Goal: Transaction & Acquisition: Purchase product/service

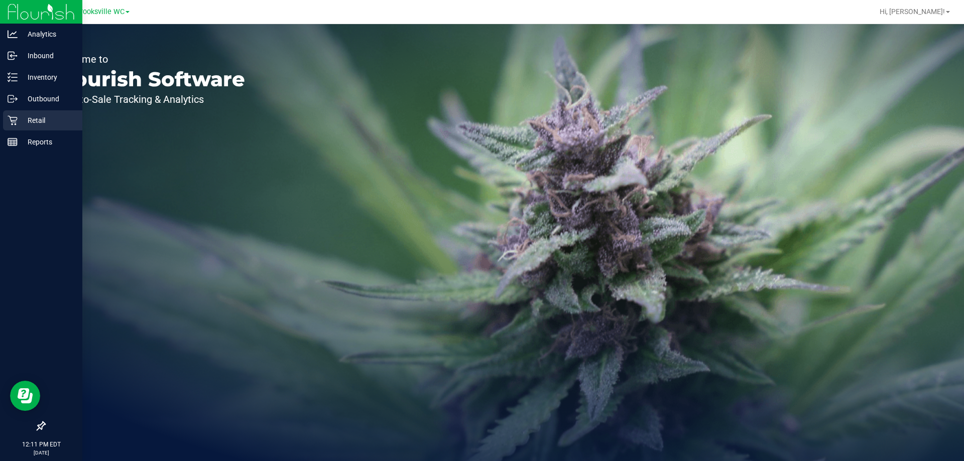
click at [40, 121] on p "Retail" at bounding box center [48, 120] width 60 height 12
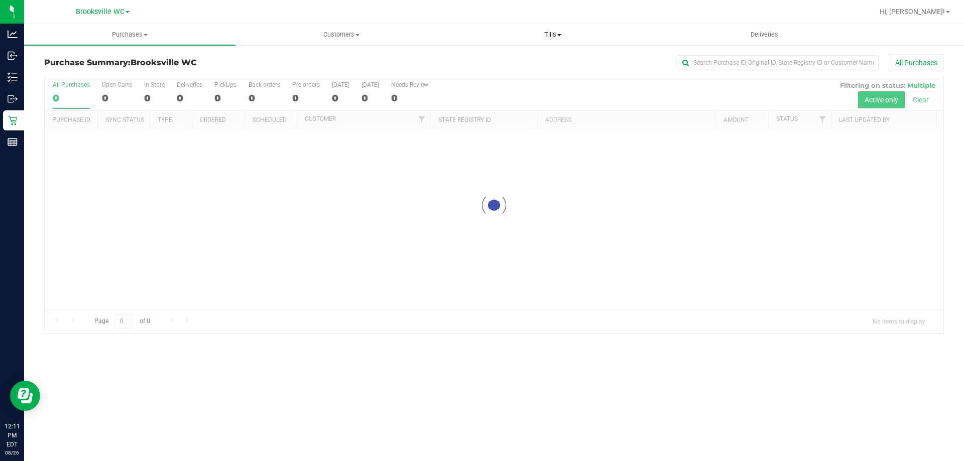
click at [549, 34] on span "Tills" at bounding box center [552, 34] width 210 height 9
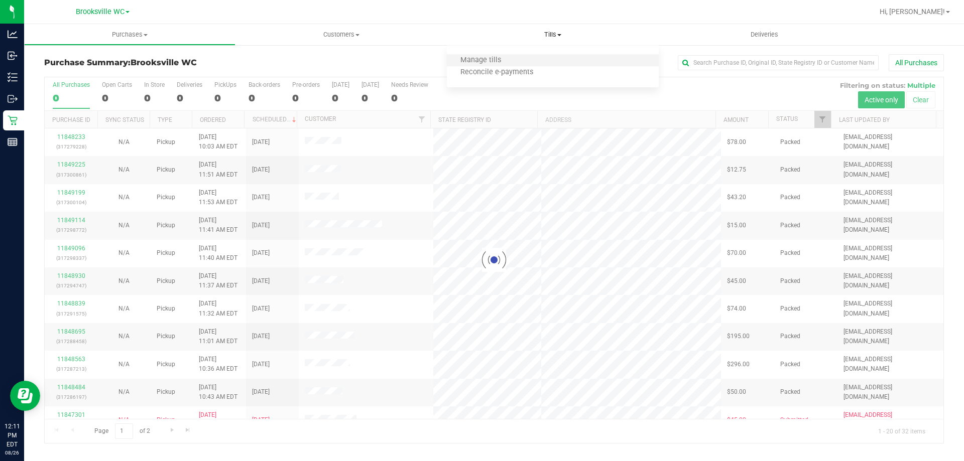
click at [534, 61] on li "Manage tills" at bounding box center [552, 61] width 211 height 12
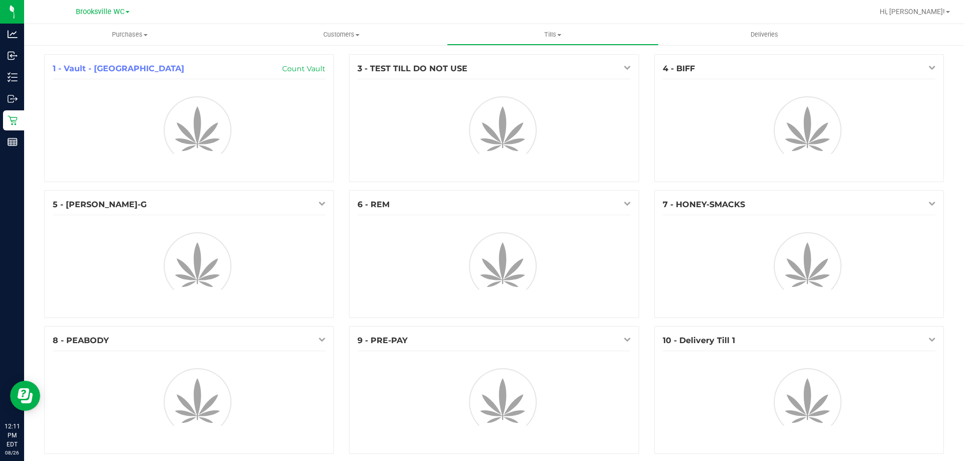
click at [342, 130] on div "3 - TEST TILL DO NOT USE" at bounding box center [493, 122] width 305 height 136
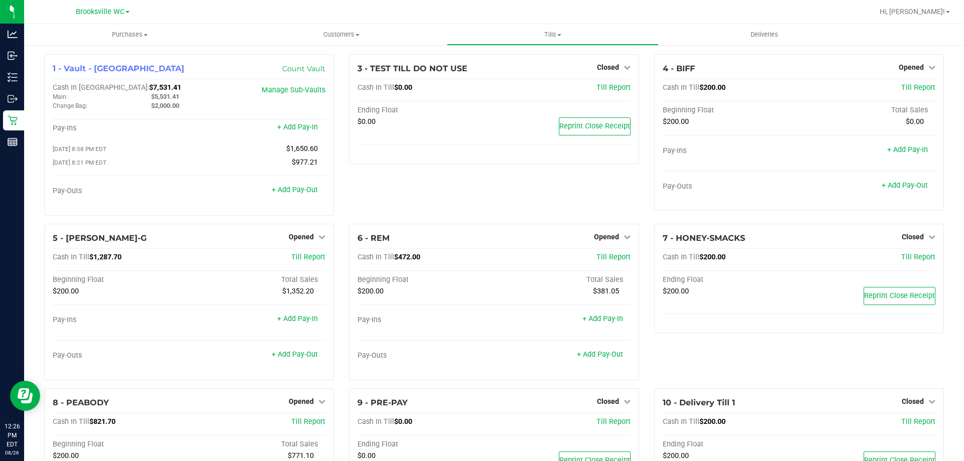
click at [466, 183] on div "3 - TEST TILL DO NOT USE Closed Open Till Cash In Till $0.00 Till Report Ending…" at bounding box center [493, 139] width 305 height 170
click at [467, 191] on div "3 - TEST TILL DO NOT USE Closed Open Till Cash In Till $0.00 Till Report Ending…" at bounding box center [493, 139] width 305 height 170
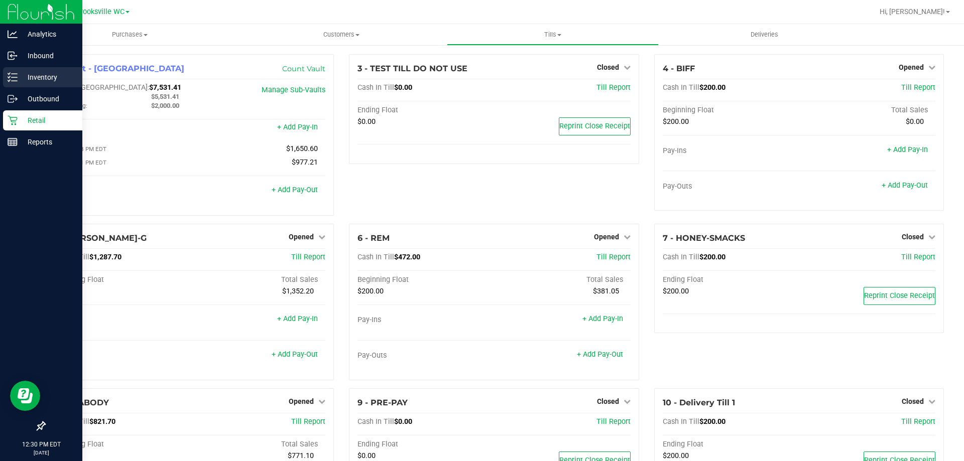
click at [39, 75] on p "Inventory" at bounding box center [48, 77] width 60 height 12
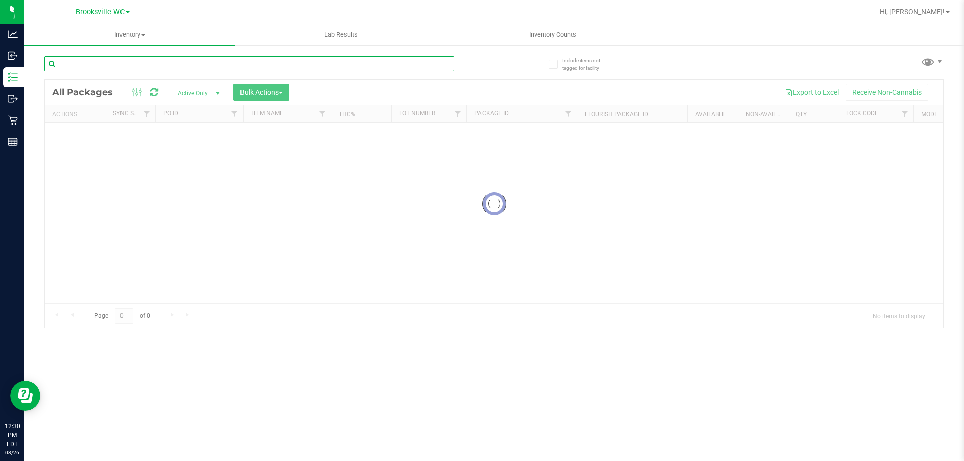
click at [145, 69] on div "Inventory All packages All inventory Waste log Create inventory Lab Results Inv…" at bounding box center [494, 242] width 940 height 437
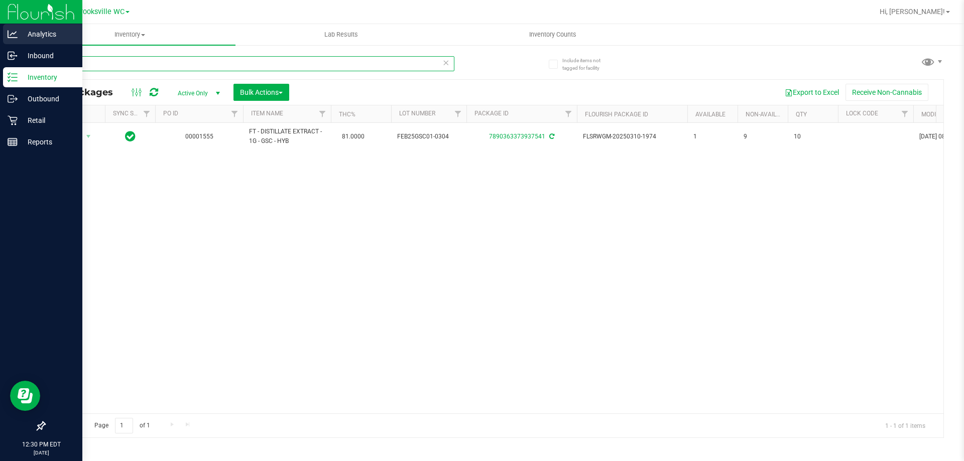
type input "gsc"
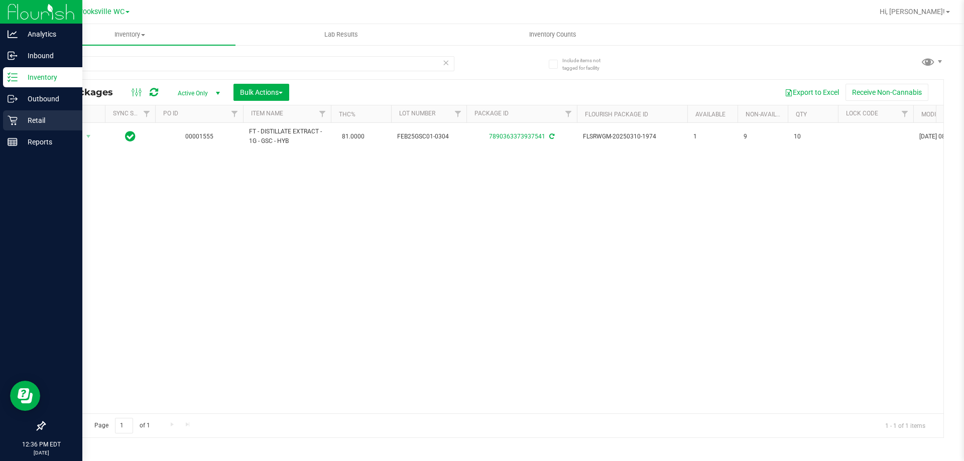
click at [20, 118] on p "Retail" at bounding box center [48, 120] width 60 height 12
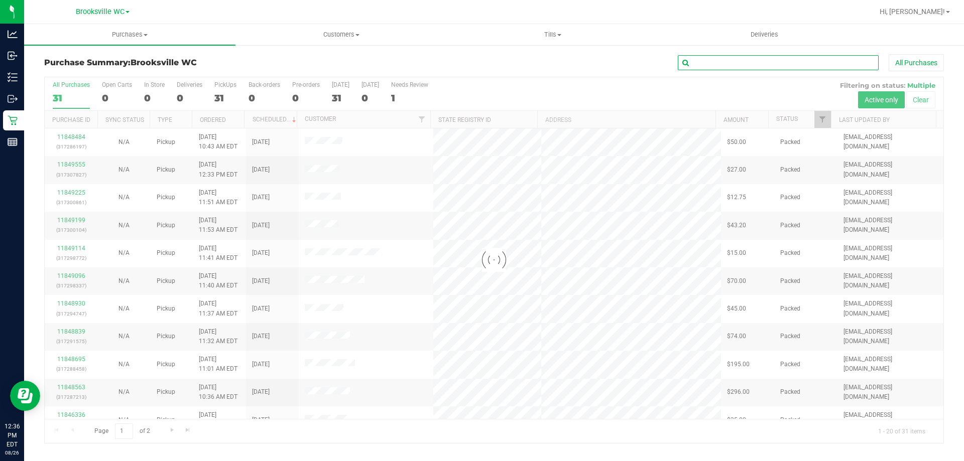
click at [724, 67] on input "text" at bounding box center [778, 62] width 201 height 15
type input "11825870"
click at [765, 78] on div "Purchase Summary: [GEOGRAPHIC_DATA] WC 11825870 All Purchases Loading... All Pu…" at bounding box center [494, 249] width 900 height 390
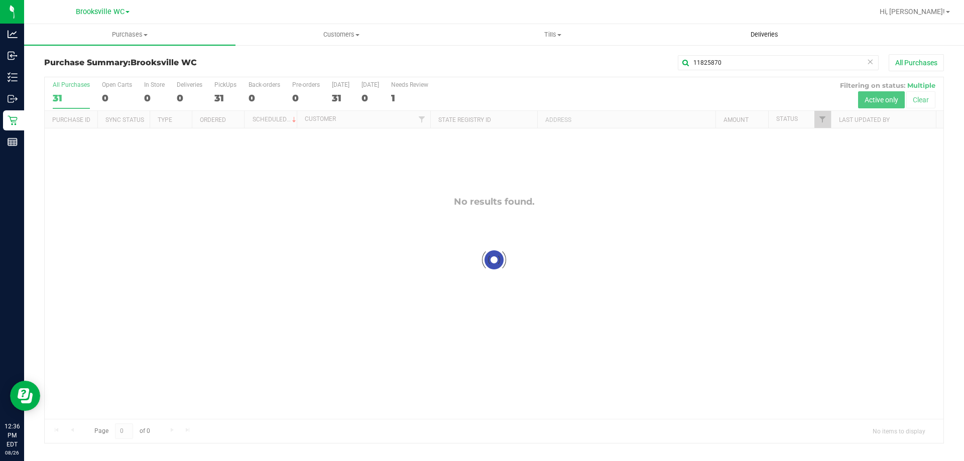
click at [735, 43] on uib-tab-heading "Deliveries" at bounding box center [764, 35] width 210 height 20
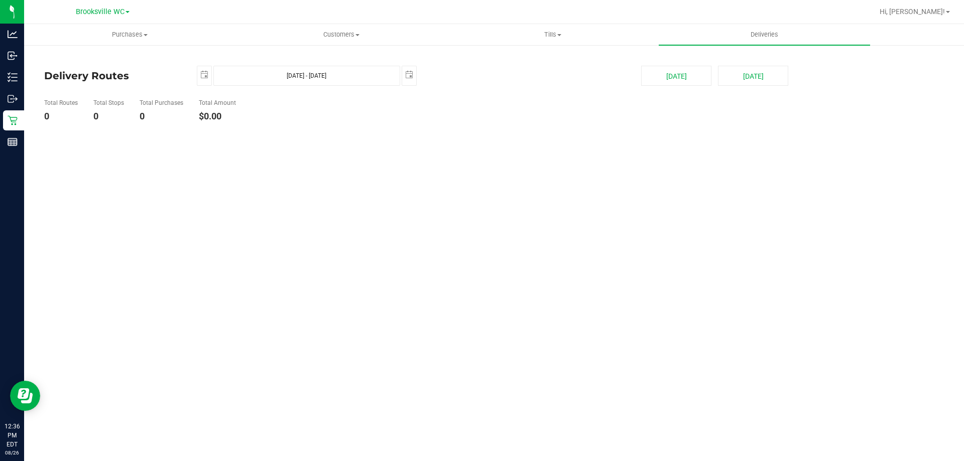
drag, startPoint x: 735, startPoint y: 54, endPoint x: 735, endPoint y: 62, distance: 8.0
click at [735, 62] on div "Delivery Routes [DATE] [DATE] - [DATE] [DATE] [DATE] [DATE] Total Routes 0 Tota…" at bounding box center [494, 90] width 900 height 72
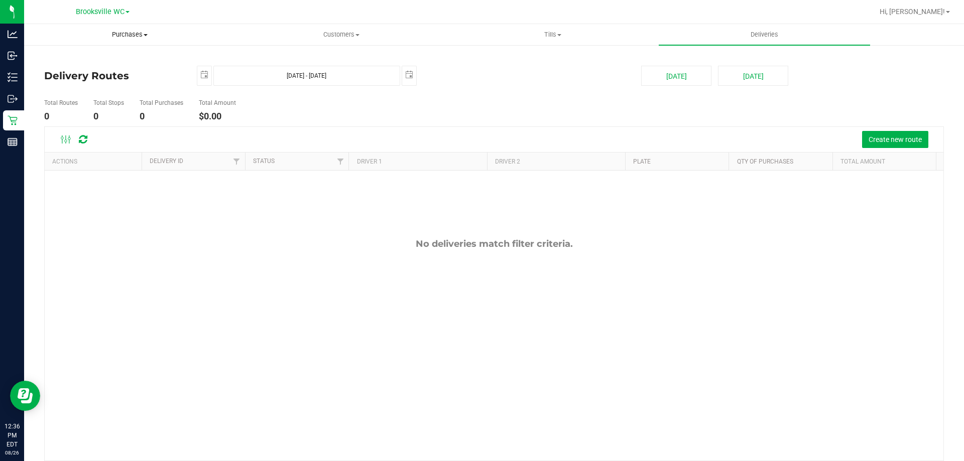
click at [123, 43] on uib-tab-heading "Purchases Summary of purchases Fulfillment All purchases" at bounding box center [130, 35] width 210 height 20
click at [127, 32] on span "Purchases" at bounding box center [129, 34] width 211 height 9
click at [112, 89] on li "All purchases" at bounding box center [129, 85] width 211 height 12
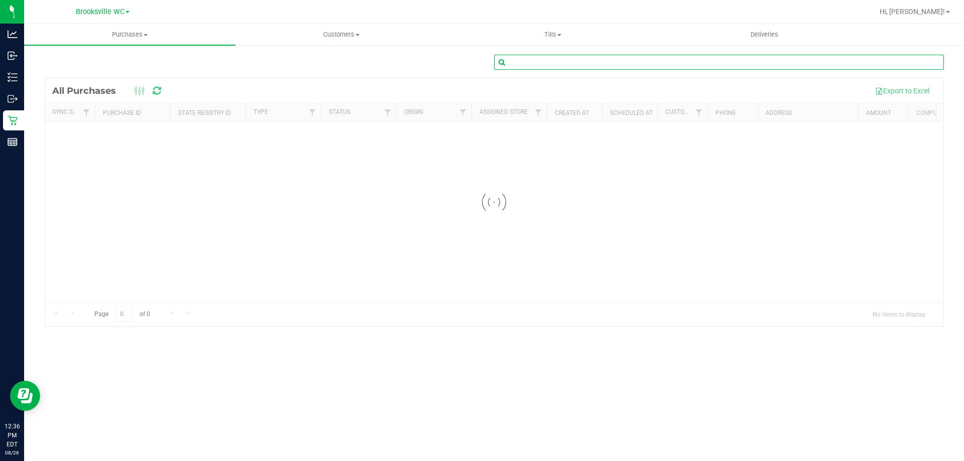
click at [582, 67] on input "text" at bounding box center [719, 62] width 450 height 15
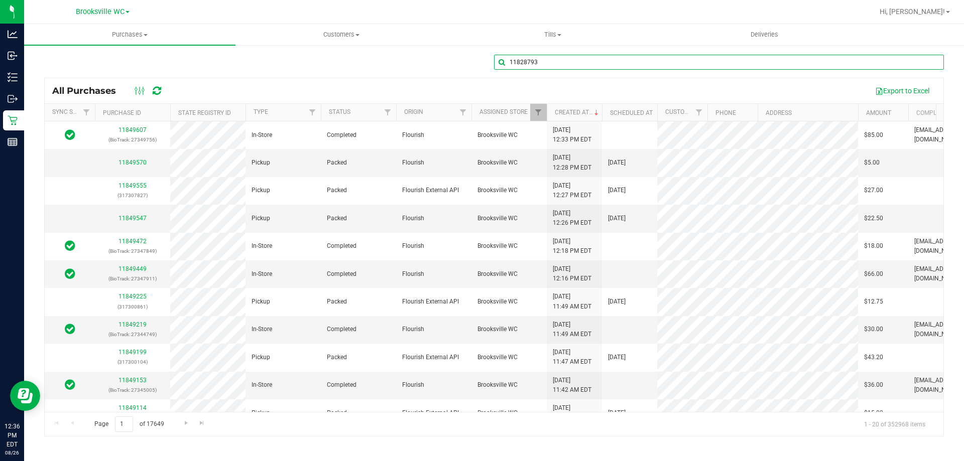
type input "11828793"
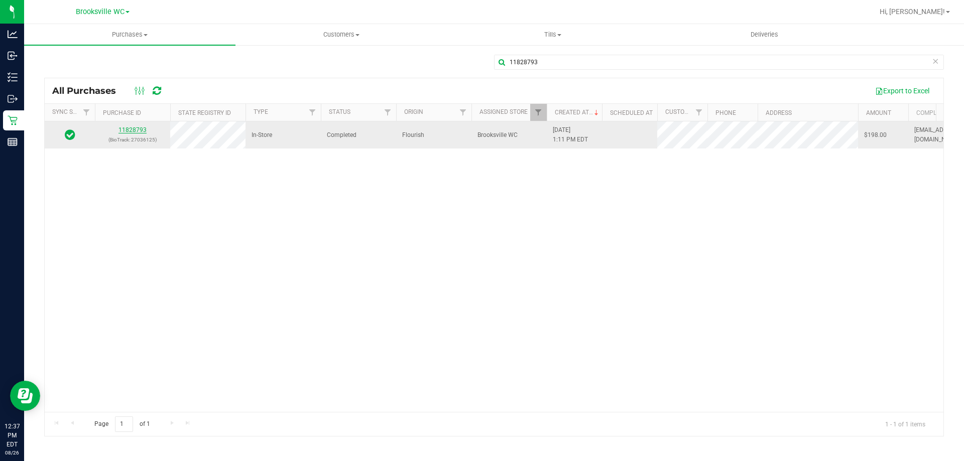
click at [137, 132] on link "11828793" at bounding box center [132, 130] width 28 height 7
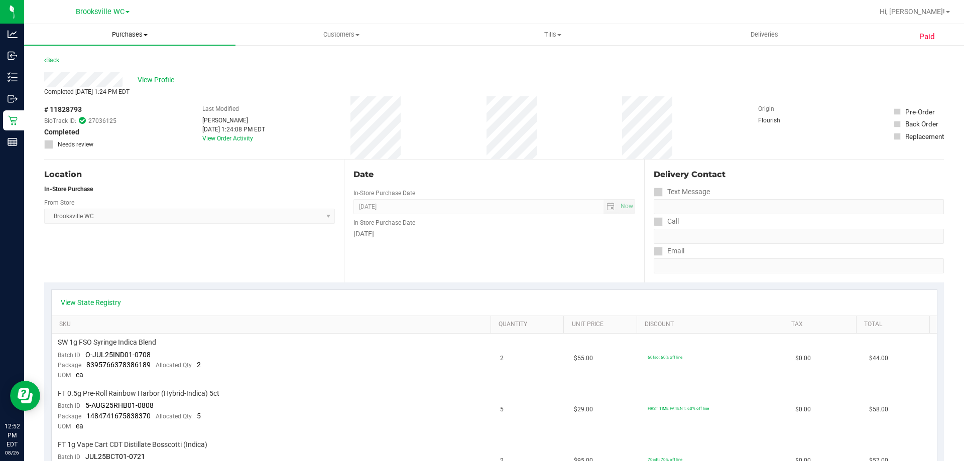
click at [123, 34] on span "Purchases" at bounding box center [129, 34] width 211 height 9
click at [266, 58] on div "Back" at bounding box center [494, 63] width 900 height 18
click at [59, 60] on link "Back" at bounding box center [51, 60] width 15 height 7
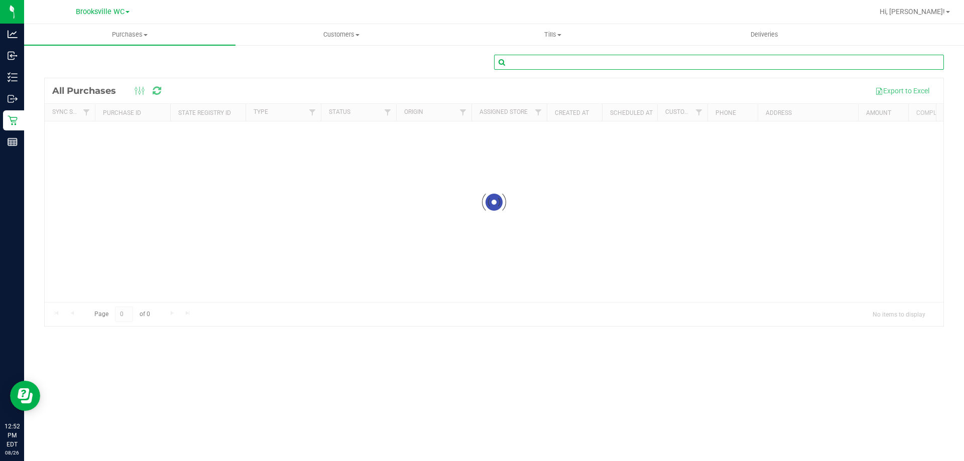
click at [621, 68] on input "text" at bounding box center [719, 62] width 450 height 15
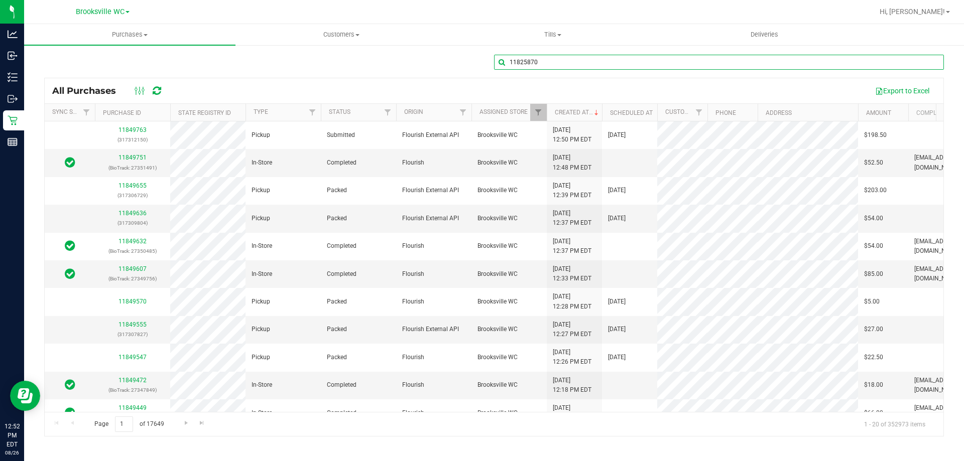
type input "11825870"
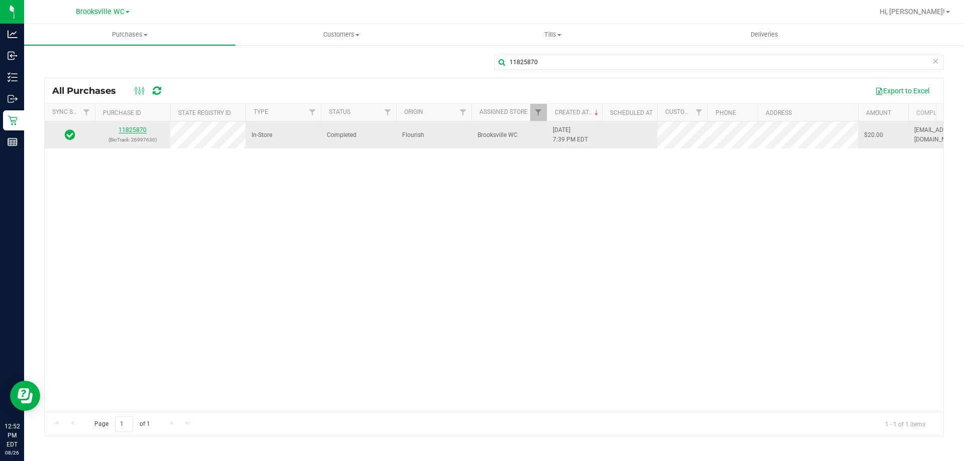
click at [126, 128] on link "11825870" at bounding box center [132, 130] width 28 height 7
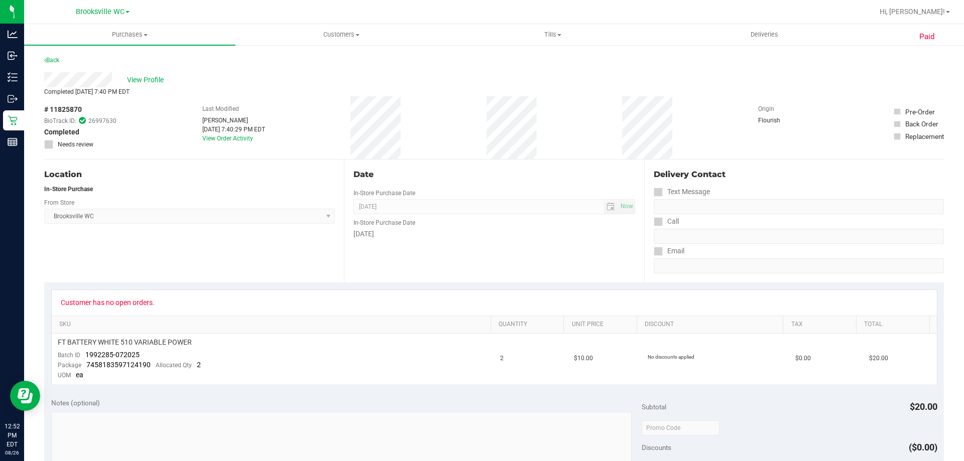
click at [57, 54] on div "Paid Back View Profile Completed [DATE] 7:40 PM EDT # 11825870 BioTrack ID: 269…" at bounding box center [494, 435] width 940 height 782
click at [57, 60] on link "Back" at bounding box center [51, 60] width 15 height 7
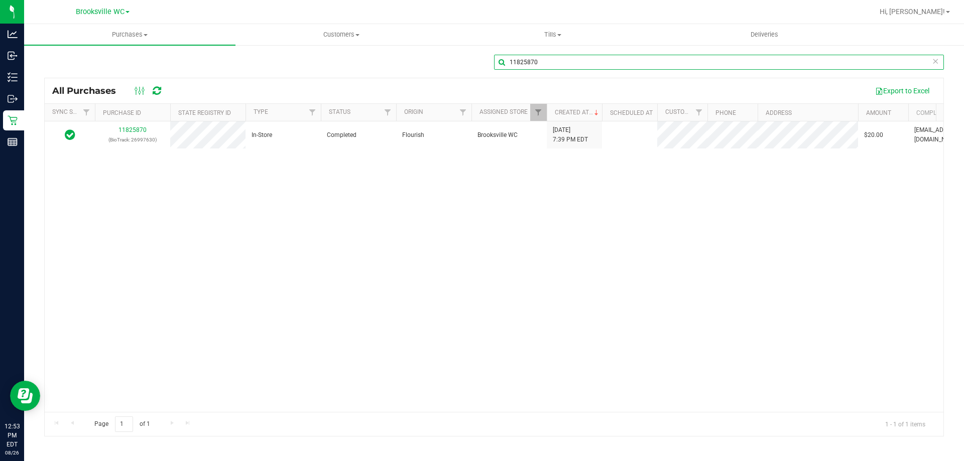
drag, startPoint x: 472, startPoint y: 65, endPoint x: 330, endPoint y: 54, distance: 143.0
click at [370, 69] on div "11825870" at bounding box center [494, 66] width 900 height 23
click at [609, 61] on input "text" at bounding box center [719, 62] width 450 height 15
type input "11837655"
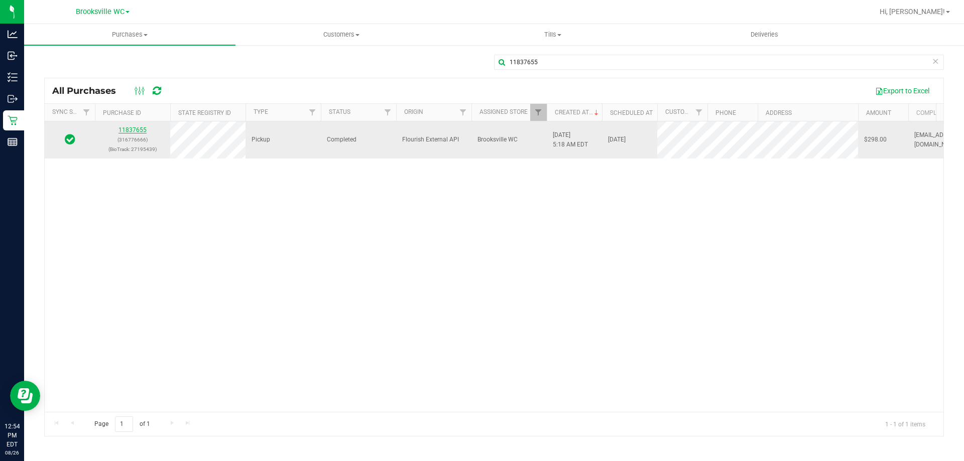
click at [128, 130] on link "11837655" at bounding box center [132, 130] width 28 height 7
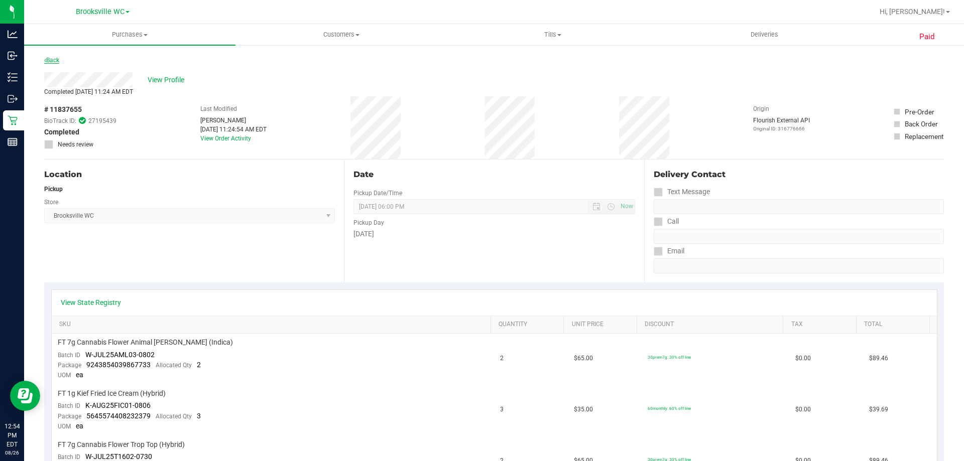
click at [59, 63] on link "Back" at bounding box center [51, 60] width 15 height 7
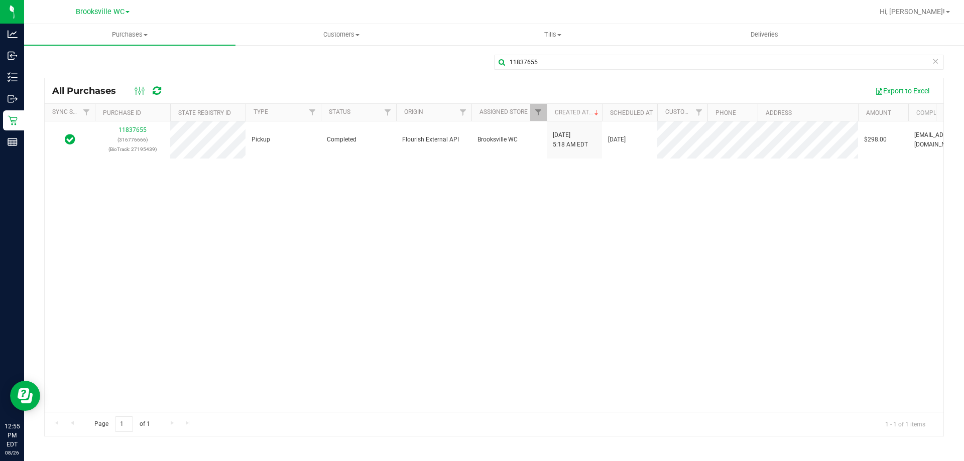
click at [371, 190] on div "11837655 (316776666) (BioTrack: 27195439) Pickup Completed Flourish External AP…" at bounding box center [494, 266] width 899 height 291
drag, startPoint x: 581, startPoint y: 68, endPoint x: 81, endPoint y: 36, distance: 501.1
click at [168, 53] on div "11837655 All Purchases Export to Excel Sync Status Purchase ID State Registry I…" at bounding box center [494, 245] width 940 height 403
type input "11830960"
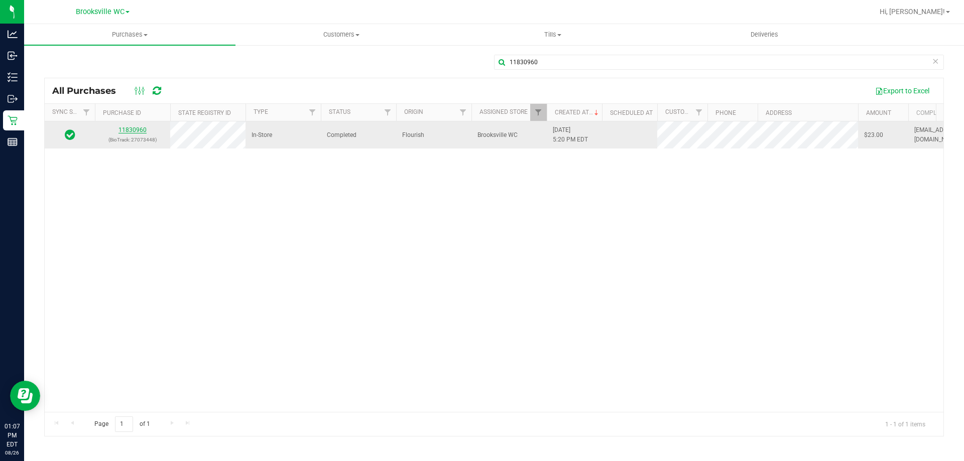
click at [142, 130] on link "11830960" at bounding box center [132, 130] width 28 height 7
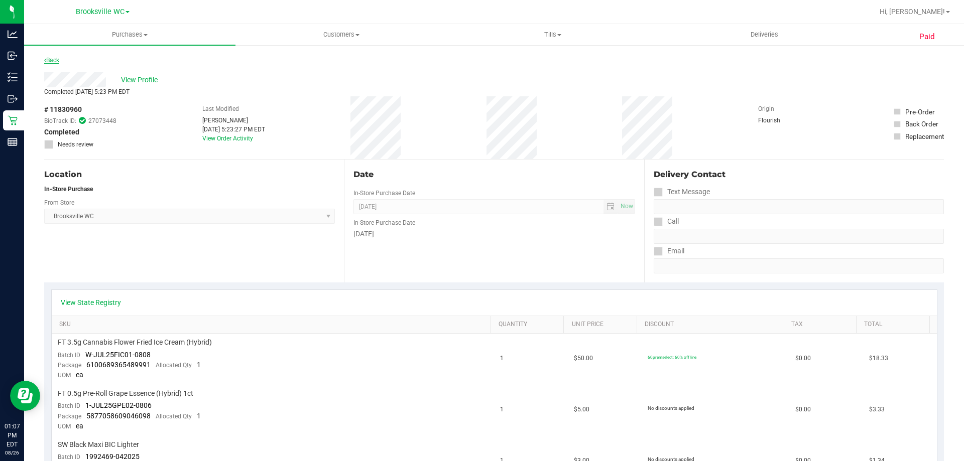
click at [53, 61] on link "Back" at bounding box center [51, 60] width 15 height 7
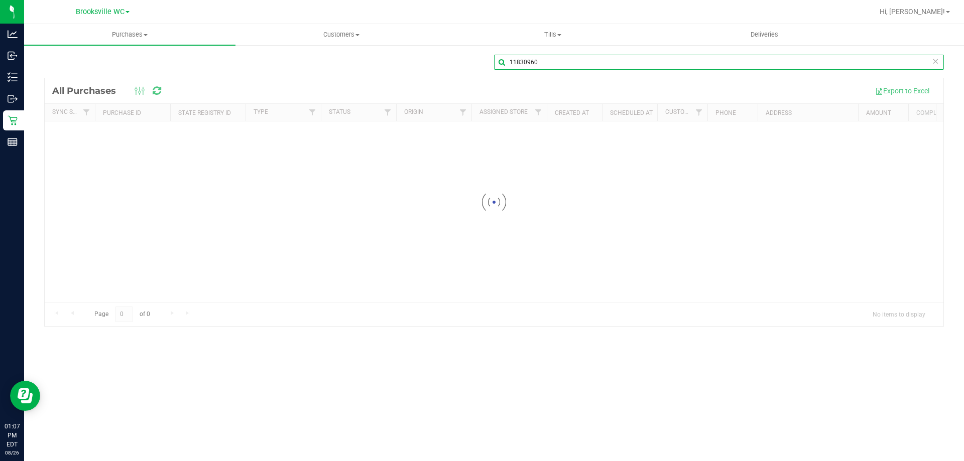
drag, startPoint x: 568, startPoint y: 64, endPoint x: 255, endPoint y: 87, distance: 313.6
click at [308, 79] on div "11830960 Loading... All Purchases Export to Excel Sync Status Purchase ID State…" at bounding box center [494, 190] width 900 height 273
type input "11838583"
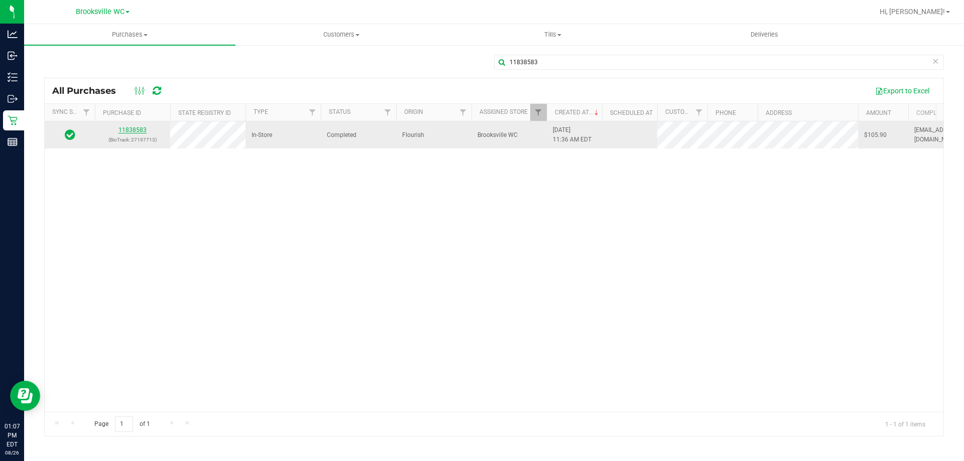
click at [134, 129] on link "11838583" at bounding box center [132, 130] width 28 height 7
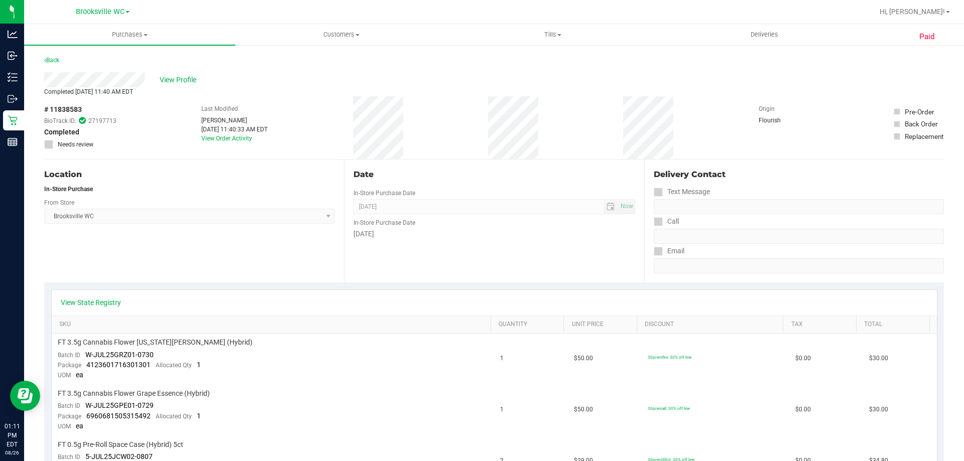
click at [341, 58] on div "Back" at bounding box center [494, 63] width 900 height 18
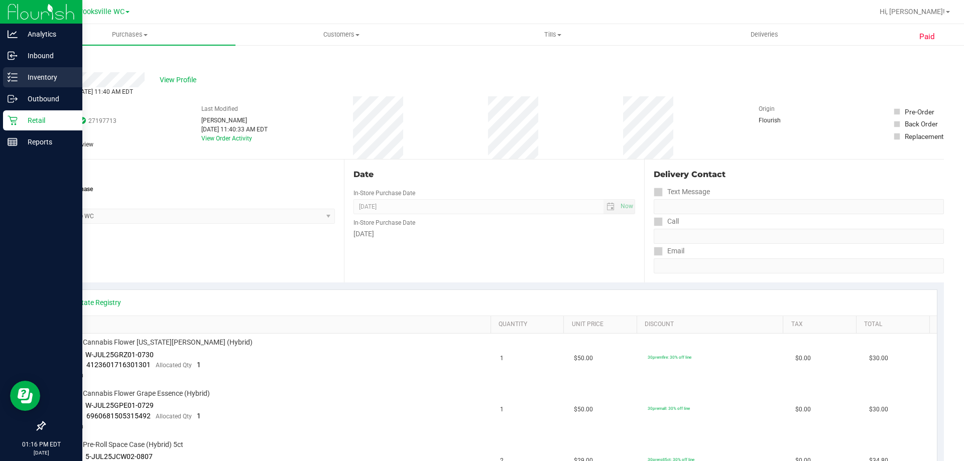
click at [42, 79] on p "Inventory" at bounding box center [48, 77] width 60 height 12
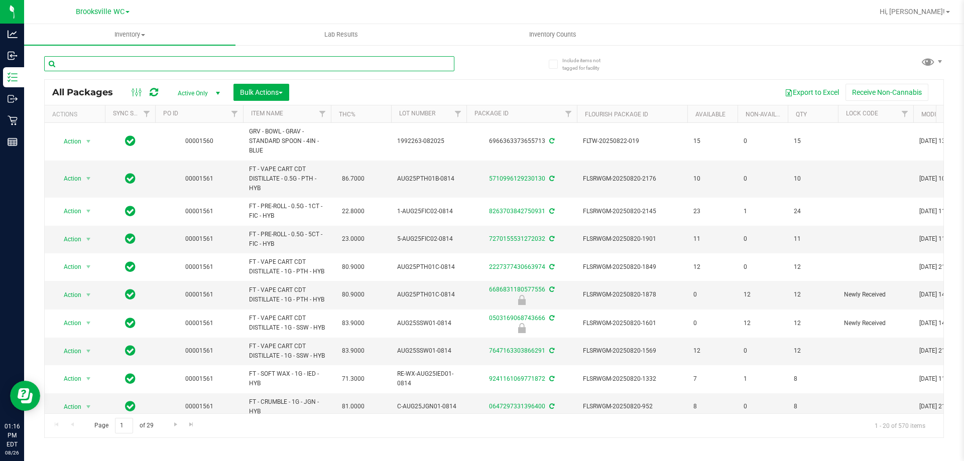
click at [139, 66] on input "text" at bounding box center [249, 63] width 410 height 15
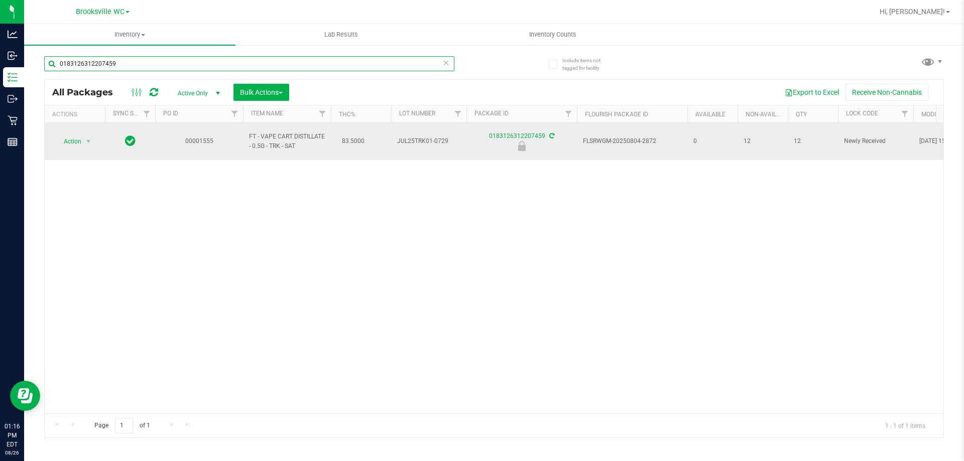
type input "0183126312207459"
click at [79, 142] on span "Action" at bounding box center [68, 142] width 27 height 14
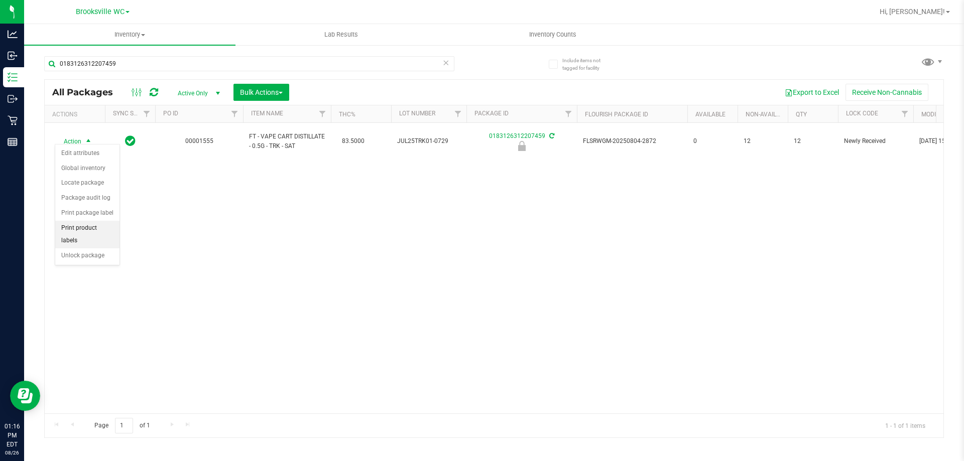
click at [84, 234] on li "Print product labels" at bounding box center [87, 235] width 64 height 28
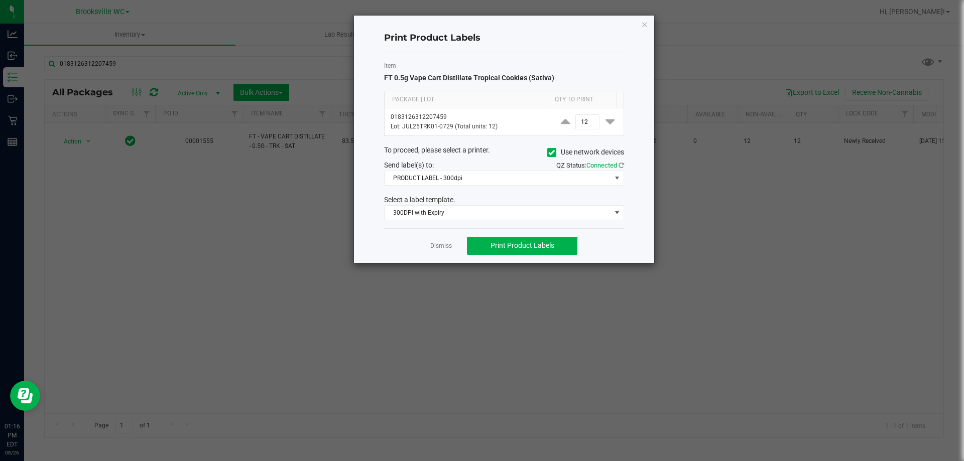
click at [450, 247] on link "Dismiss" at bounding box center [441, 246] width 22 height 9
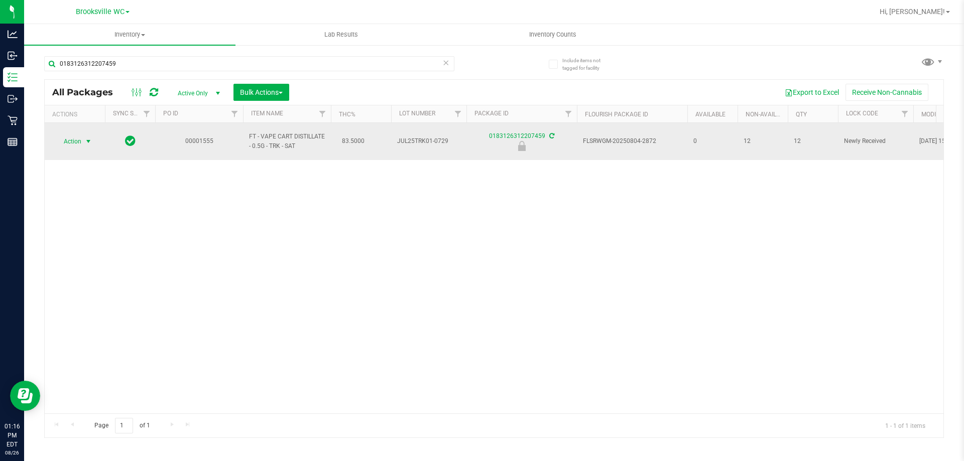
click at [78, 138] on span "Action" at bounding box center [68, 142] width 27 height 14
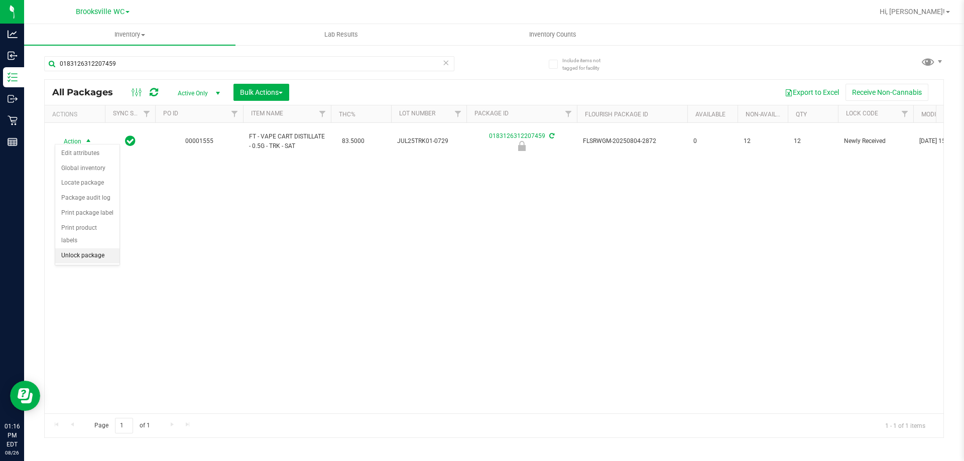
click at [92, 249] on li "Unlock package" at bounding box center [87, 256] width 64 height 15
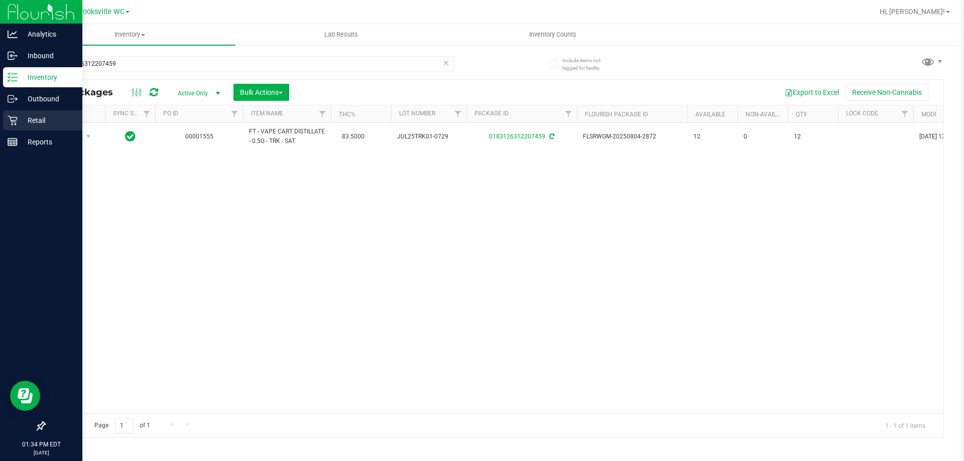
click at [16, 130] on div "Retail" at bounding box center [42, 120] width 79 height 20
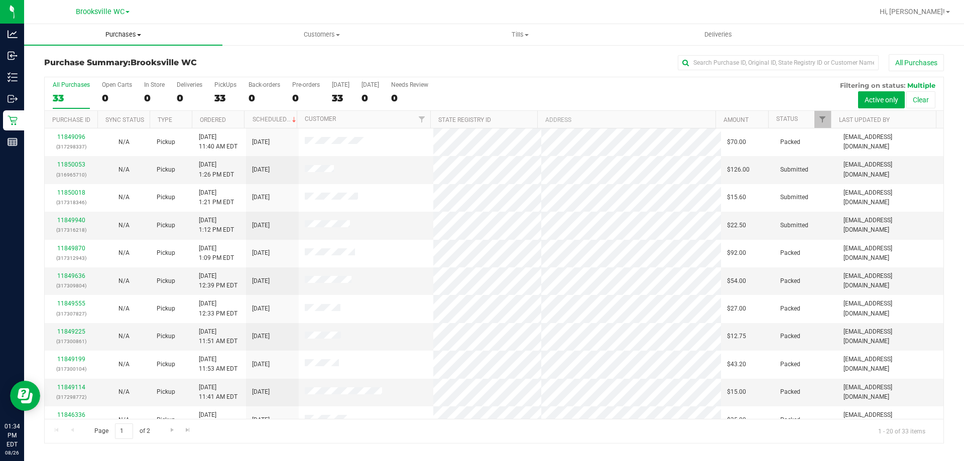
click at [115, 32] on span "Purchases" at bounding box center [123, 34] width 198 height 9
click at [112, 74] on li "Fulfillment" at bounding box center [123, 73] width 198 height 12
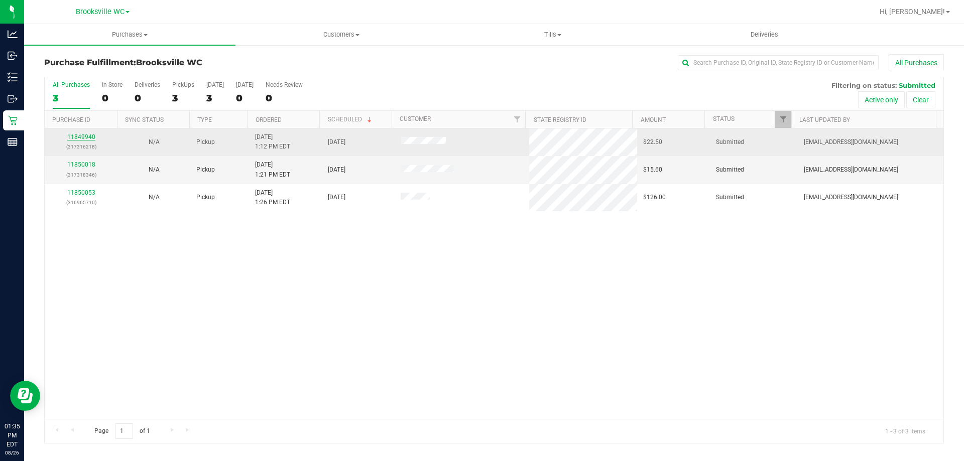
click at [76, 139] on link "11849940" at bounding box center [81, 137] width 28 height 7
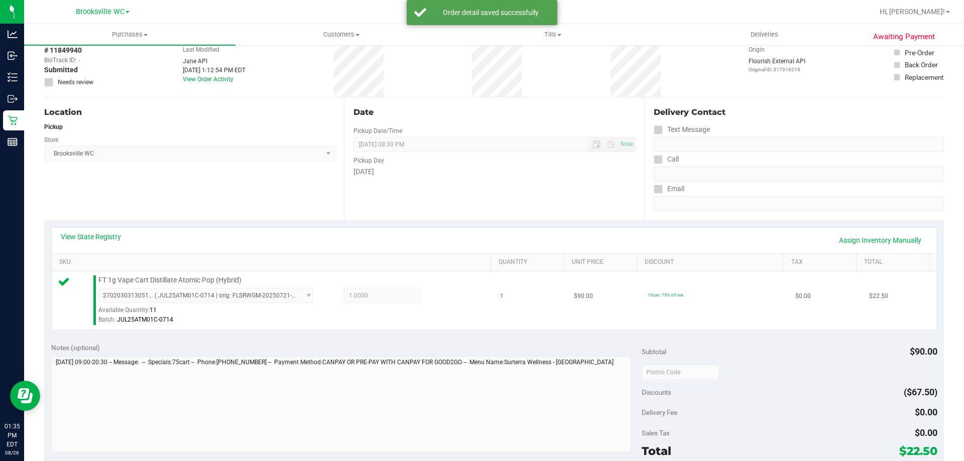
drag, startPoint x: 463, startPoint y: 300, endPoint x: 409, endPoint y: 312, distance: 55.1
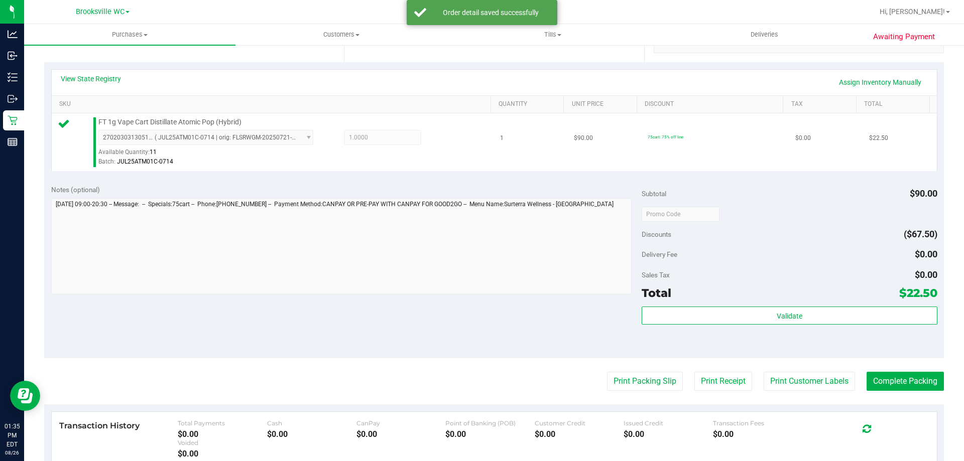
scroll to position [301, 0]
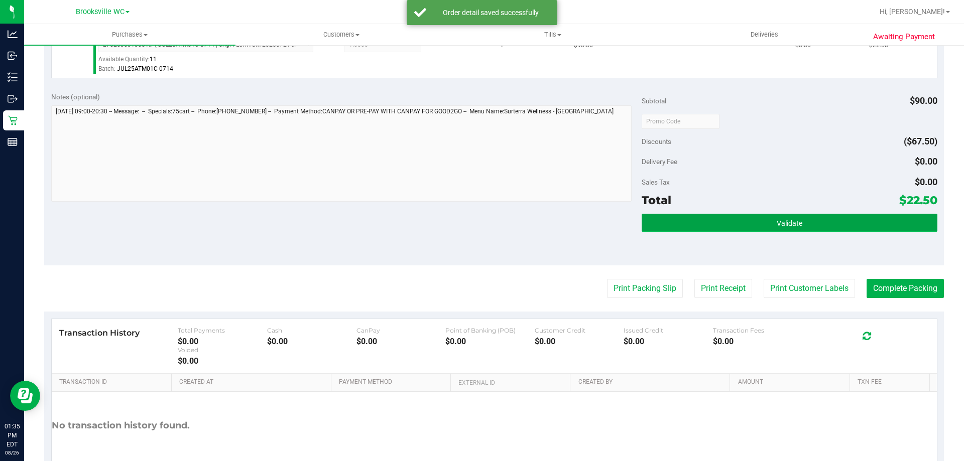
click at [764, 220] on button "Validate" at bounding box center [789, 223] width 295 height 18
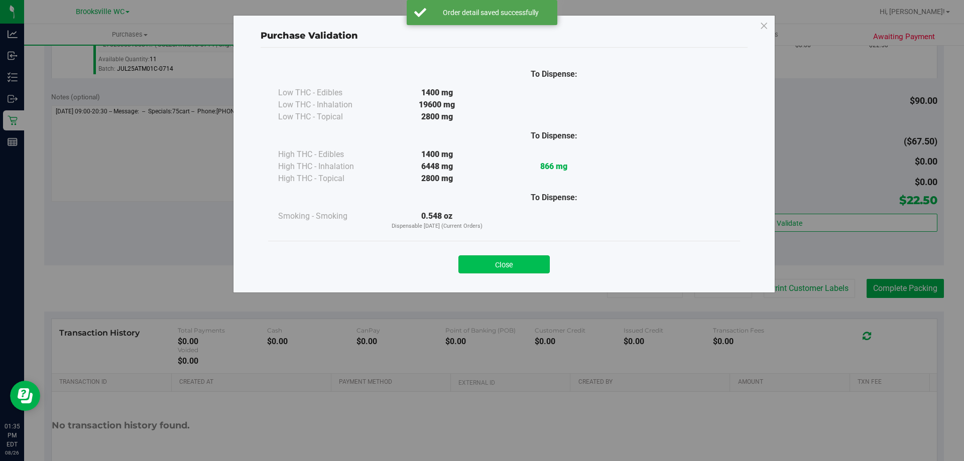
click at [524, 267] on button "Close" at bounding box center [503, 265] width 91 height 18
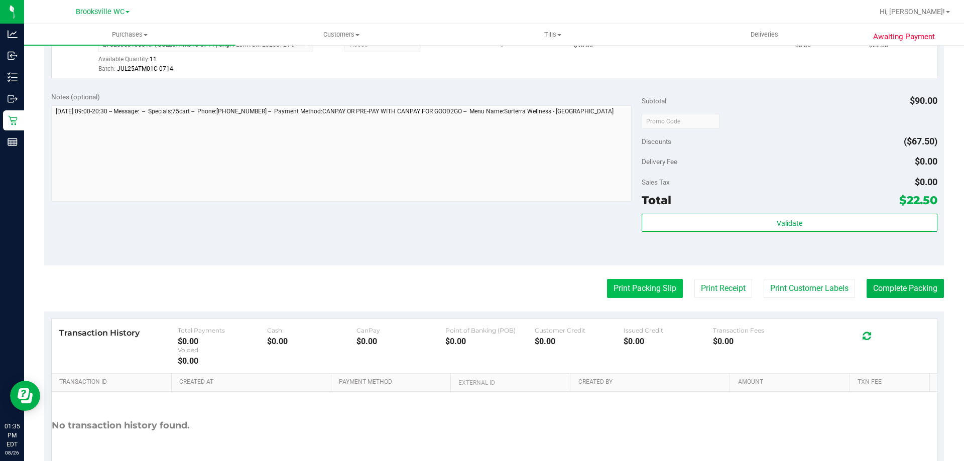
click at [622, 280] on button "Print Packing Slip" at bounding box center [645, 288] width 76 height 19
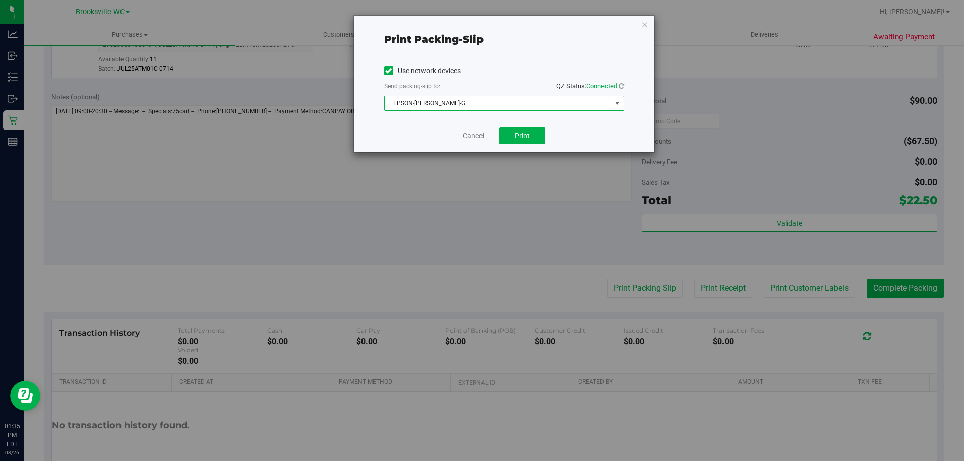
click at [586, 110] on span "EPSON-[PERSON_NAME]-G" at bounding box center [504, 103] width 240 height 15
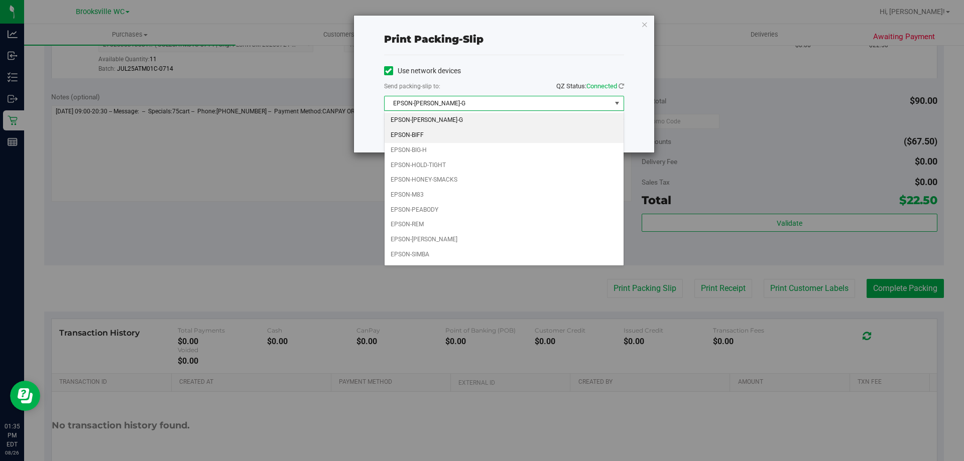
click at [456, 138] on li "EPSON-BIFF" at bounding box center [504, 135] width 239 height 15
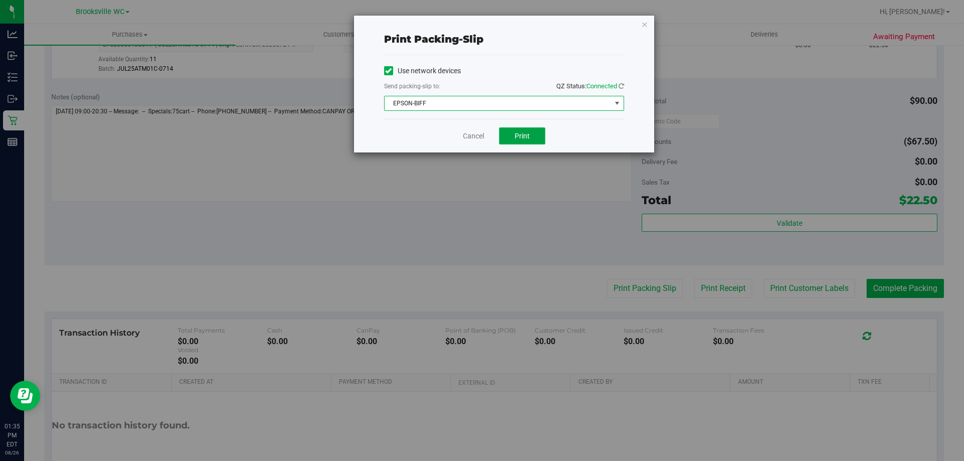
click at [526, 143] on button "Print" at bounding box center [522, 136] width 46 height 17
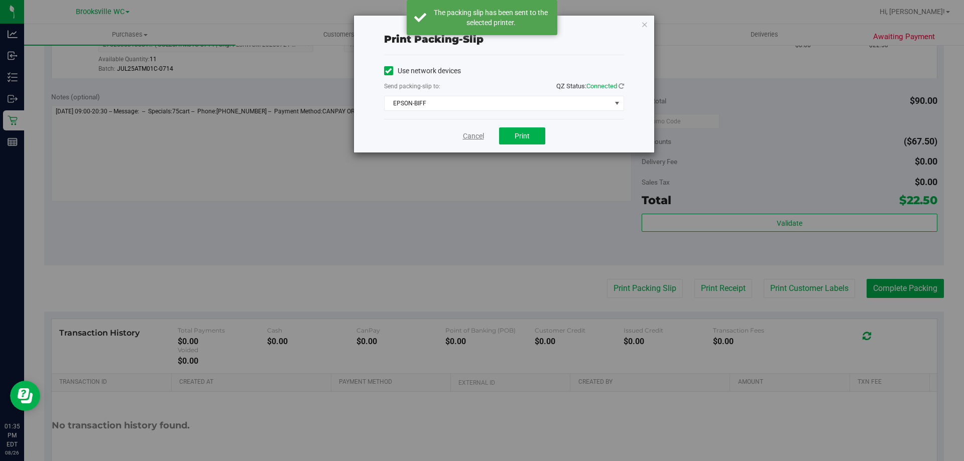
click at [467, 135] on link "Cancel" at bounding box center [473, 136] width 21 height 11
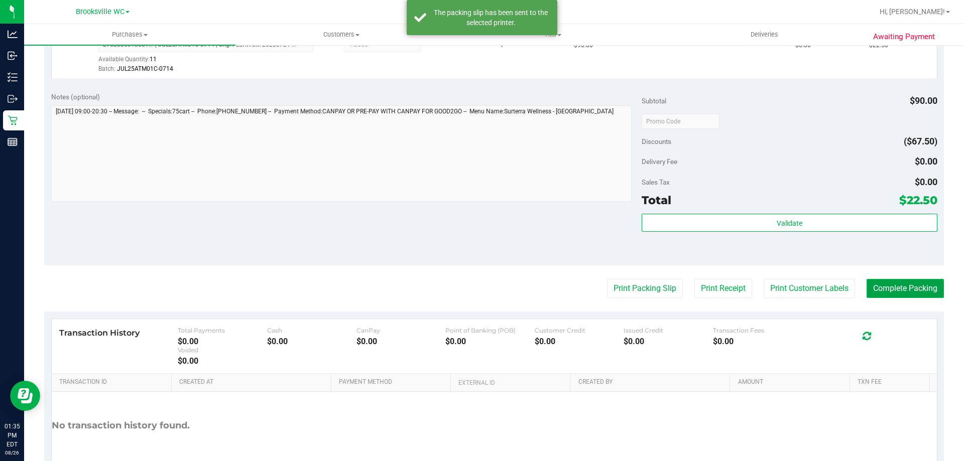
click at [894, 286] on button "Complete Packing" at bounding box center [905, 288] width 77 height 19
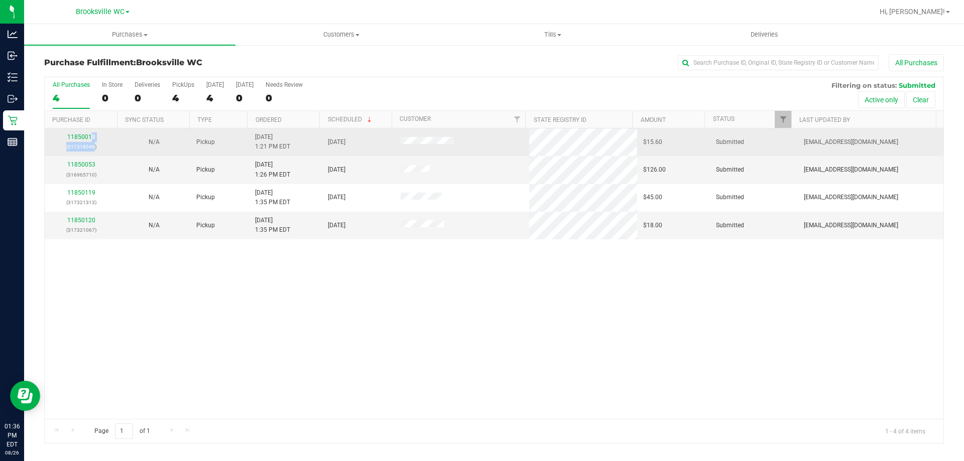
click at [92, 141] on div "11850018 (317318346)" at bounding box center [81, 142] width 61 height 19
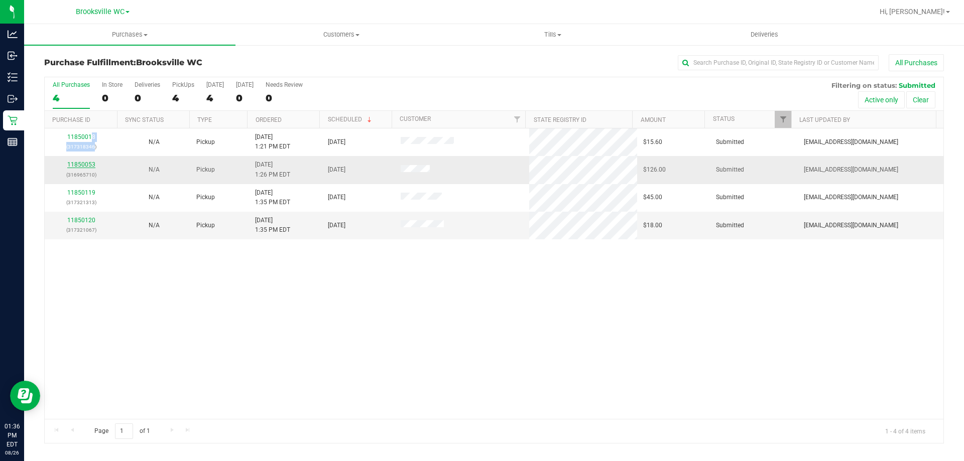
click at [75, 166] on link "11850053" at bounding box center [81, 164] width 28 height 7
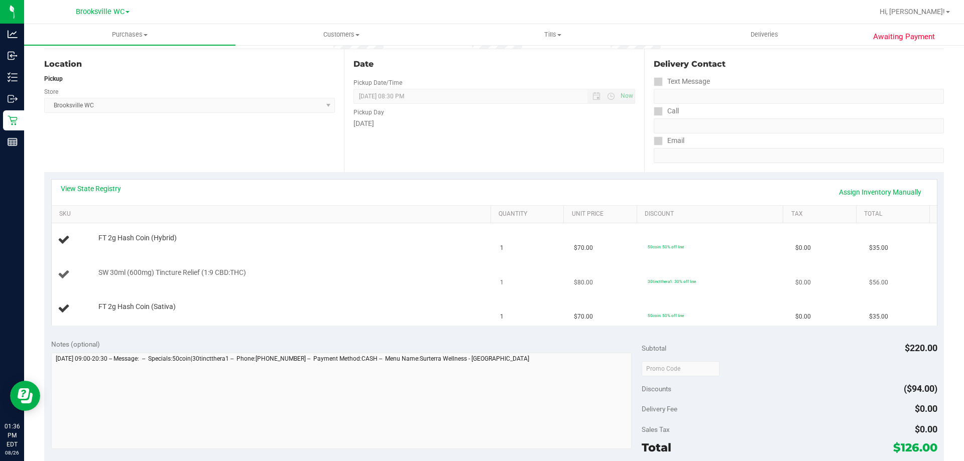
scroll to position [100, 0]
click at [101, 187] on link "View State Registry" at bounding box center [91, 187] width 60 height 10
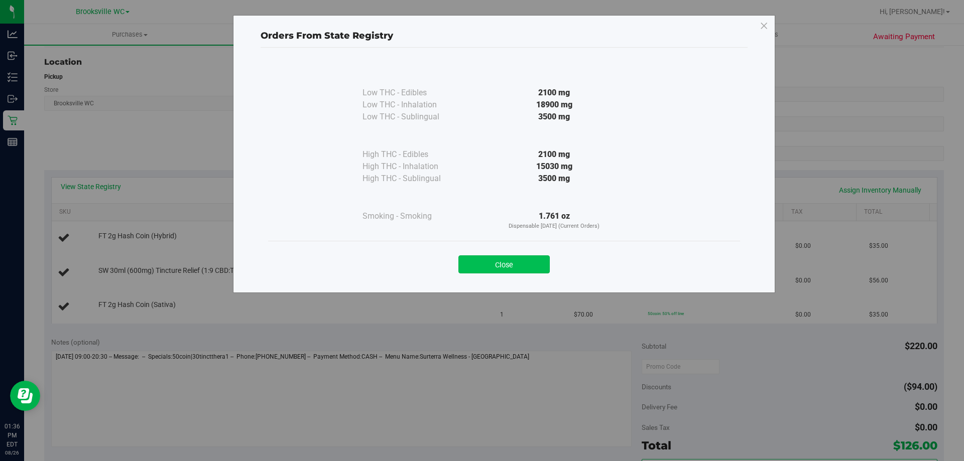
click at [509, 260] on button "Close" at bounding box center [503, 265] width 91 height 18
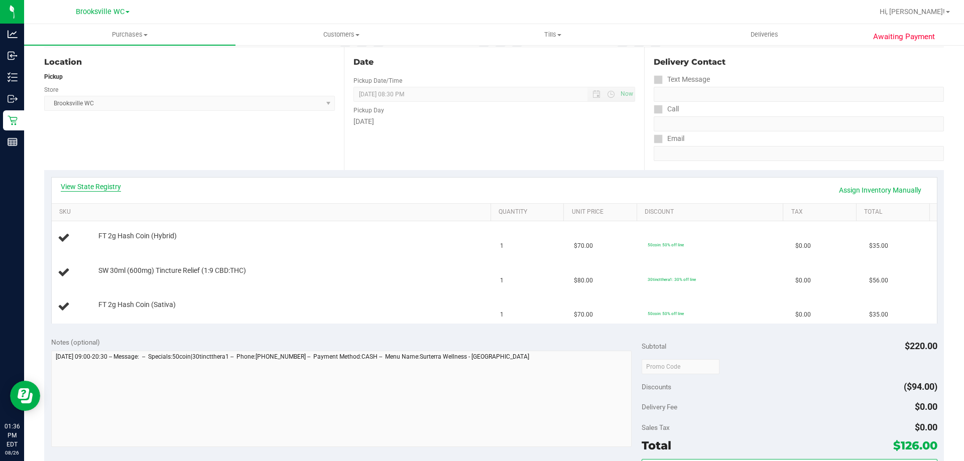
click at [111, 185] on link "View State Registry" at bounding box center [91, 187] width 60 height 10
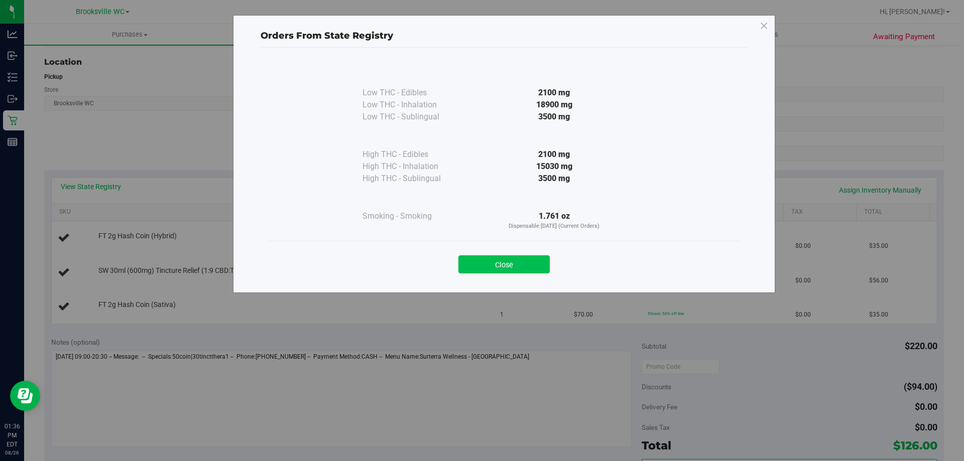
click at [499, 263] on button "Close" at bounding box center [503, 265] width 91 height 18
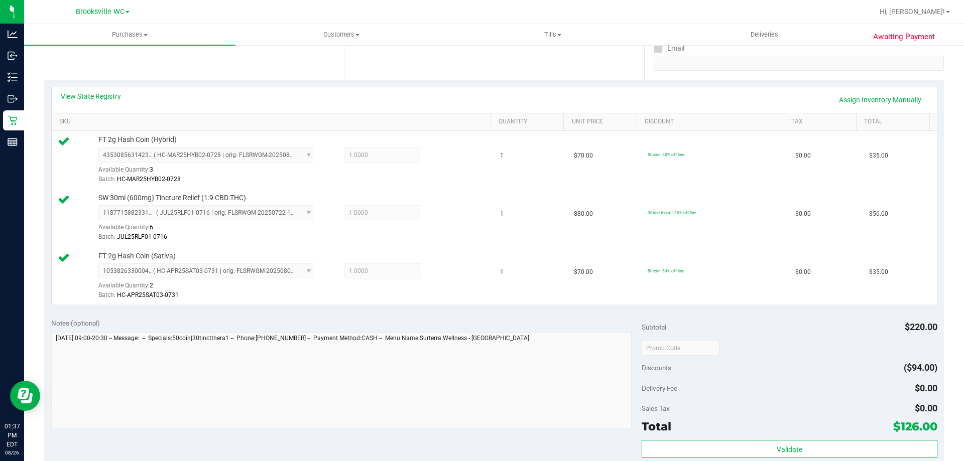
scroll to position [251, 0]
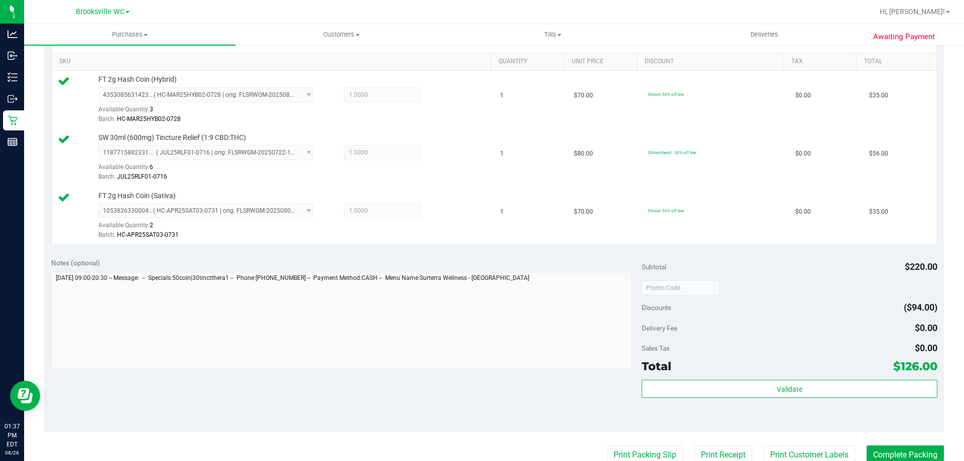
click at [687, 375] on div "Total $126.00" at bounding box center [789, 366] width 295 height 18
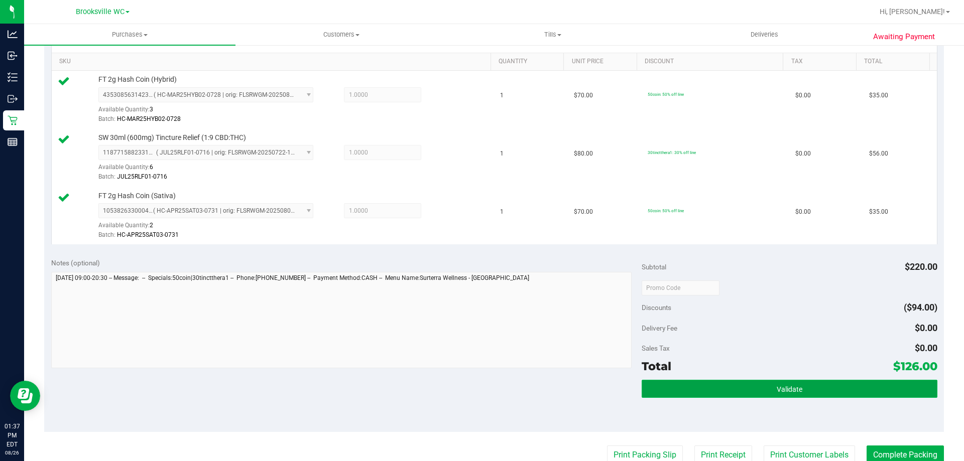
click at [695, 392] on button "Validate" at bounding box center [789, 389] width 295 height 18
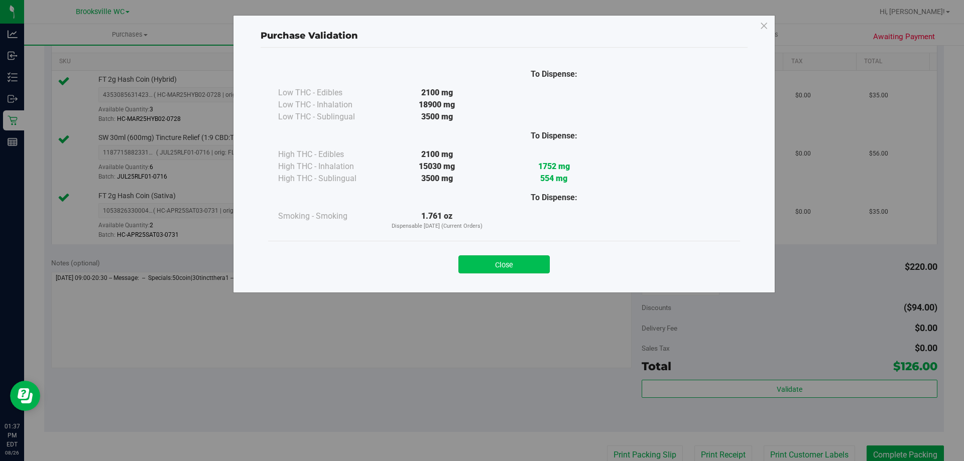
click at [518, 273] on button "Close" at bounding box center [503, 265] width 91 height 18
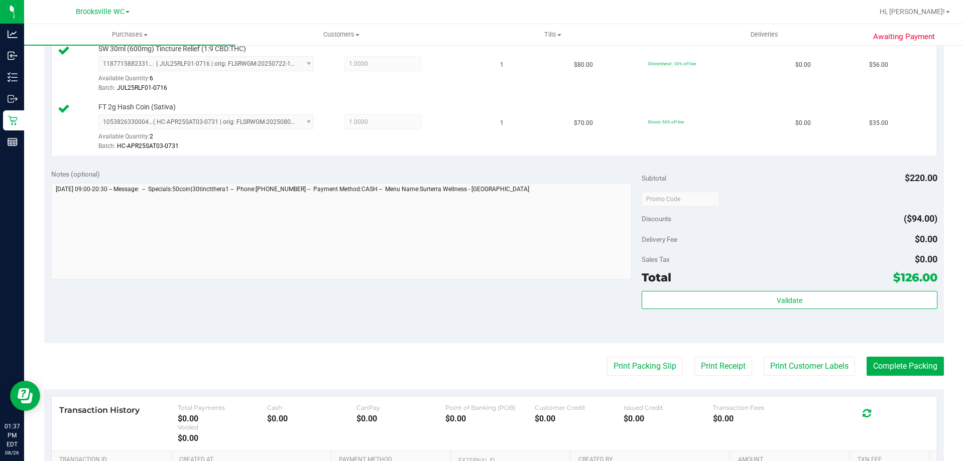
scroll to position [476, 0]
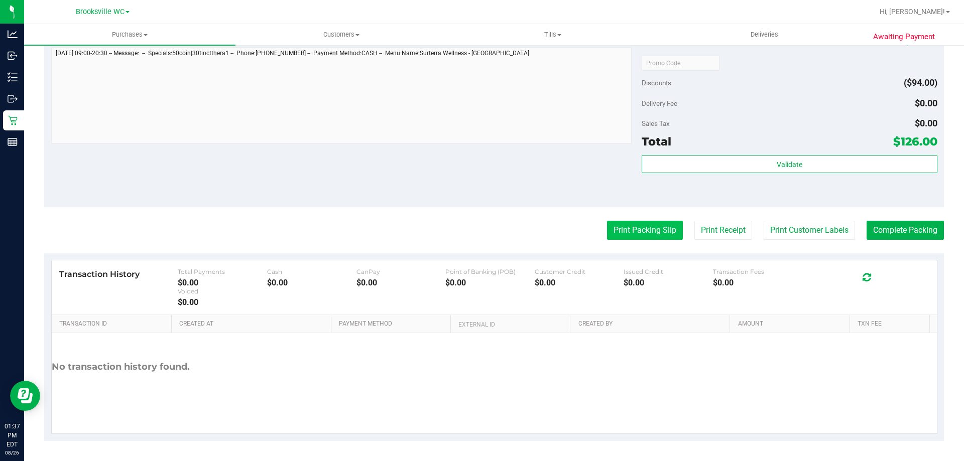
click at [644, 237] on button "Print Packing Slip" at bounding box center [645, 230] width 76 height 19
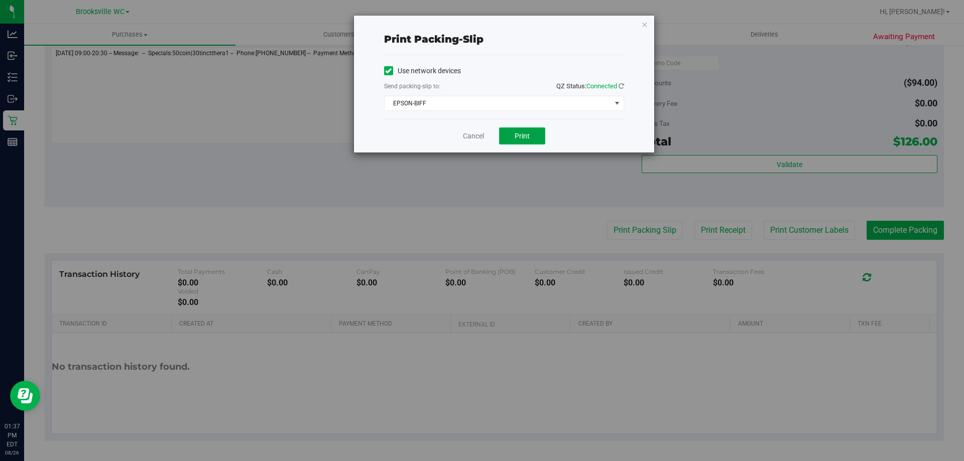
click at [515, 134] on span "Print" at bounding box center [522, 136] width 15 height 8
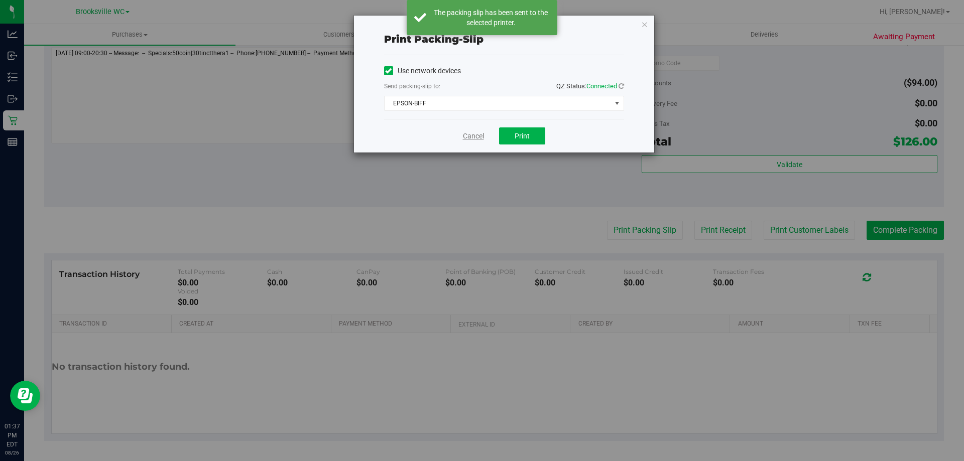
click at [473, 139] on link "Cancel" at bounding box center [473, 136] width 21 height 11
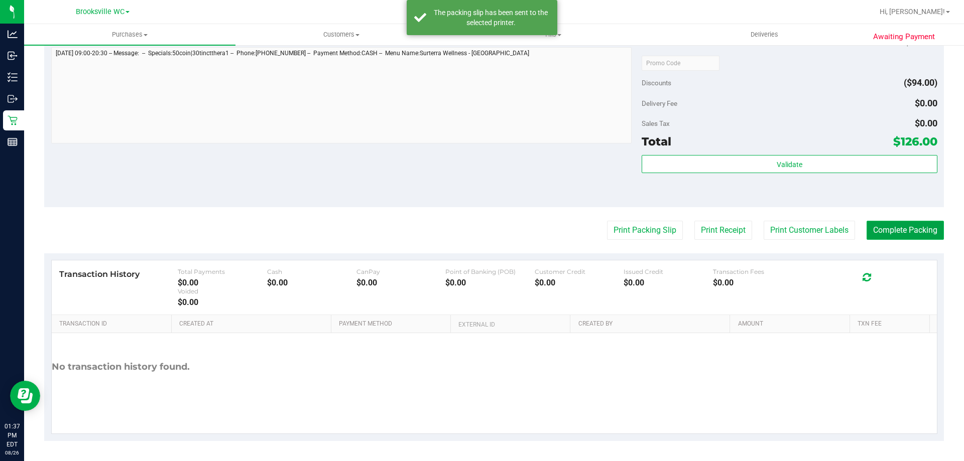
click at [900, 229] on button "Complete Packing" at bounding box center [905, 230] width 77 height 19
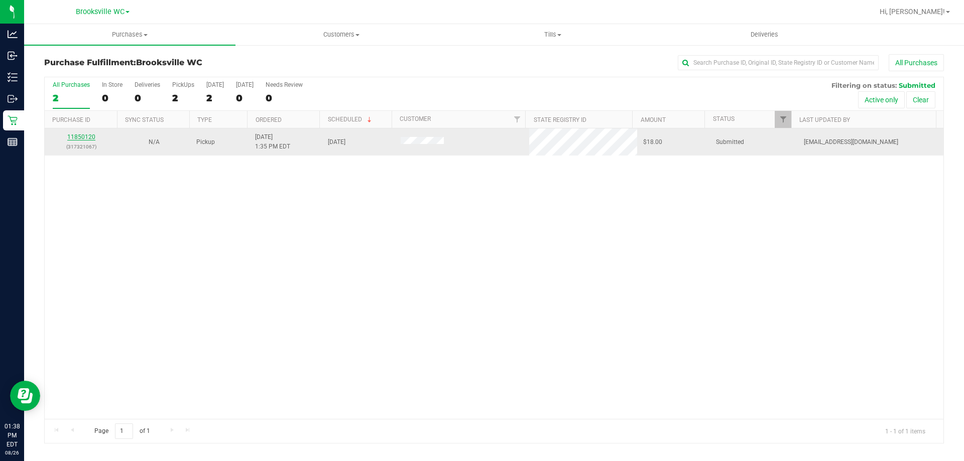
click at [75, 134] on link "11850120" at bounding box center [81, 137] width 28 height 7
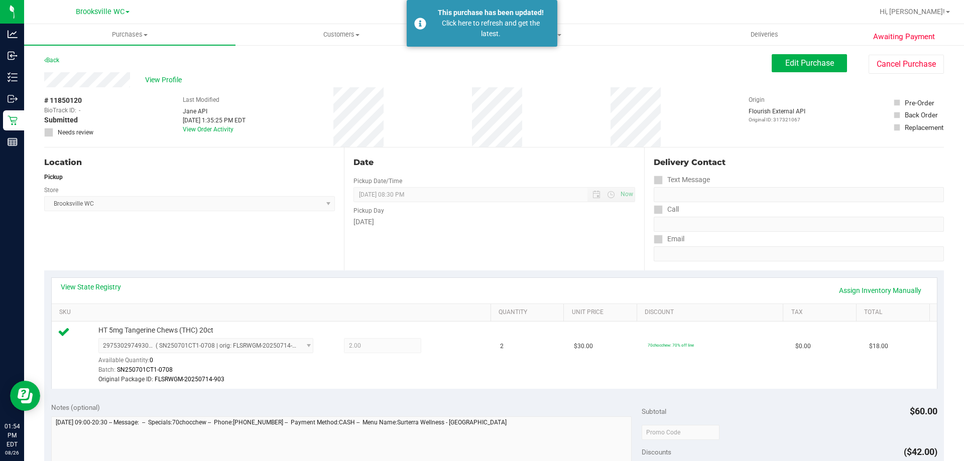
click at [282, 70] on div "Back Edit Purchase Cancel Purchase" at bounding box center [494, 63] width 900 height 18
click at [130, 35] on span "Purchases" at bounding box center [129, 34] width 211 height 9
click at [333, 33] on span "Customers" at bounding box center [341, 34] width 210 height 9
click at [337, 62] on li "All customers" at bounding box center [340, 61] width 211 height 12
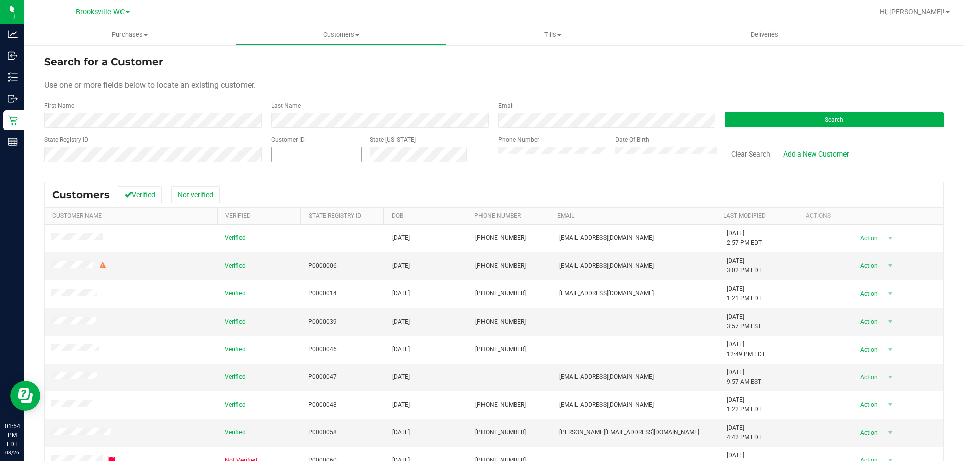
click at [303, 154] on span at bounding box center [316, 154] width 91 height 15
type input "691505"
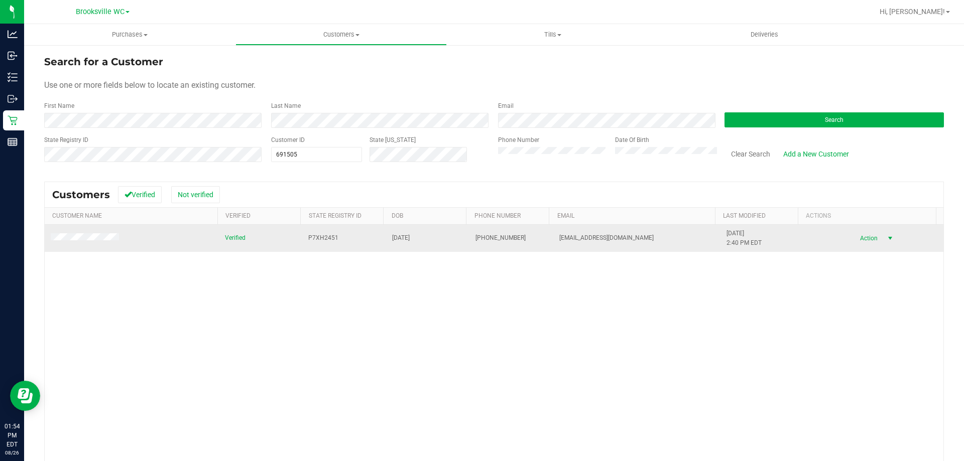
click at [864, 236] on span "Action" at bounding box center [867, 238] width 33 height 14
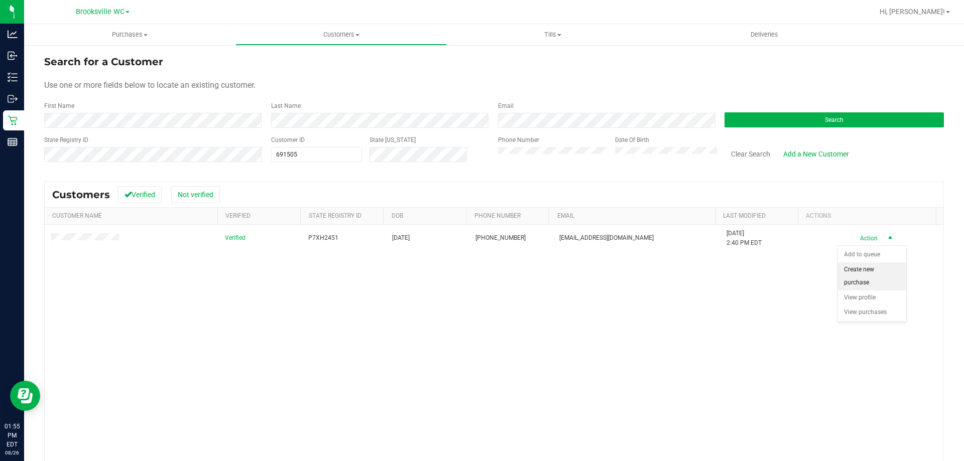
click at [863, 280] on li "Create new purchase" at bounding box center [872, 277] width 68 height 28
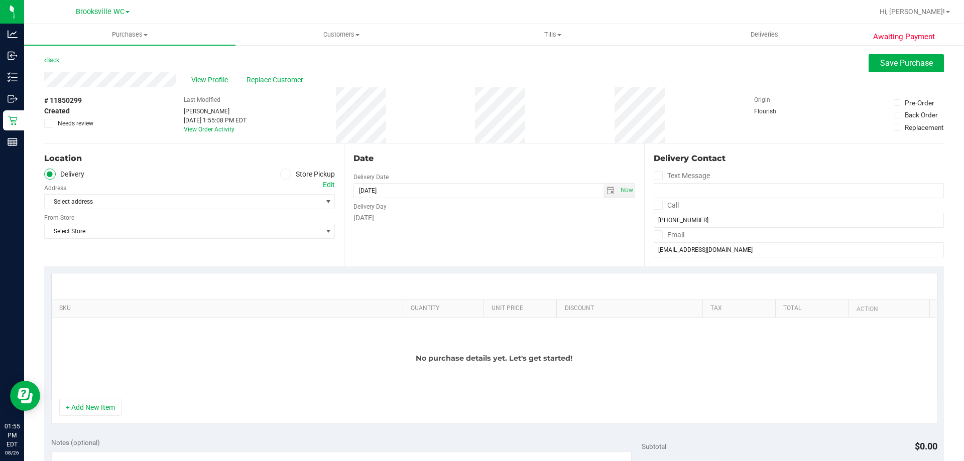
click at [285, 173] on span at bounding box center [286, 175] width 12 height 12
click at [284, 179] on span at bounding box center [286, 175] width 12 height 12
click at [0, 0] on input "Store Pickup" at bounding box center [0, 0] width 0 height 0
click at [274, 203] on span "Select Store" at bounding box center [183, 202] width 277 height 14
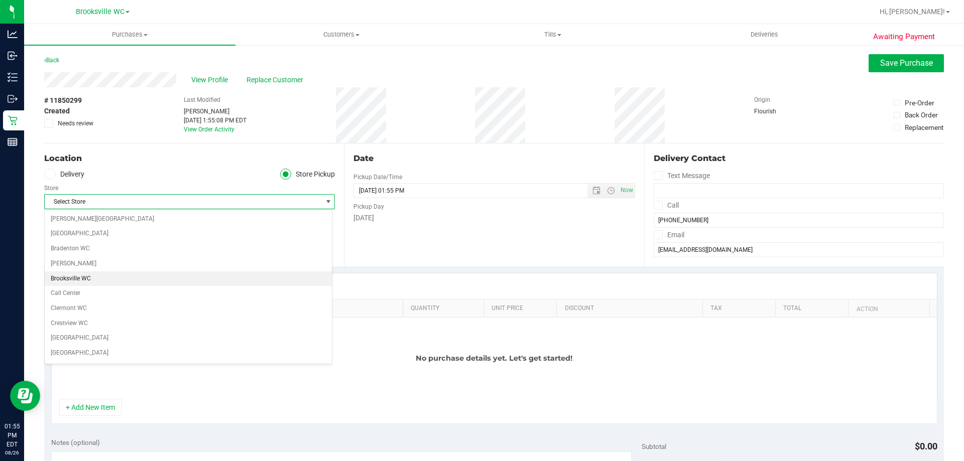
click at [97, 277] on li "Brooksville WC" at bounding box center [188, 279] width 287 height 15
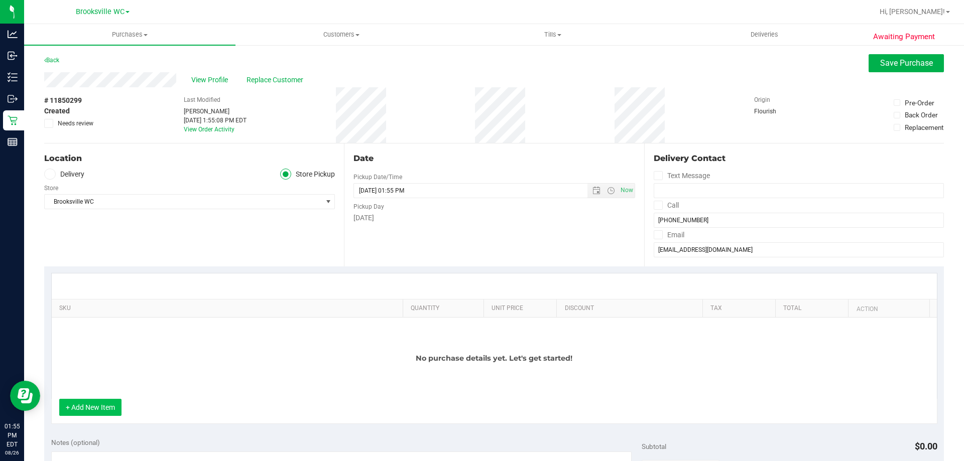
click at [74, 415] on button "+ Add New Item" at bounding box center [90, 407] width 62 height 17
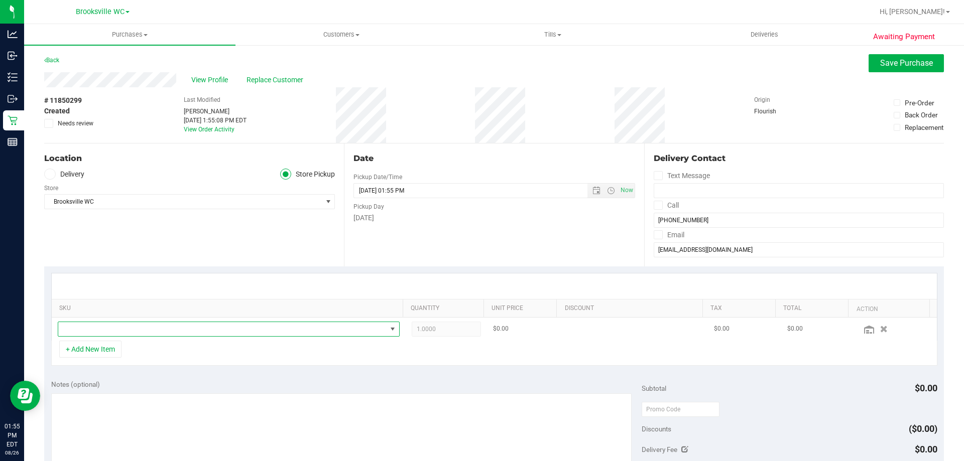
click at [166, 332] on span "NO DATA FOUND" at bounding box center [222, 329] width 328 height 14
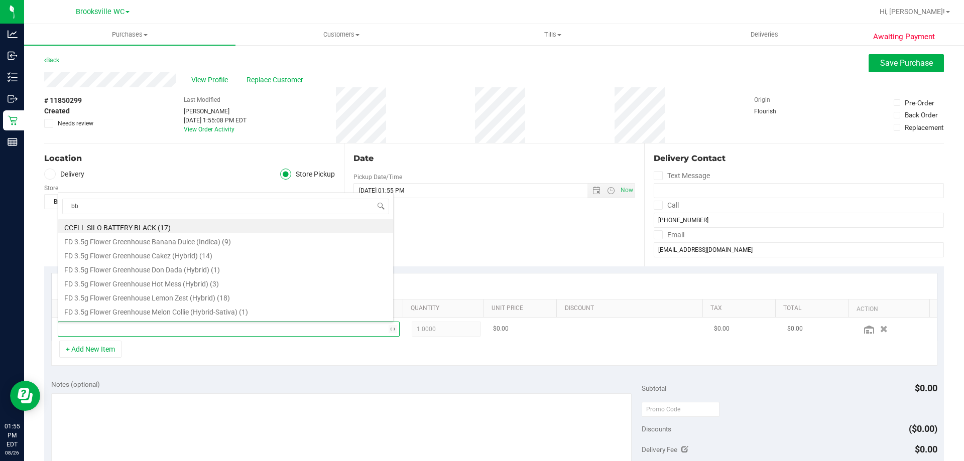
type input "bbc"
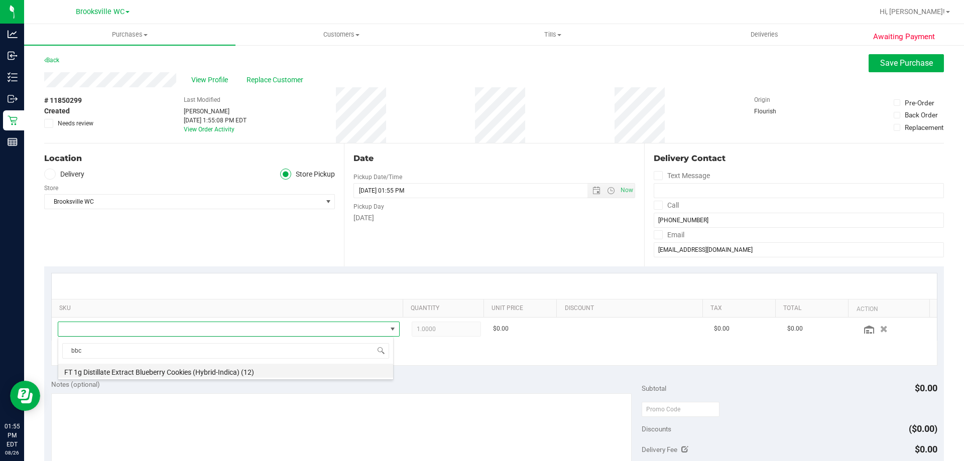
click at [175, 376] on li "FT 1g Distillate Extract Blueberry Cookies (Hybrid-Indica) (12)" at bounding box center [225, 371] width 335 height 14
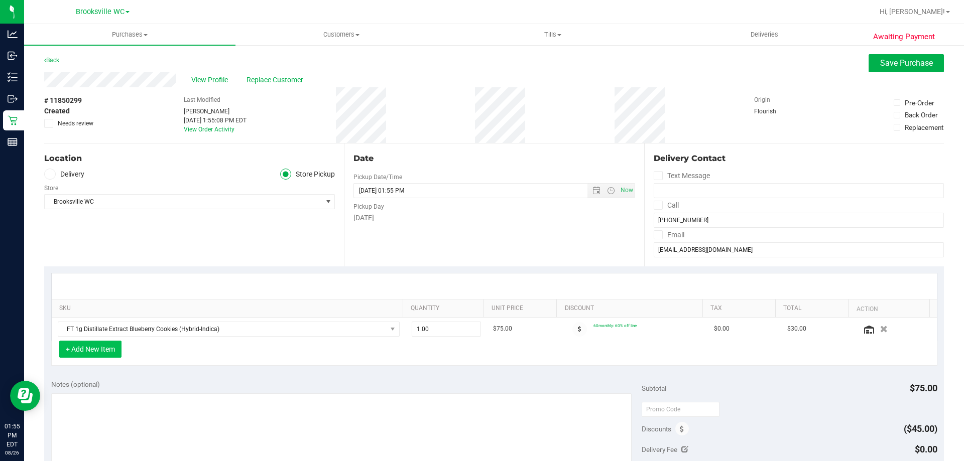
click at [98, 353] on button "+ Add New Item" at bounding box center [90, 349] width 62 height 17
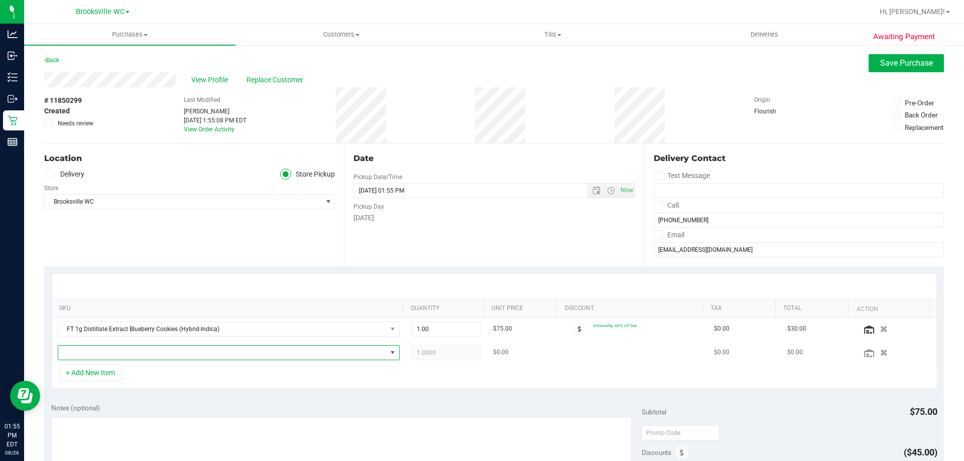
click at [130, 351] on span "NO DATA FOUND" at bounding box center [222, 353] width 328 height 14
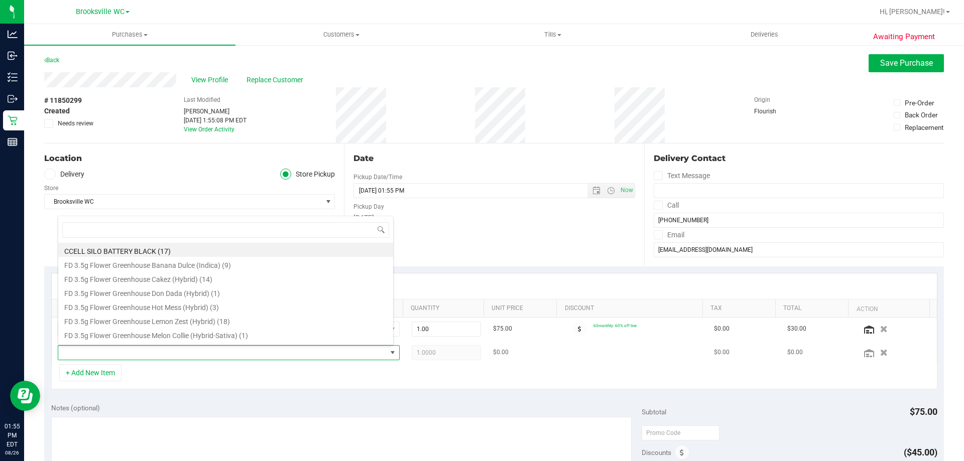
scroll to position [15, 333]
type input "ppu"
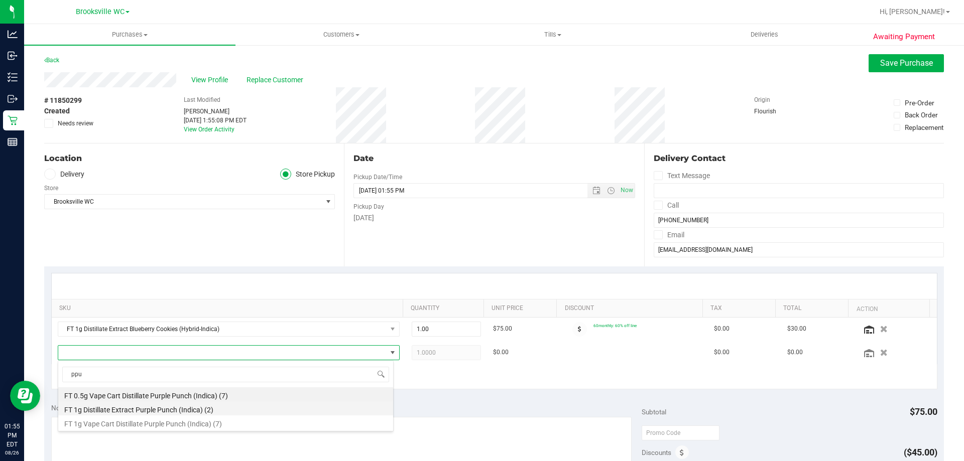
click at [177, 406] on li "FT 1g Distillate Extract Purple Punch (Indica) (2)" at bounding box center [225, 409] width 335 height 14
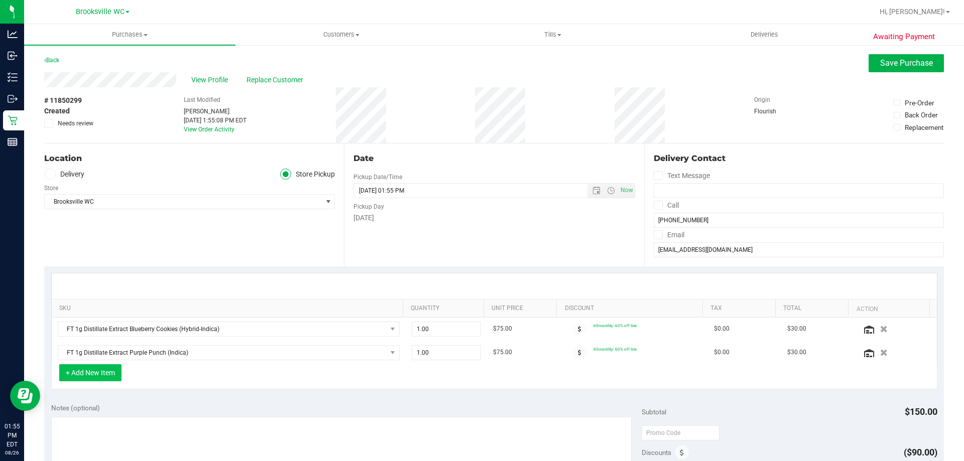
click at [118, 375] on button "+ Add New Item" at bounding box center [90, 372] width 62 height 17
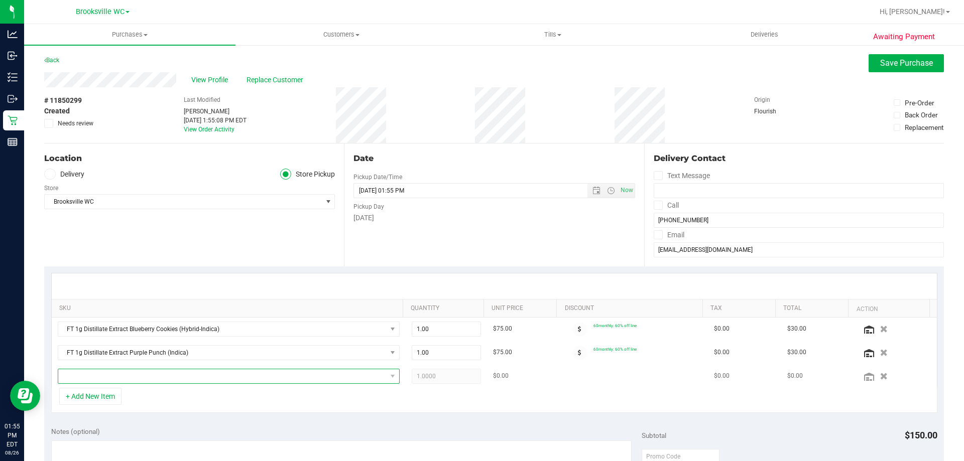
click at [134, 379] on span "NO DATA FOUND" at bounding box center [222, 376] width 328 height 14
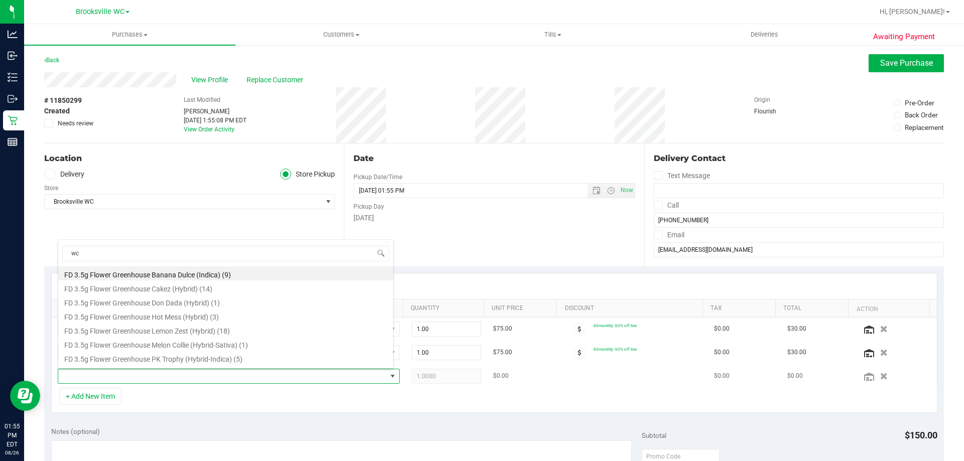
type input "wck"
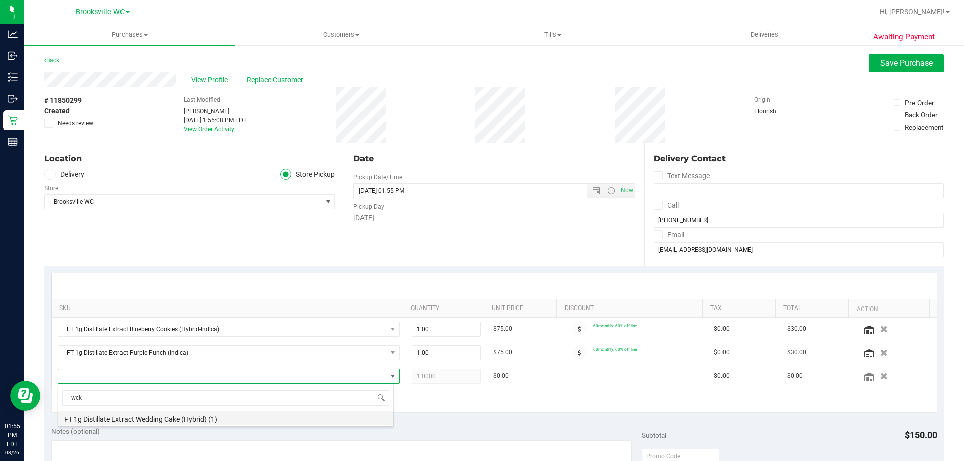
click at [141, 416] on li "FT 1g Distillate Extract Wedding Cake (Hybrid) (1)" at bounding box center [225, 418] width 335 height 14
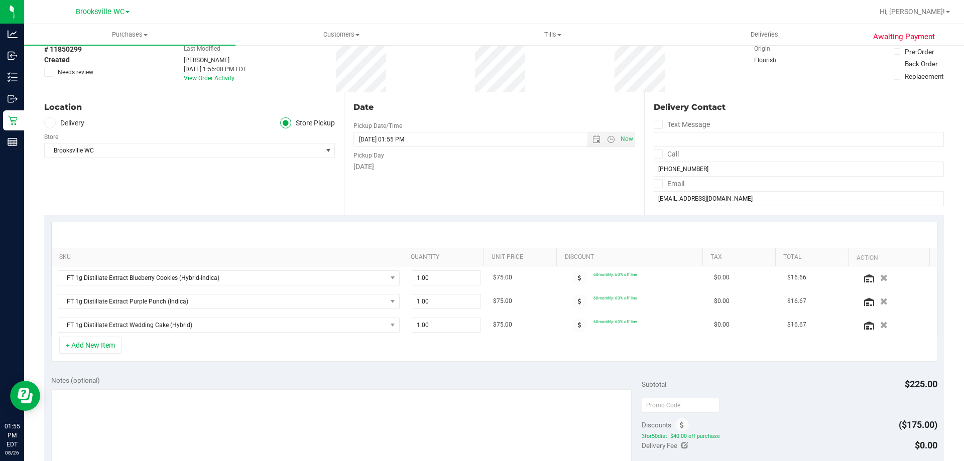
scroll to position [100, 0]
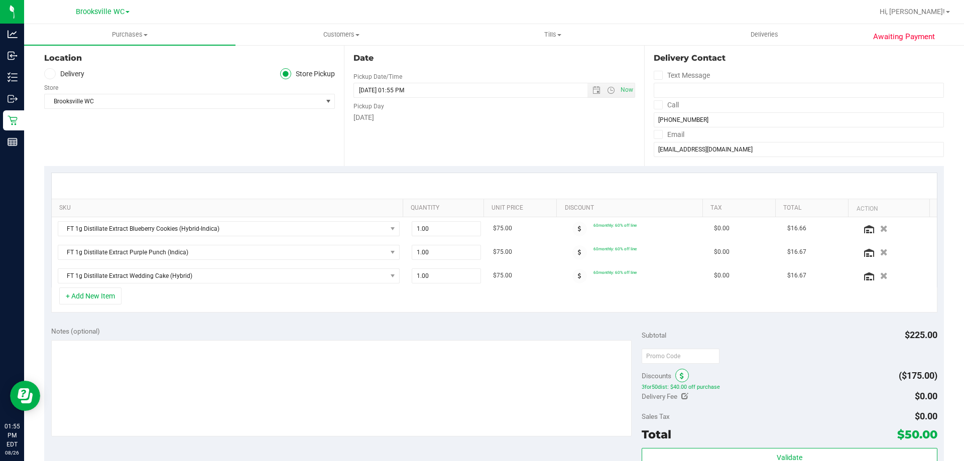
click at [680, 376] on icon at bounding box center [682, 376] width 4 height 7
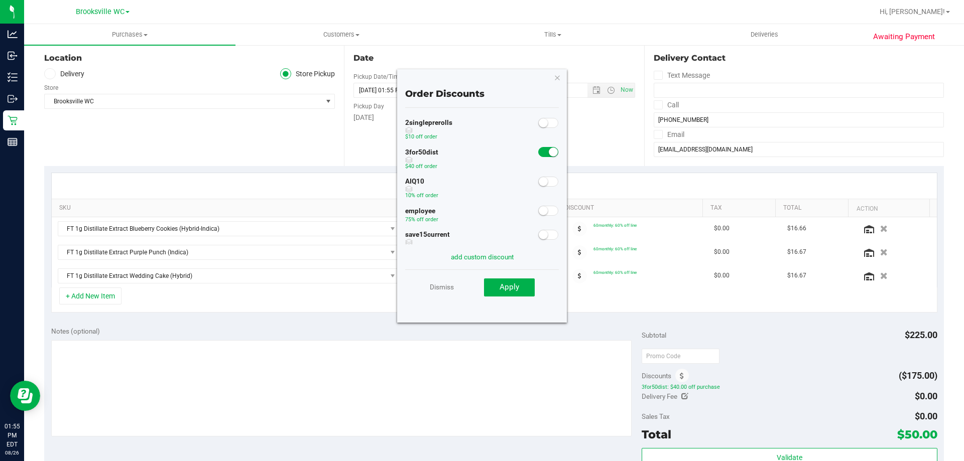
click at [787, 347] on div at bounding box center [789, 356] width 295 height 18
click at [800, 310] on div "+ Add New Item" at bounding box center [494, 300] width 886 height 25
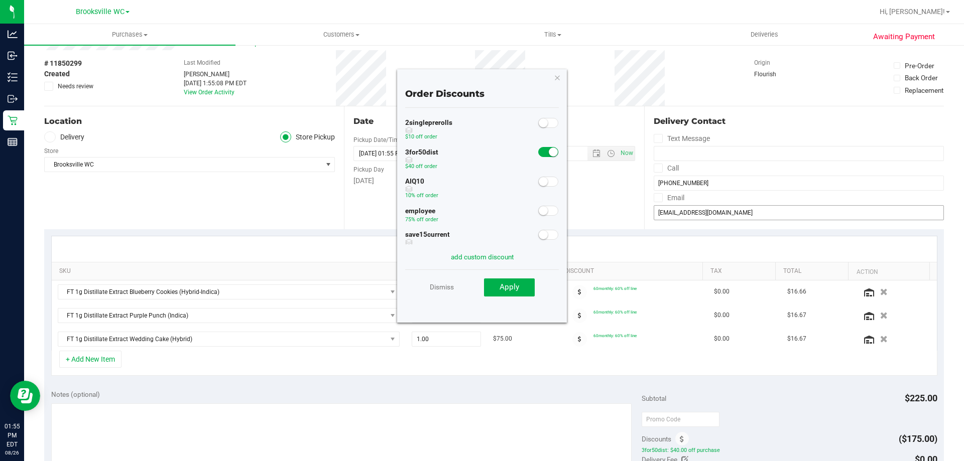
scroll to position [0, 0]
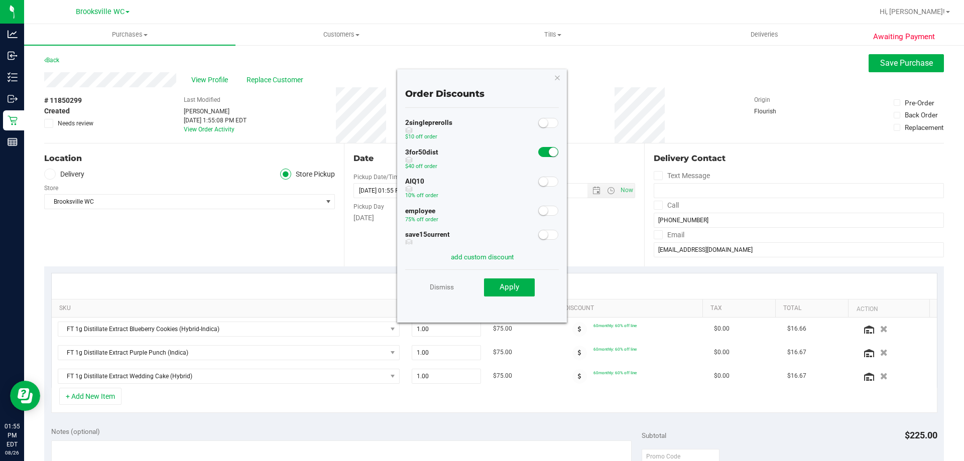
click at [886, 73] on div "View Profile Replace Customer" at bounding box center [494, 79] width 900 height 15
click at [891, 64] on span "Save Purchase" at bounding box center [906, 63] width 53 height 10
click at [558, 81] on icon "button" at bounding box center [557, 77] width 7 height 12
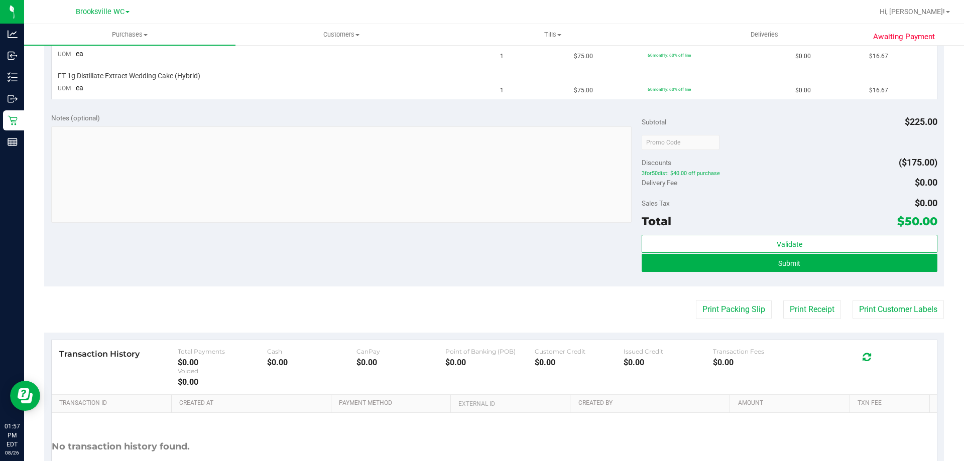
scroll to position [404, 0]
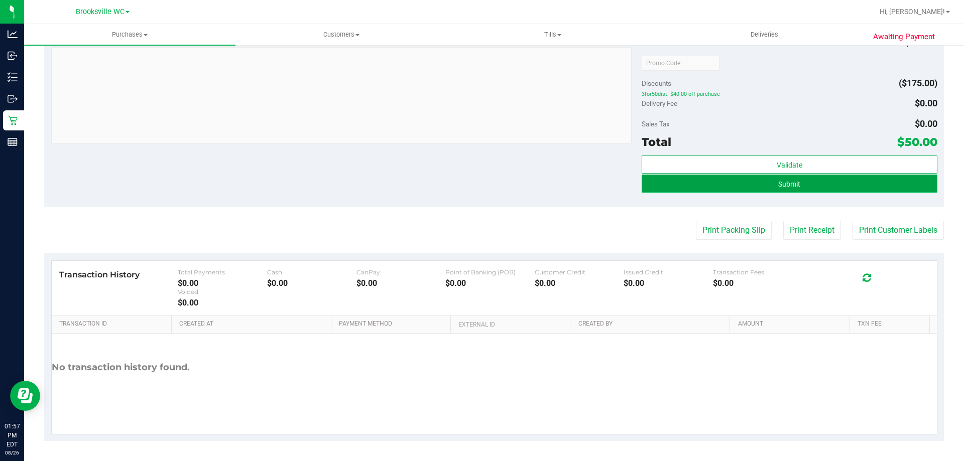
click at [804, 189] on button "Submit" at bounding box center [789, 184] width 295 height 18
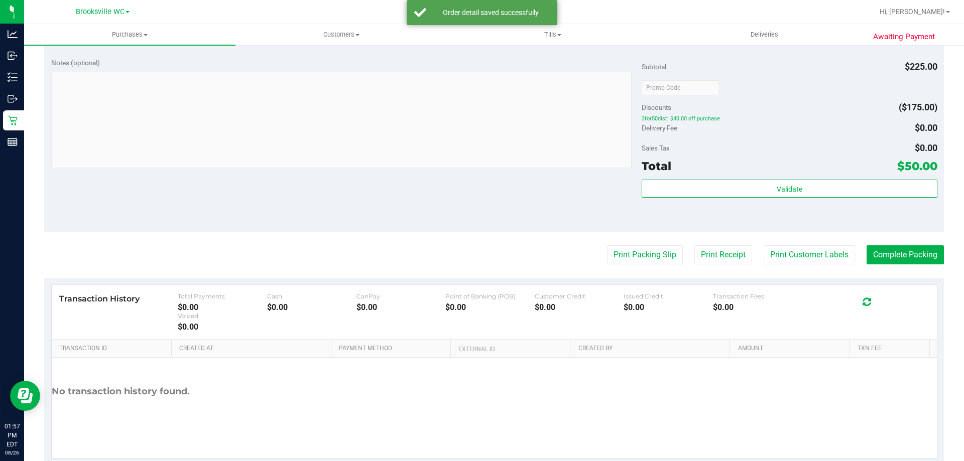
scroll to position [452, 0]
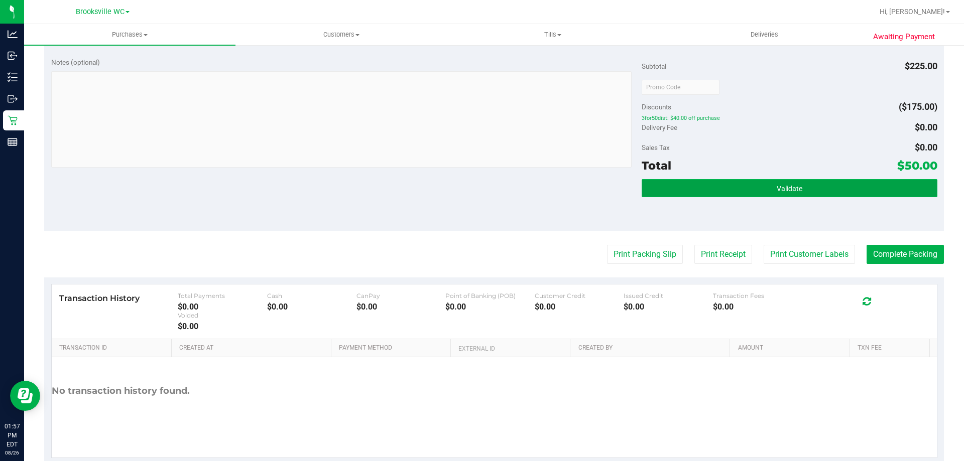
click at [807, 189] on button "Validate" at bounding box center [789, 188] width 295 height 18
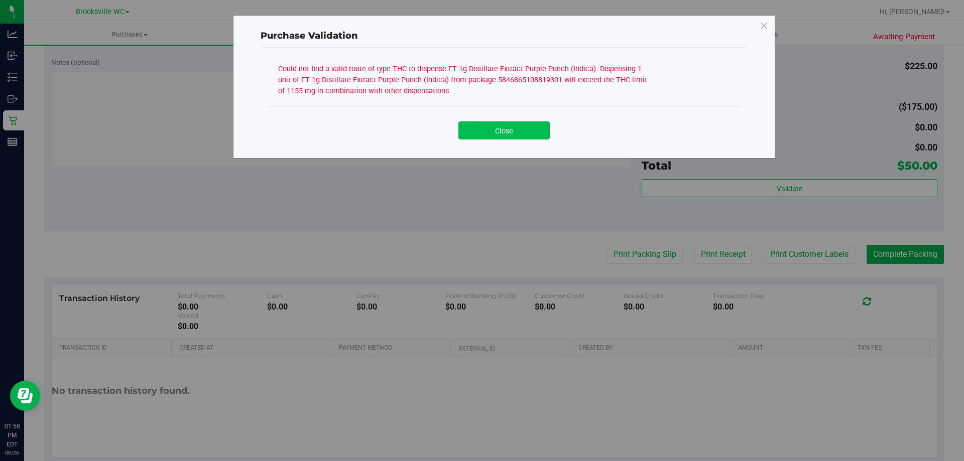
click at [520, 139] on button "Close" at bounding box center [503, 130] width 91 height 18
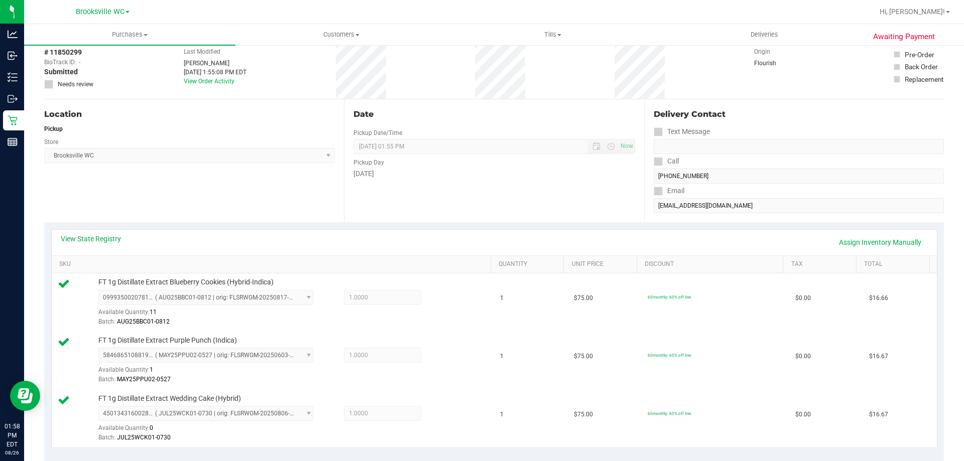
scroll to position [0, 0]
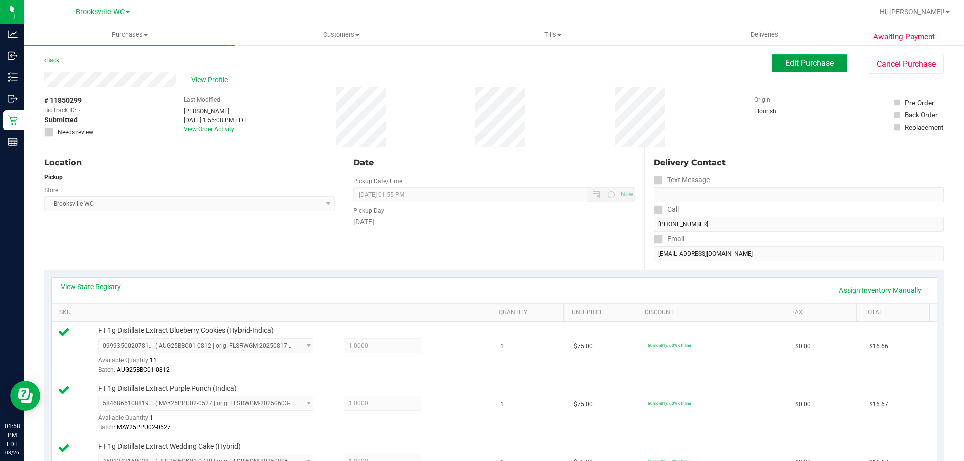
click at [787, 60] on button "Edit Purchase" at bounding box center [809, 63] width 75 height 18
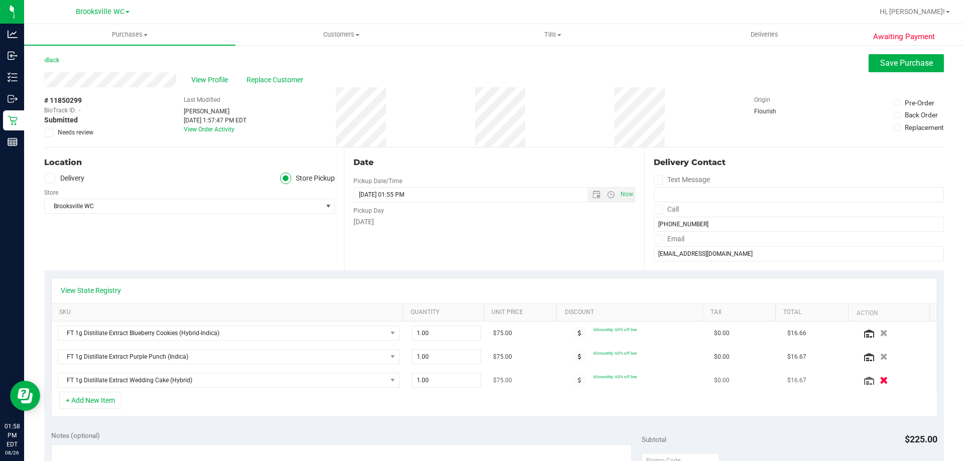
click at [880, 380] on icon "button" at bounding box center [884, 381] width 9 height 8
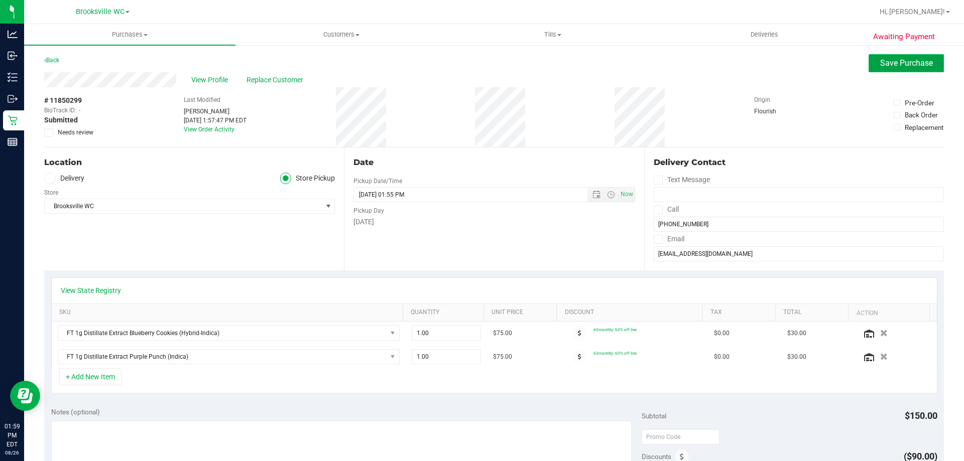
click at [903, 66] on span "Save Purchase" at bounding box center [906, 63] width 53 height 10
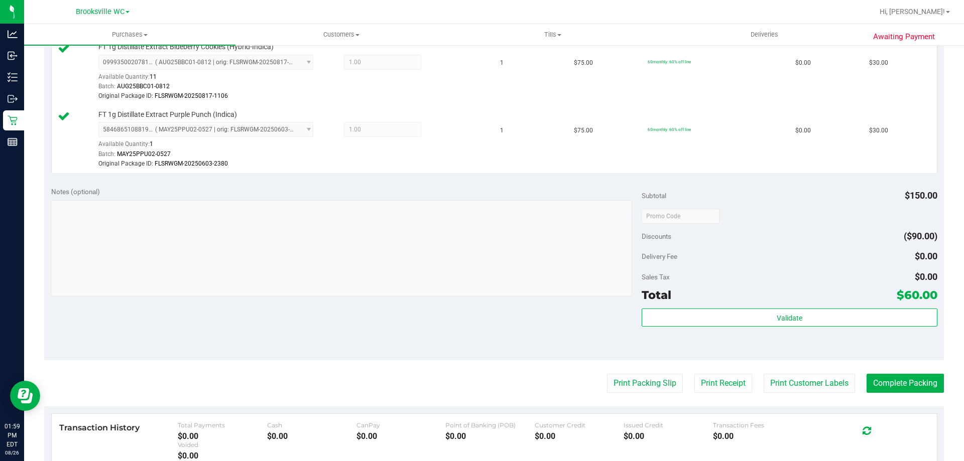
scroll to position [301, 0]
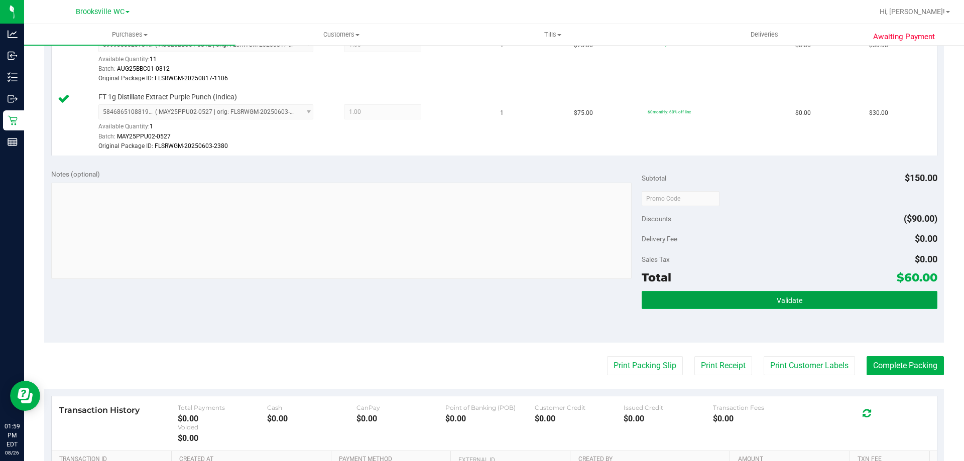
click at [717, 295] on button "Validate" at bounding box center [789, 300] width 295 height 18
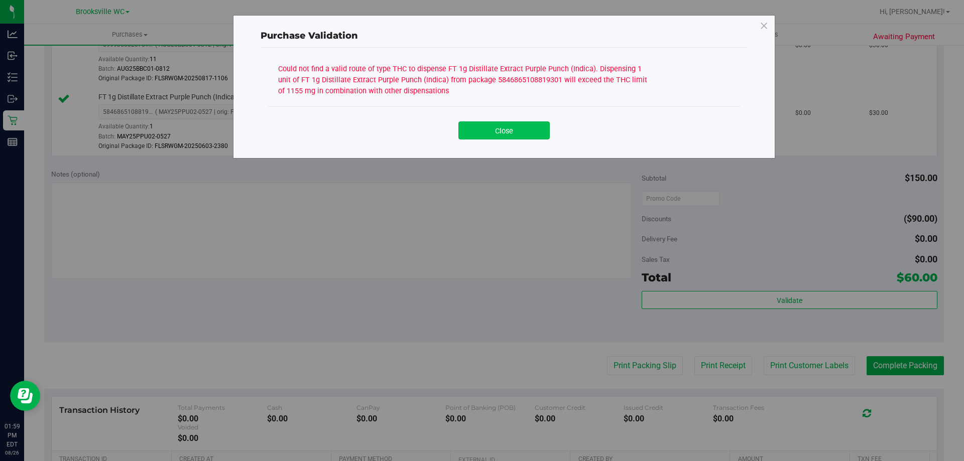
click at [535, 128] on button "Close" at bounding box center [503, 130] width 91 height 18
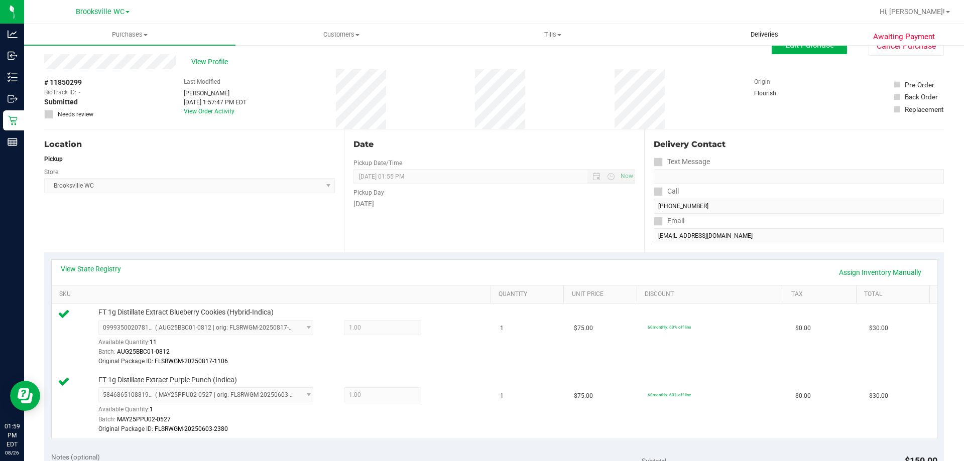
scroll to position [0, 0]
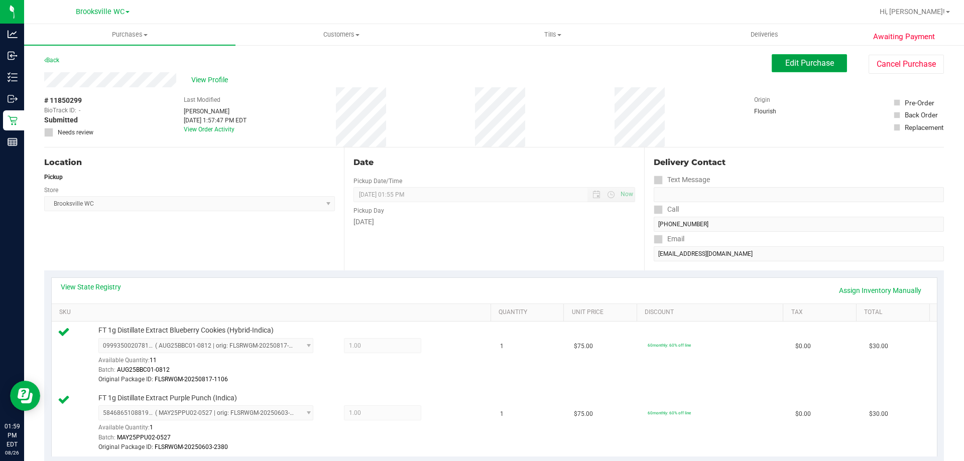
click at [817, 61] on span "Edit Purchase" at bounding box center [809, 63] width 49 height 10
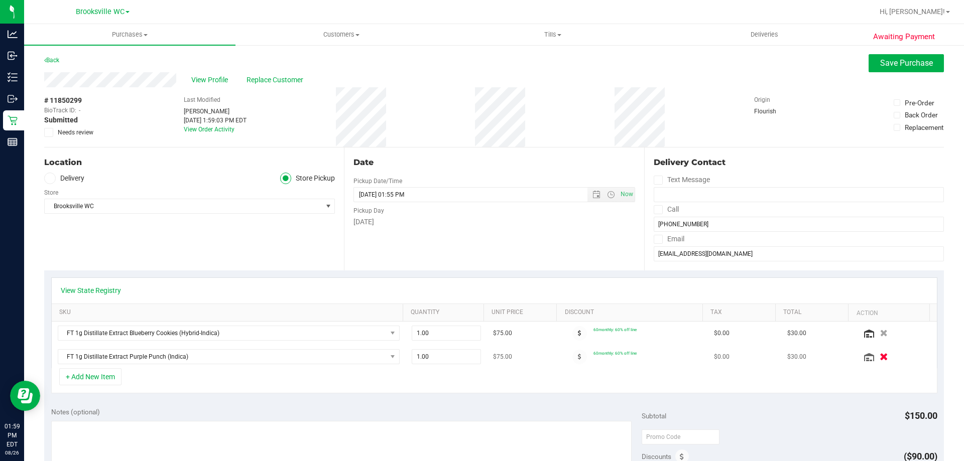
click at [880, 356] on icon "button" at bounding box center [884, 357] width 9 height 8
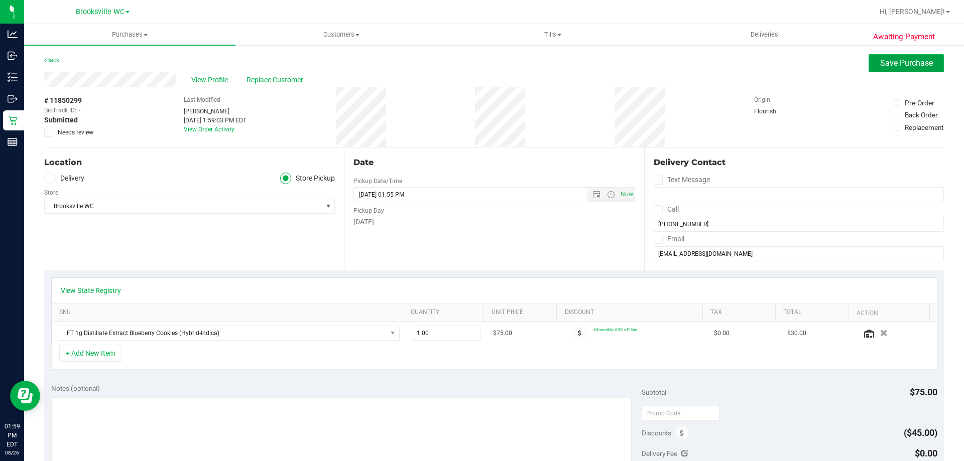
click at [885, 64] on span "Save Purchase" at bounding box center [906, 63] width 53 height 10
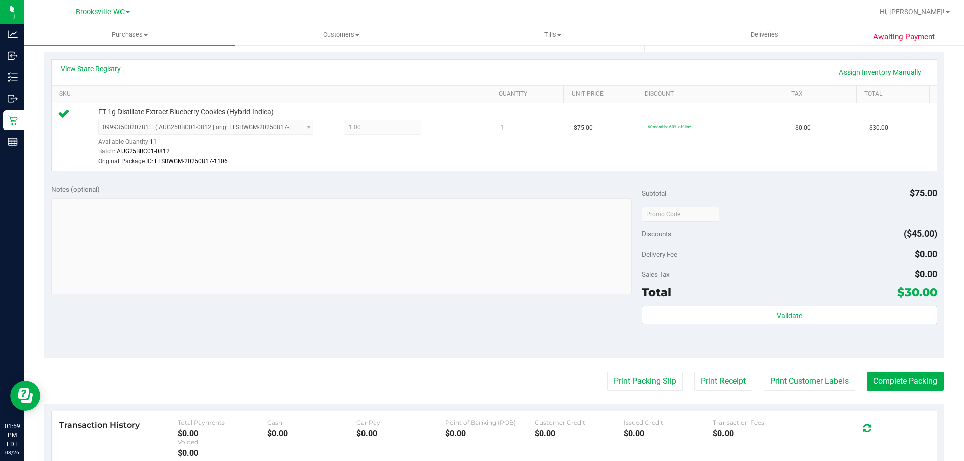
scroll to position [301, 0]
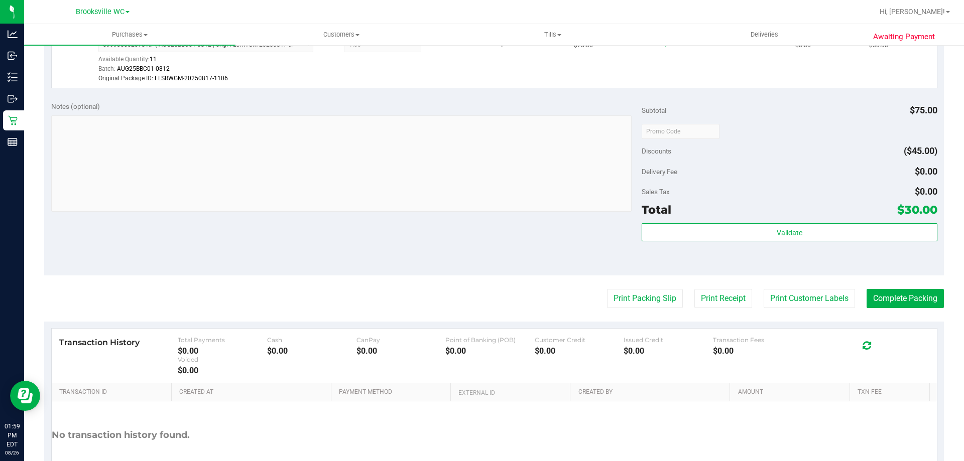
click at [776, 242] on div "Validate" at bounding box center [789, 245] width 295 height 45
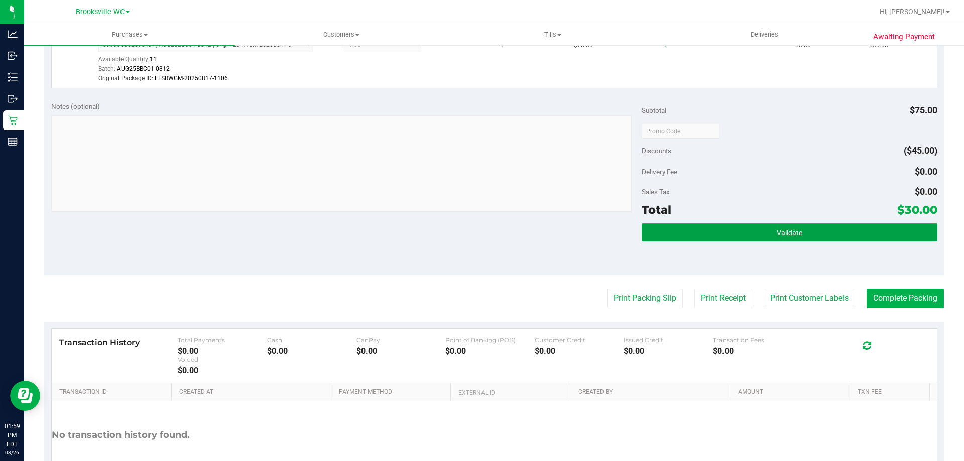
click at [777, 236] on span "Validate" at bounding box center [790, 233] width 26 height 8
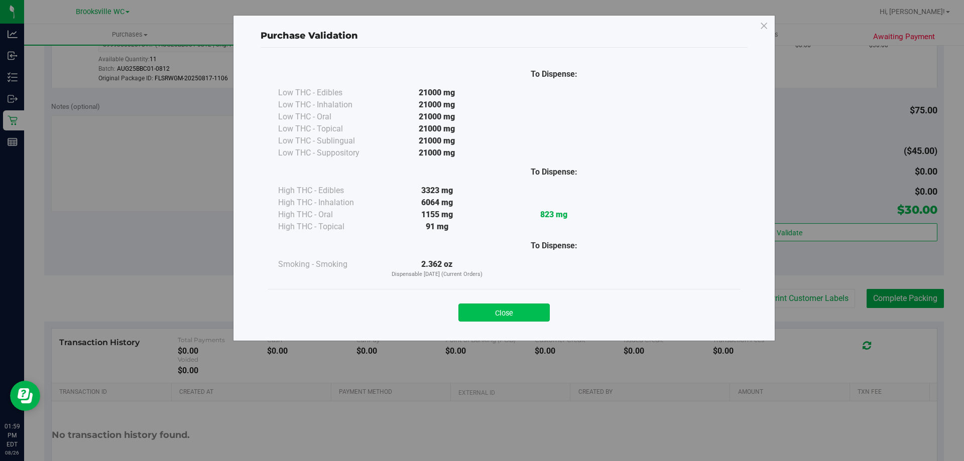
click at [497, 305] on button "Close" at bounding box center [503, 313] width 91 height 18
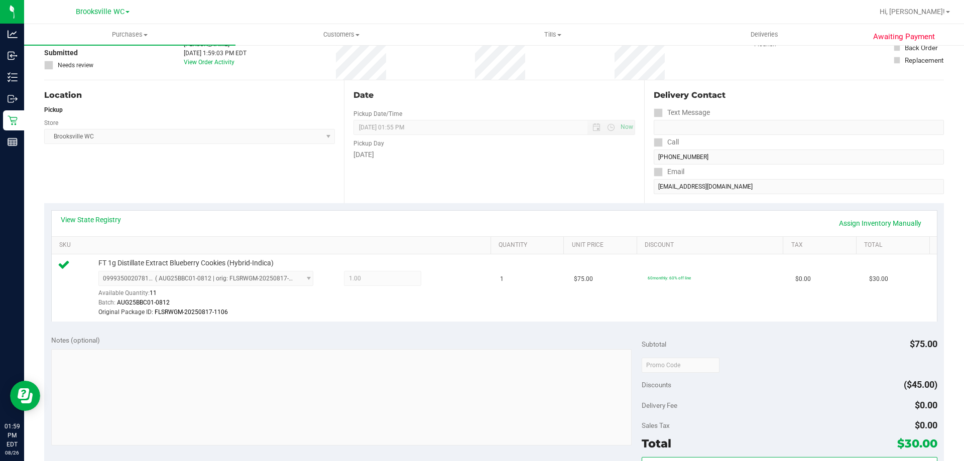
scroll to position [0, 0]
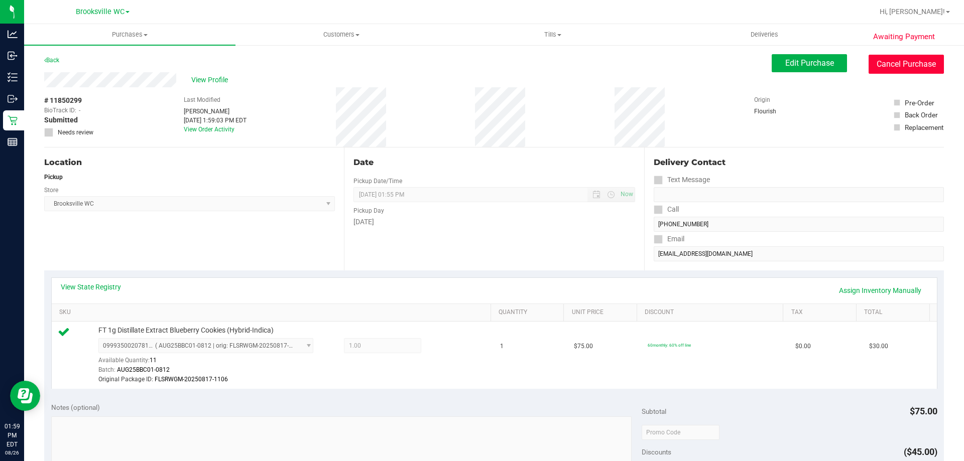
click at [913, 72] on button "Cancel Purchase" at bounding box center [906, 64] width 75 height 19
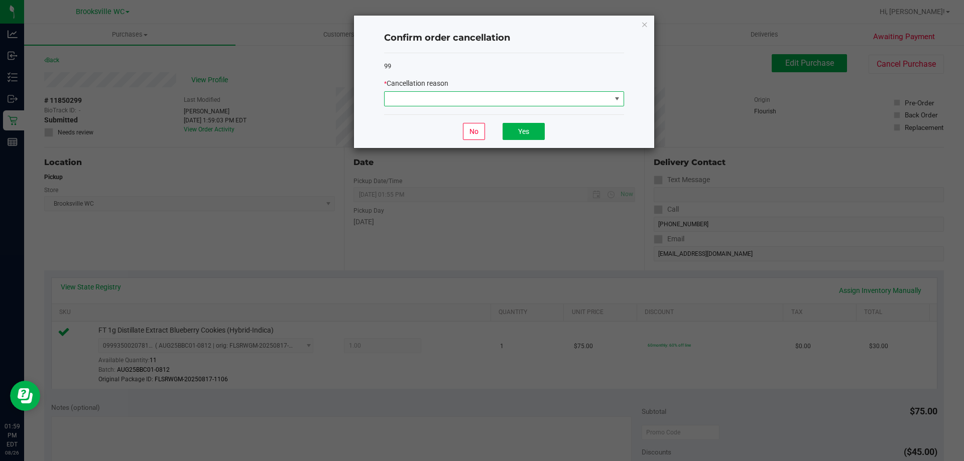
click at [573, 101] on span at bounding box center [498, 99] width 226 height 14
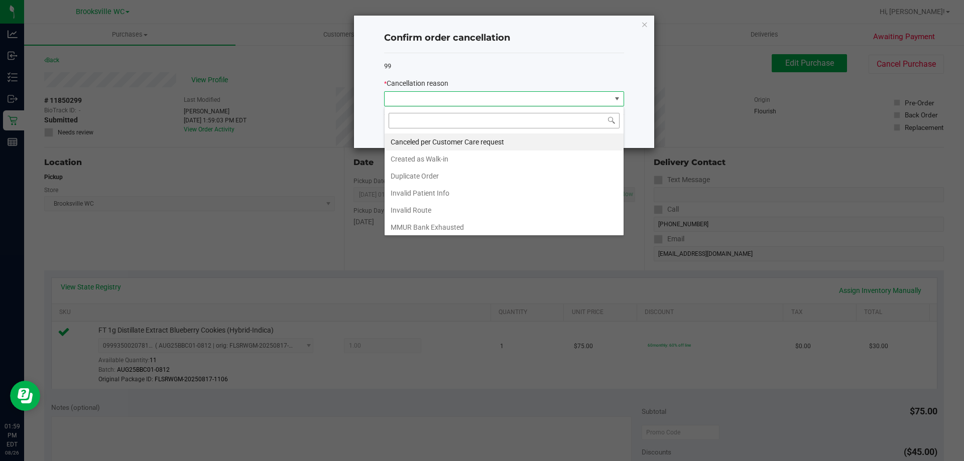
scroll to position [15, 240]
click at [448, 226] on li "MMUR Bank Exhausted" at bounding box center [504, 227] width 239 height 17
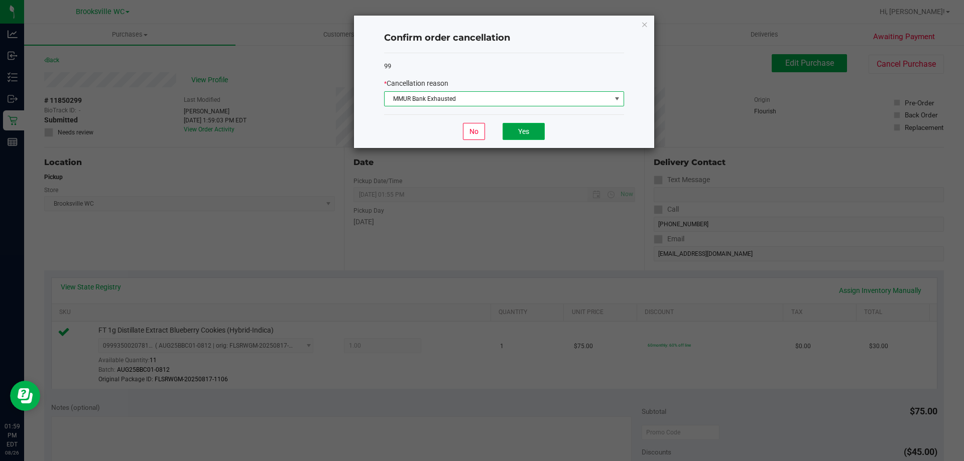
click at [527, 135] on button "Yes" at bounding box center [524, 131] width 42 height 17
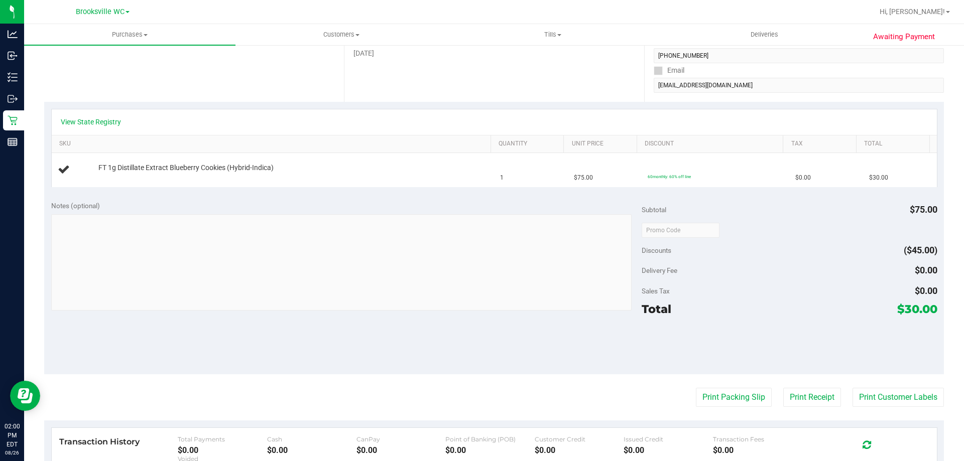
scroll to position [0, 0]
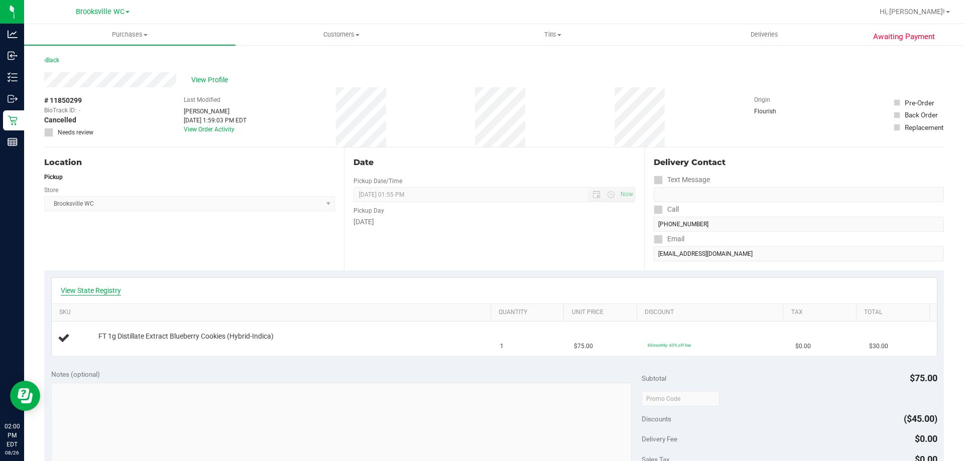
click at [109, 289] on link "View State Registry" at bounding box center [91, 291] width 60 height 10
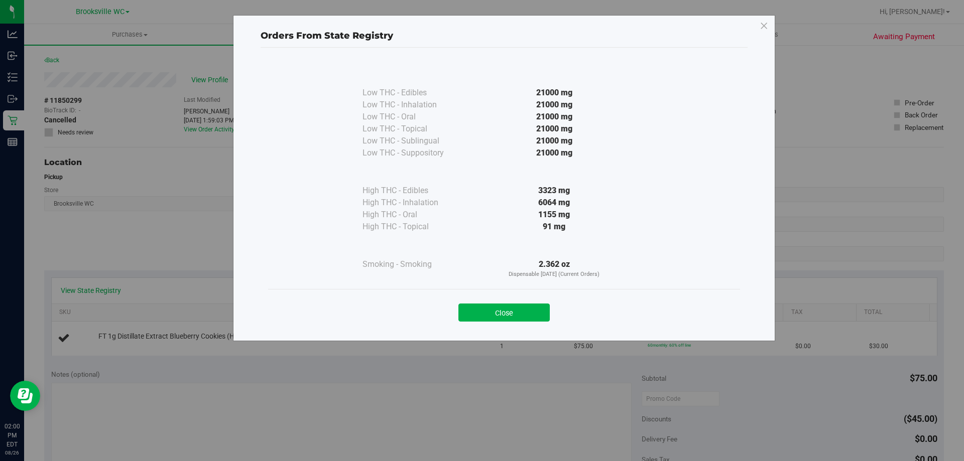
drag, startPoint x: 558, startPoint y: 213, endPoint x: 535, endPoint y: 219, distance: 23.9
click at [535, 219] on div "1155 mg" at bounding box center [554, 215] width 183 height 12
click at [517, 314] on button "Close" at bounding box center [503, 313] width 91 height 18
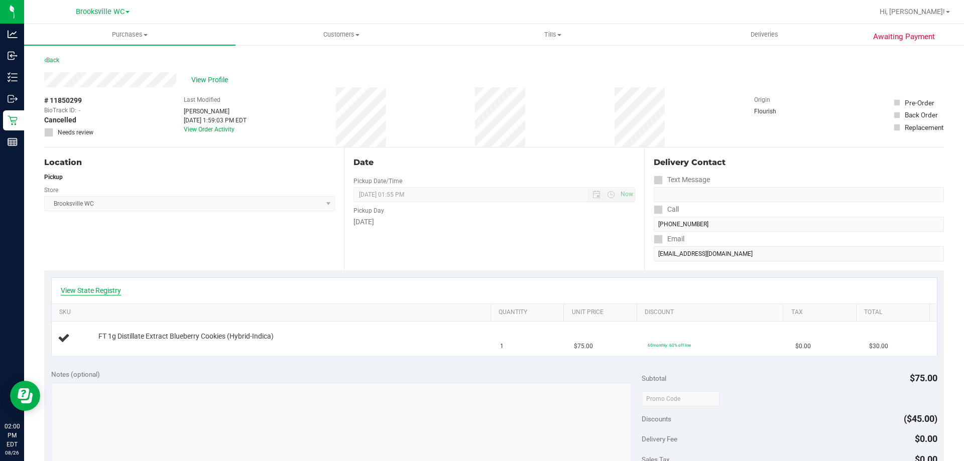
click at [79, 290] on link "View State Registry" at bounding box center [91, 291] width 60 height 10
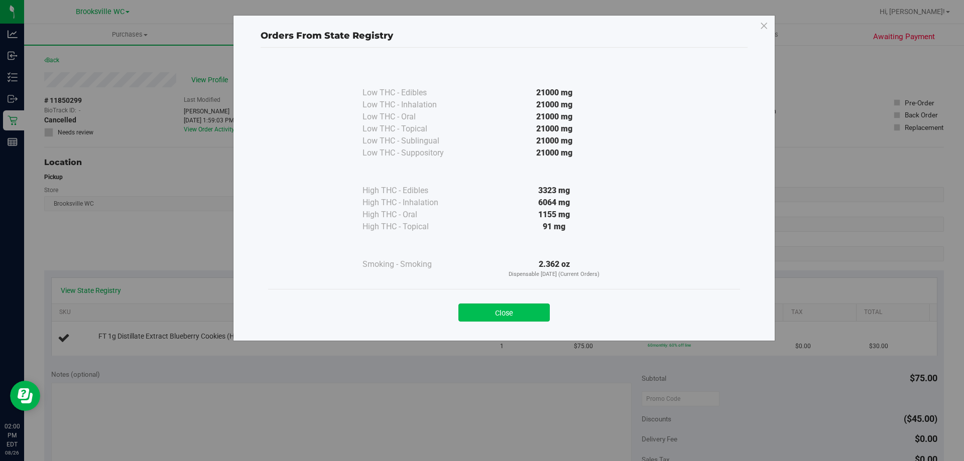
click at [535, 317] on button "Close" at bounding box center [503, 313] width 91 height 18
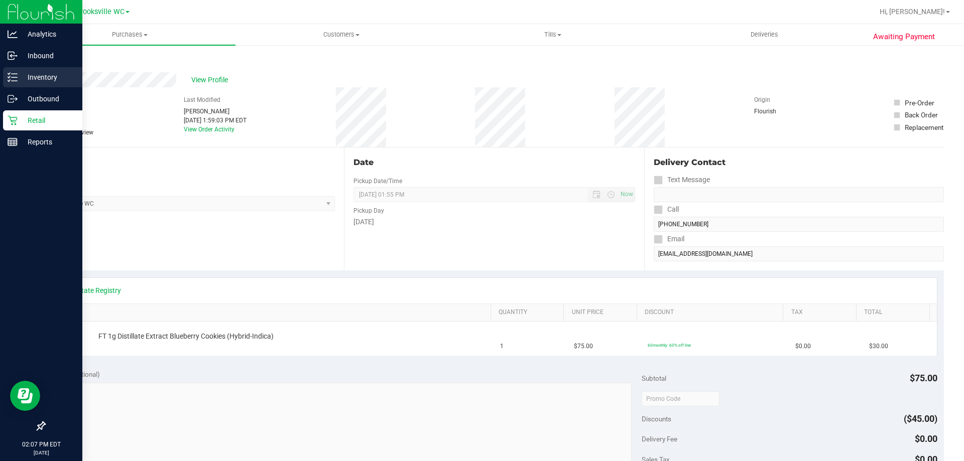
click at [16, 76] on icon at bounding box center [13, 77] width 10 height 10
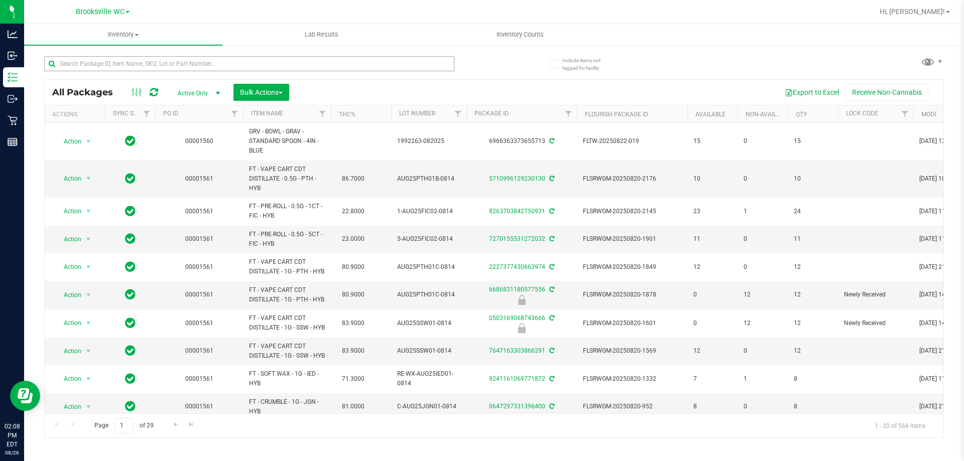
drag, startPoint x: 238, startPoint y: 48, endPoint x: 235, endPoint y: 57, distance: 9.1
click at [238, 49] on div at bounding box center [269, 63] width 450 height 32
click at [234, 57] on input "text" at bounding box center [249, 63] width 410 height 15
click at [236, 65] on input "text" at bounding box center [249, 63] width 410 height 15
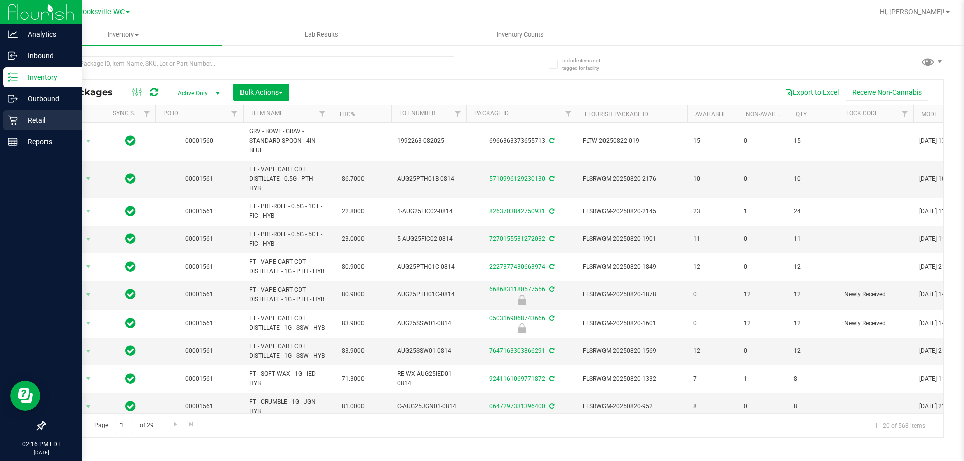
click at [26, 118] on p "Retail" at bounding box center [48, 120] width 60 height 12
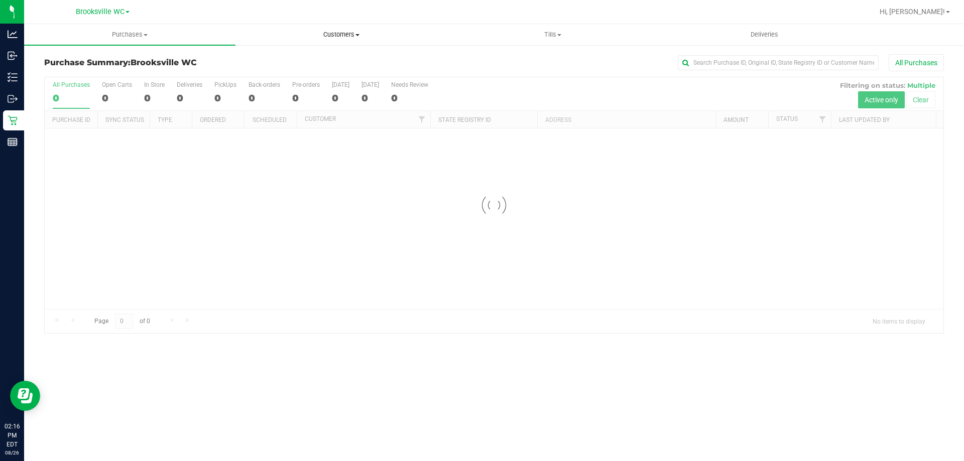
click at [346, 35] on span "Customers" at bounding box center [341, 34] width 210 height 9
click at [346, 55] on li "All customers" at bounding box center [340, 61] width 211 height 12
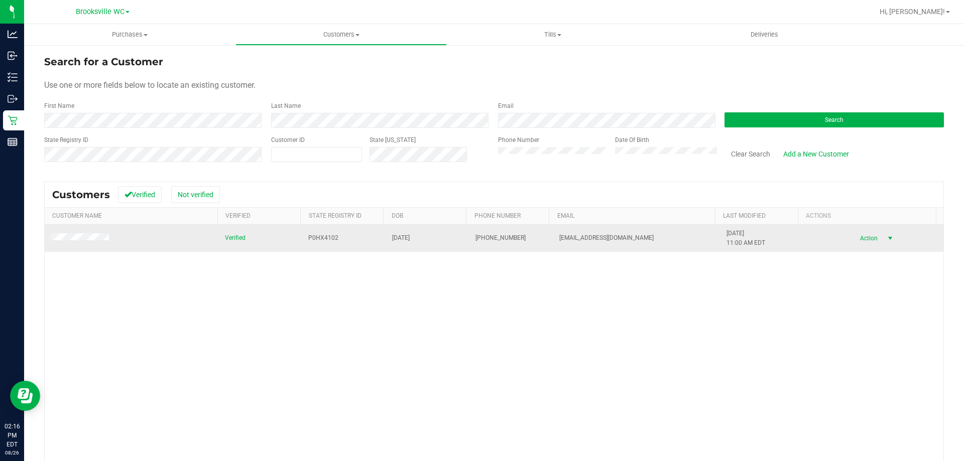
click at [858, 240] on span "Action" at bounding box center [867, 238] width 33 height 14
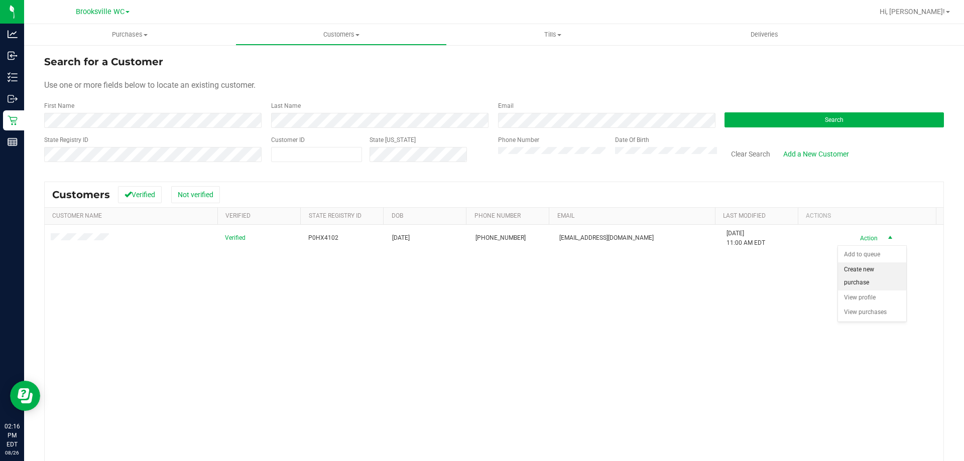
click at [851, 283] on li "Create new purchase" at bounding box center [872, 277] width 68 height 28
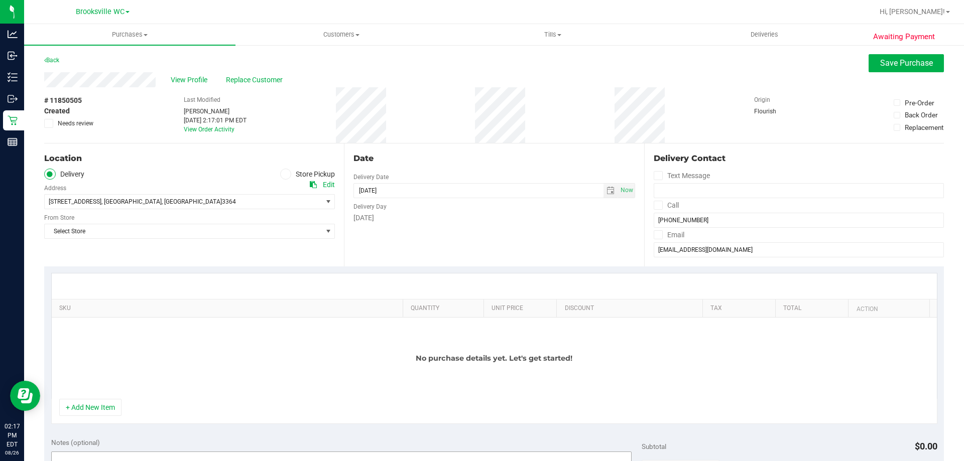
click at [84, 403] on button "+ Add New Item" at bounding box center [90, 407] width 62 height 17
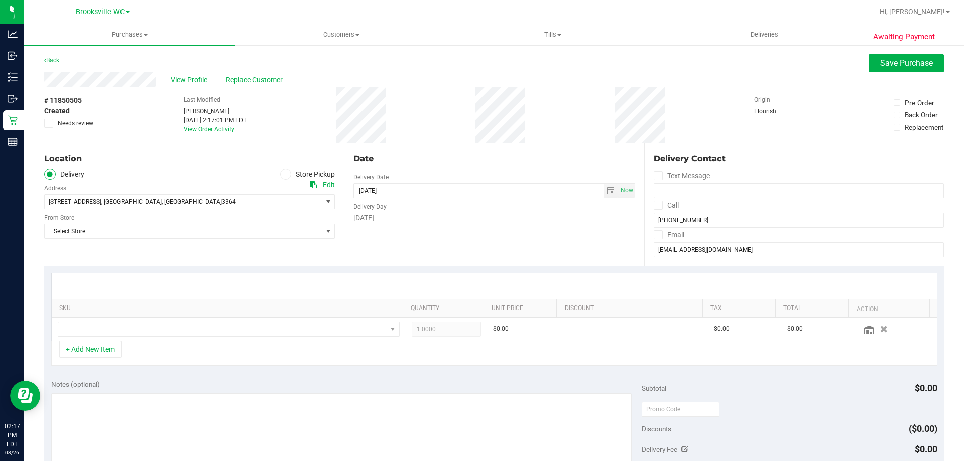
click at [283, 174] on icon at bounding box center [286, 174] width 6 height 0
click at [0, 0] on input "Store Pickup" at bounding box center [0, 0] width 0 height 0
click at [274, 200] on span "Select Store" at bounding box center [183, 202] width 277 height 14
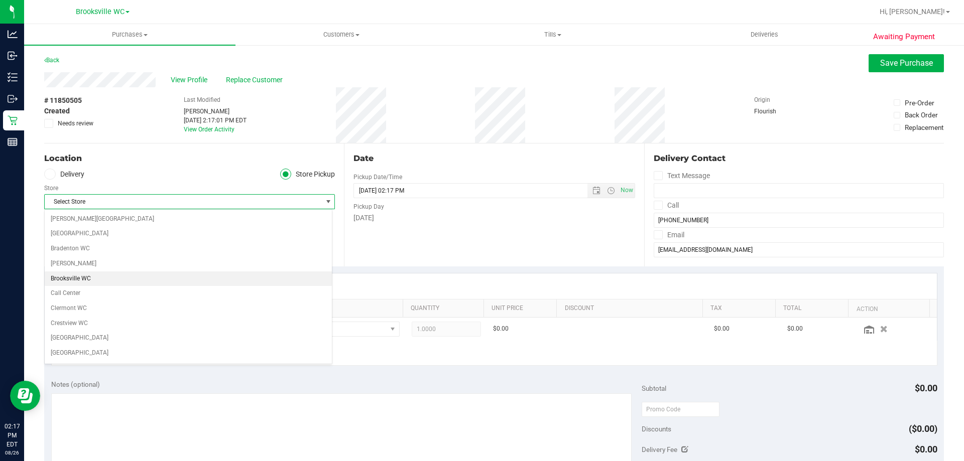
click at [159, 274] on li "Brooksville WC" at bounding box center [188, 279] width 287 height 15
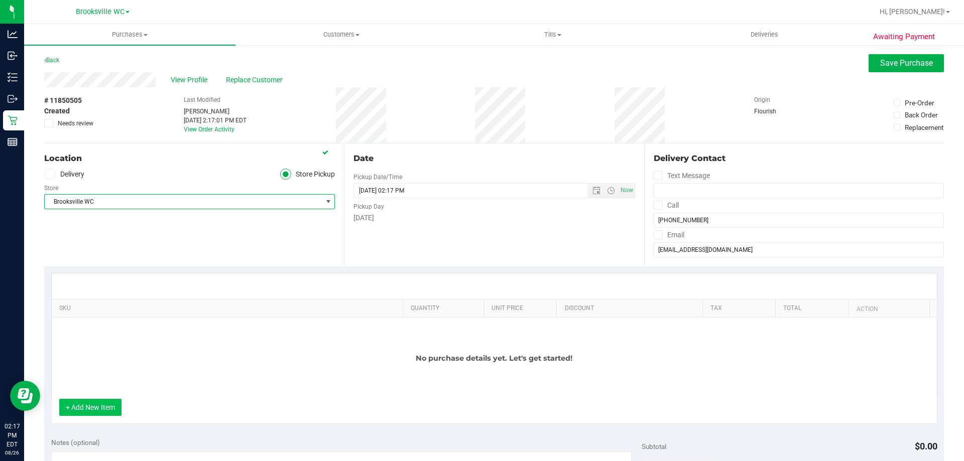
click at [105, 408] on button "+ Add New Item" at bounding box center [90, 407] width 62 height 17
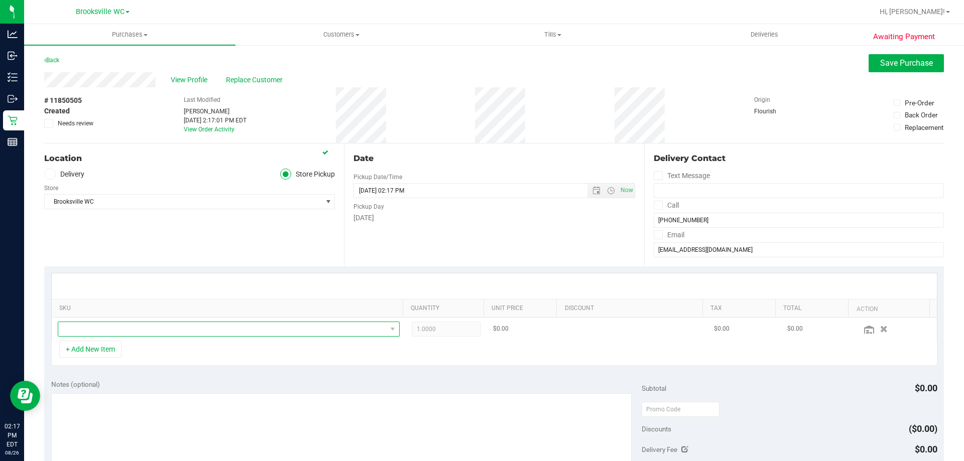
click at [158, 326] on span "NO DATA FOUND" at bounding box center [222, 329] width 328 height 14
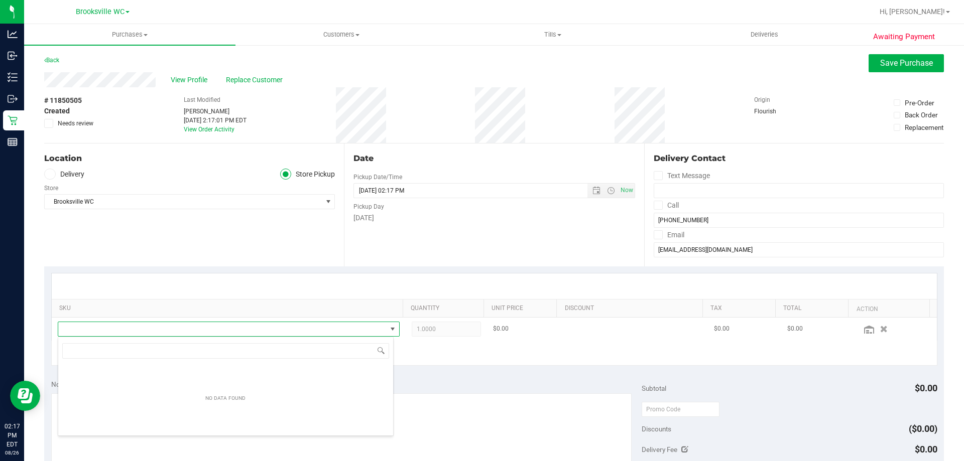
scroll to position [15, 333]
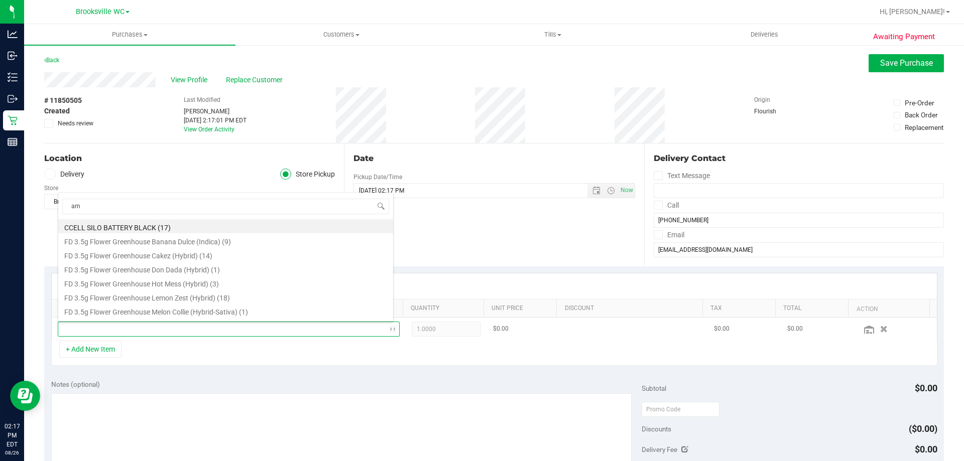
type input "aml"
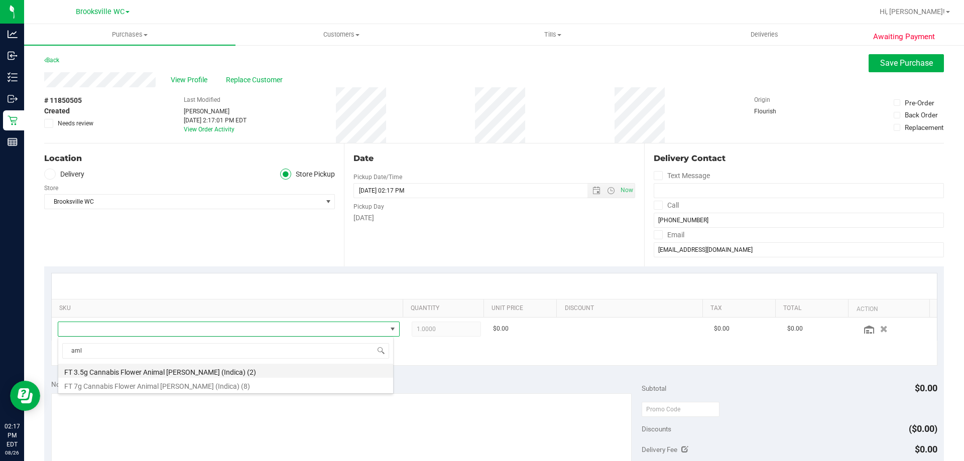
click at [352, 370] on li "FT 3.5g Cannabis Flower Animal [PERSON_NAME] (Indica) (2)" at bounding box center [225, 371] width 335 height 14
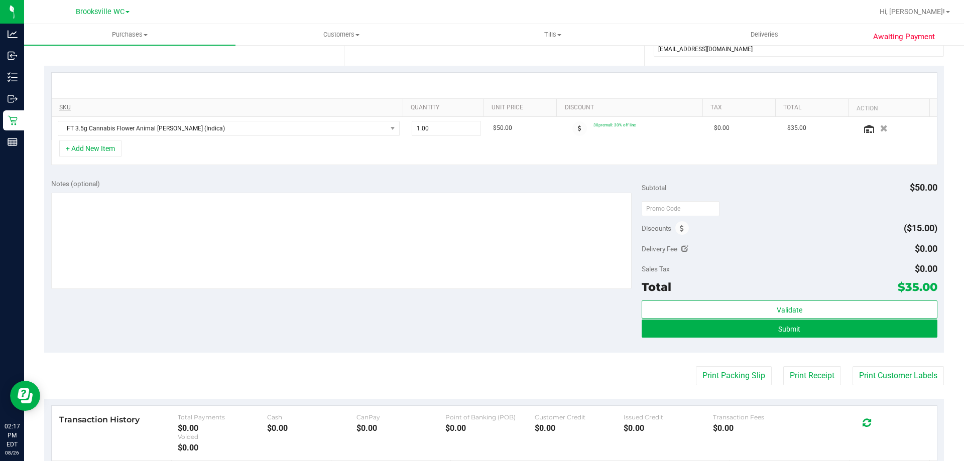
scroll to position [0, 0]
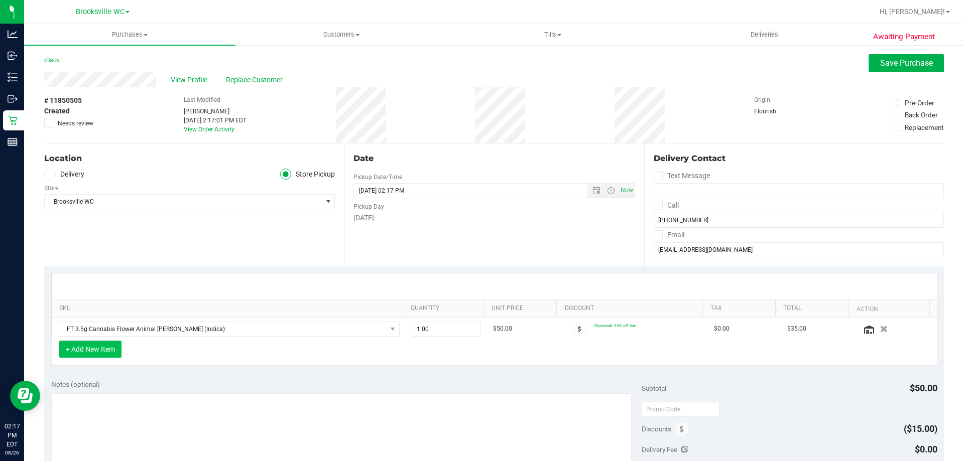
click at [86, 343] on button "+ Add New Item" at bounding box center [90, 349] width 62 height 17
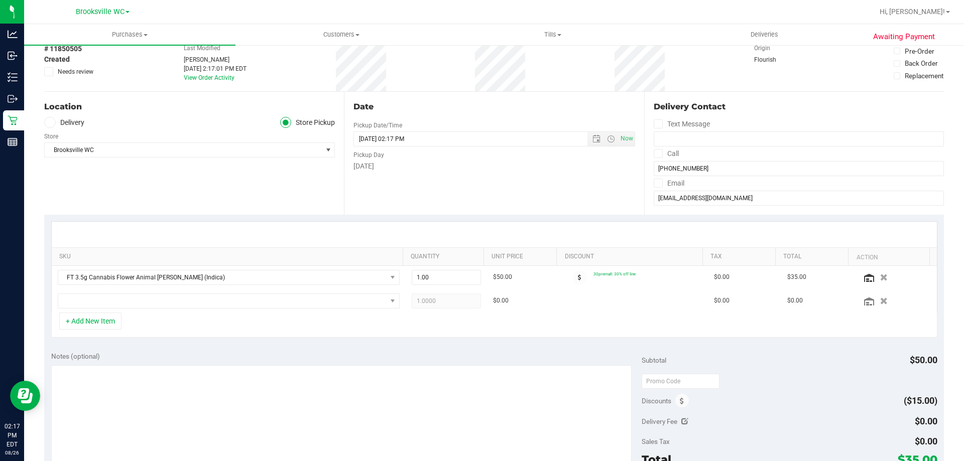
scroll to position [100, 0]
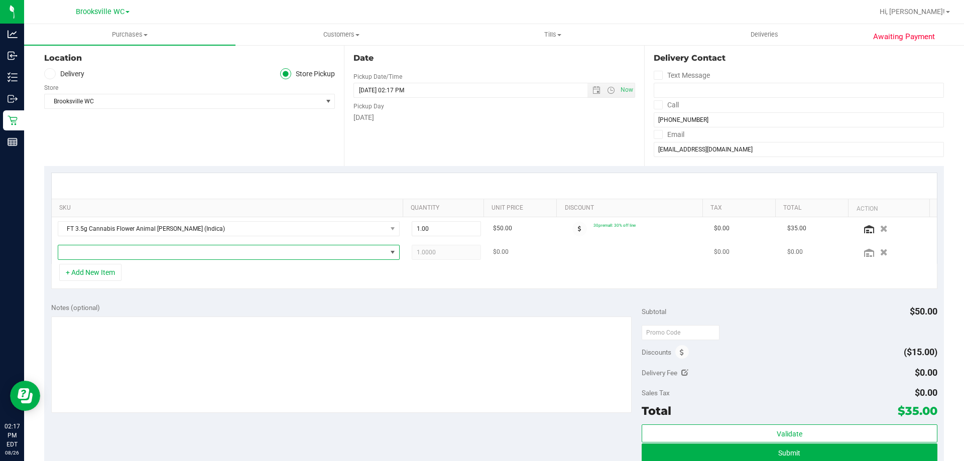
click at [120, 248] on span "NO DATA FOUND" at bounding box center [222, 252] width 328 height 14
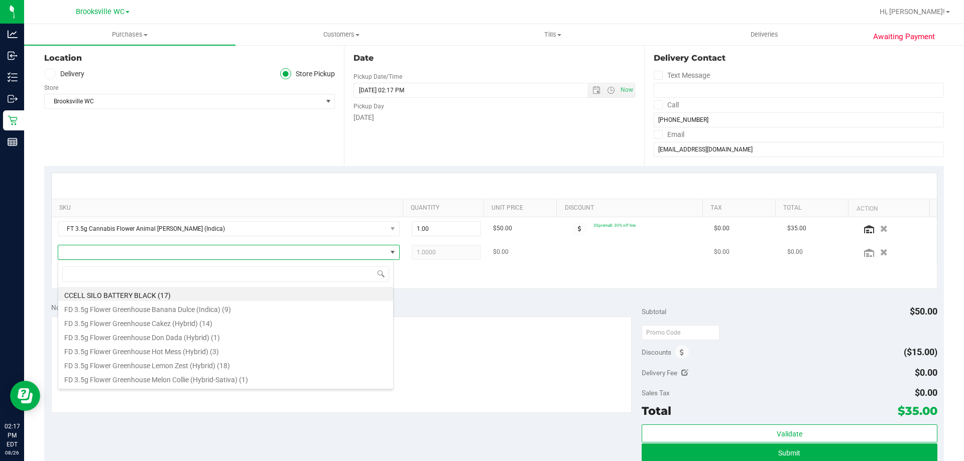
scroll to position [15, 336]
type input "bct"
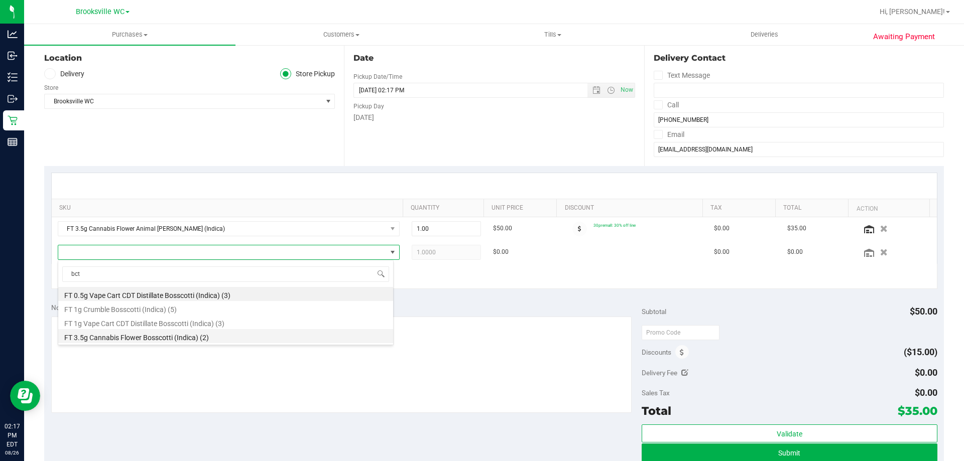
click at [166, 342] on div "bct FT 0.5g Vape Cart CDT Distillate Bosscotti (Indica) (3) FT 1g Crumble Bossc…" at bounding box center [226, 302] width 336 height 85
click at [164, 332] on li "FT 3.5g Cannabis Flower Bosscotti (Indica) (2)" at bounding box center [225, 336] width 335 height 14
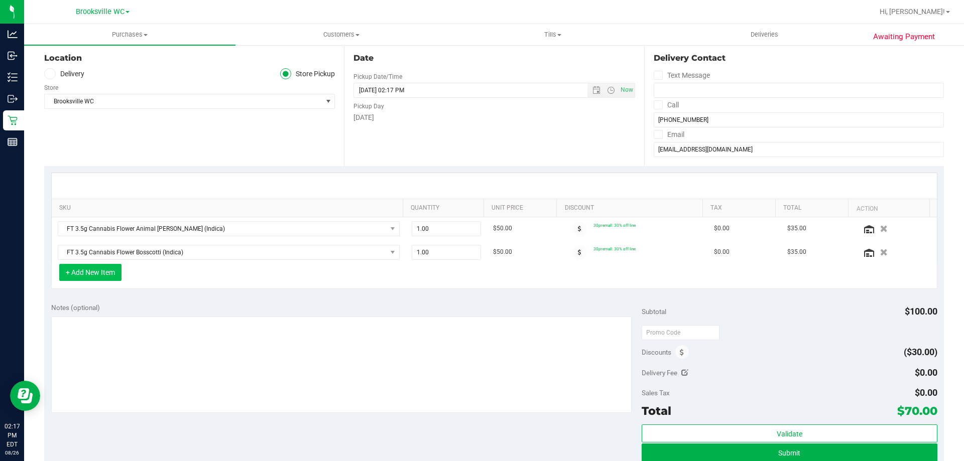
click at [91, 269] on button "+ Add New Item" at bounding box center [90, 272] width 62 height 17
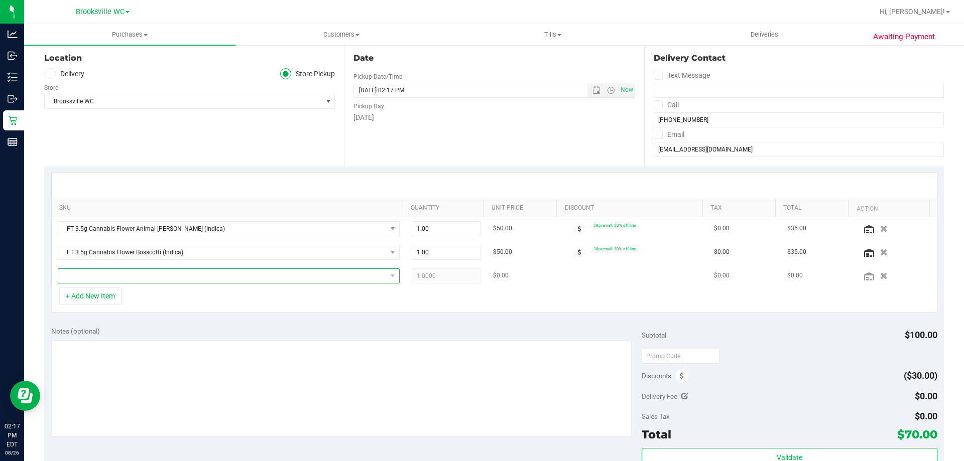
click at [104, 275] on span "NO DATA FOUND" at bounding box center [222, 276] width 328 height 14
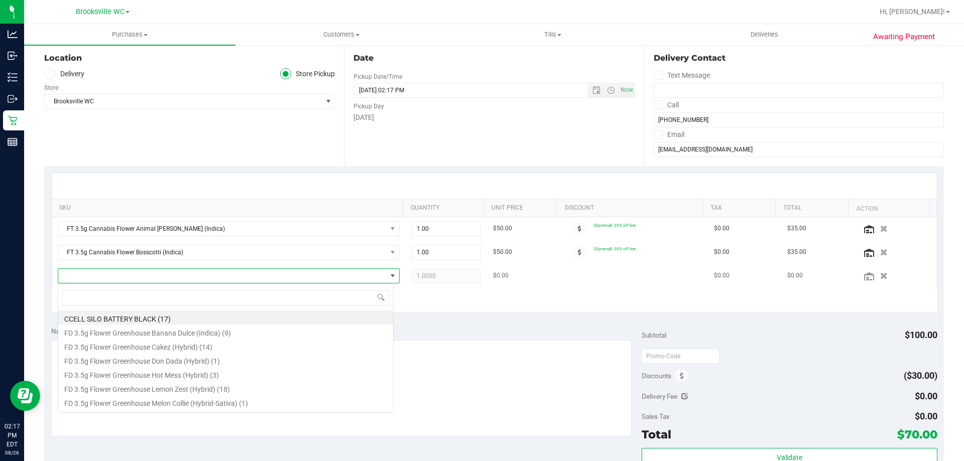
scroll to position [15, 333]
type input "dsc"
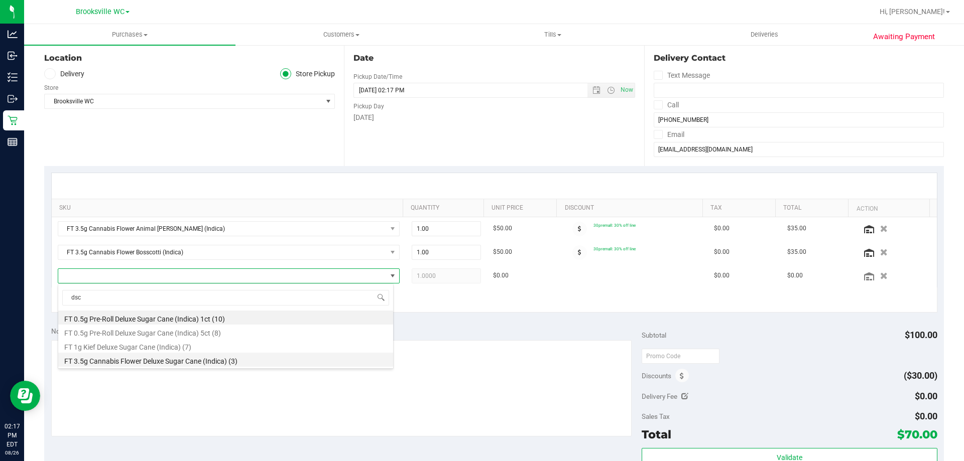
click at [178, 357] on li "FT 3.5g Cannabis Flower Deluxe Sugar Cane (Indica) (3)" at bounding box center [225, 360] width 335 height 14
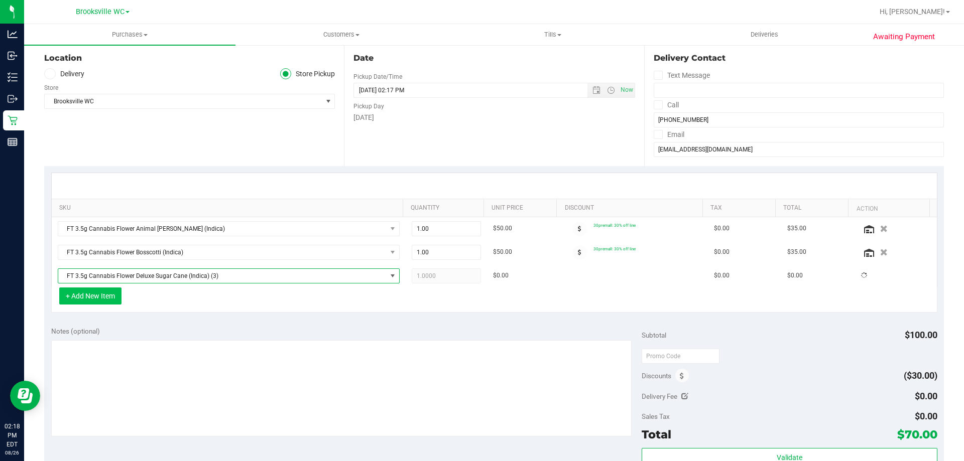
click at [86, 297] on button "+ Add New Item" at bounding box center [90, 296] width 62 height 17
click at [106, 295] on button "+ Add New Item" at bounding box center [90, 296] width 62 height 17
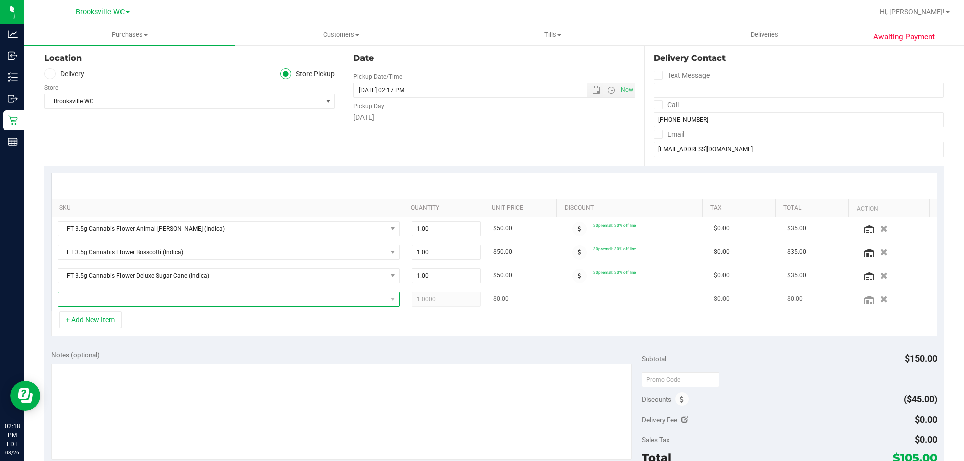
click at [121, 300] on span "NO DATA FOUND" at bounding box center [222, 300] width 328 height 14
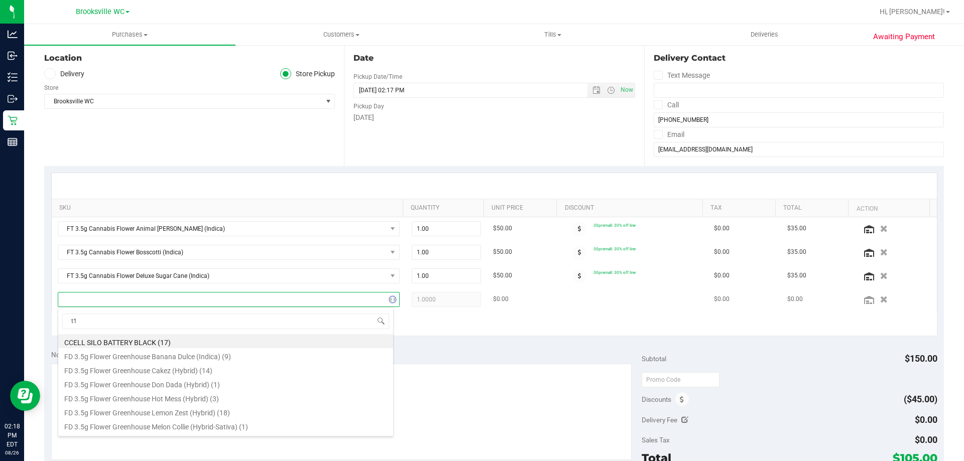
type input "t17"
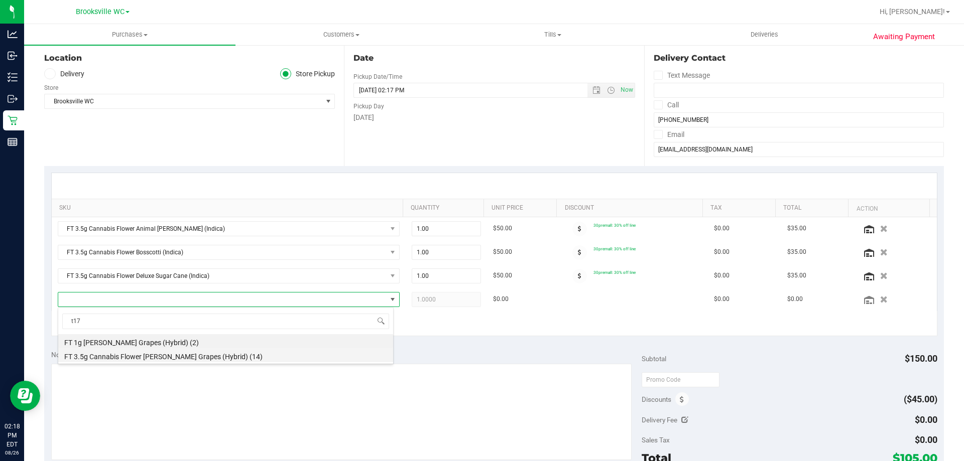
click at [213, 356] on li "FT 3.5g Cannabis Flower [PERSON_NAME] Grapes (Hybrid) (14)" at bounding box center [225, 355] width 335 height 14
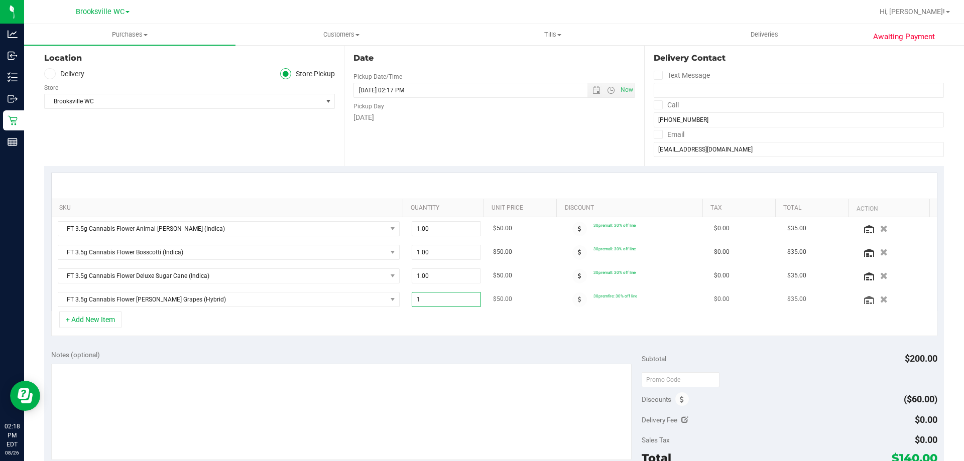
click at [453, 299] on span "1.00 1" at bounding box center [447, 299] width 70 height 15
type input "3"
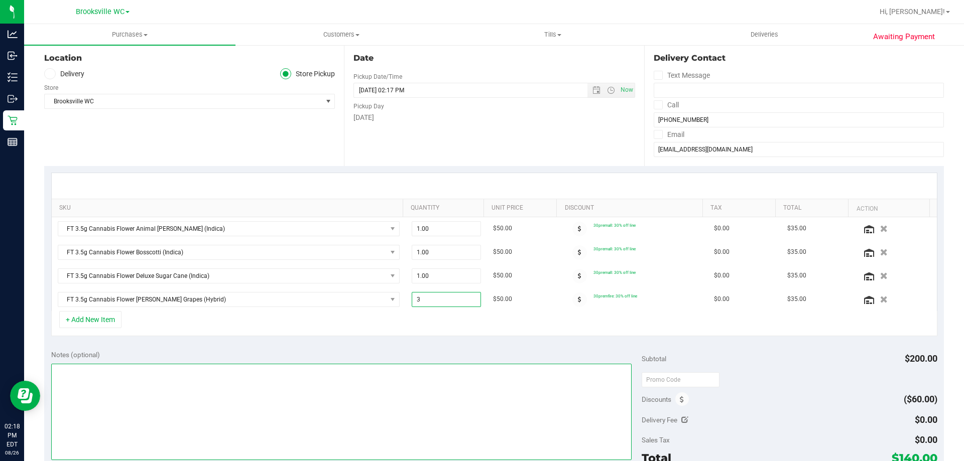
type input "3.00"
drag, startPoint x: 411, startPoint y: 380, endPoint x: 321, endPoint y: 344, distance: 97.1
click at [410, 380] on textarea at bounding box center [341, 412] width 581 height 96
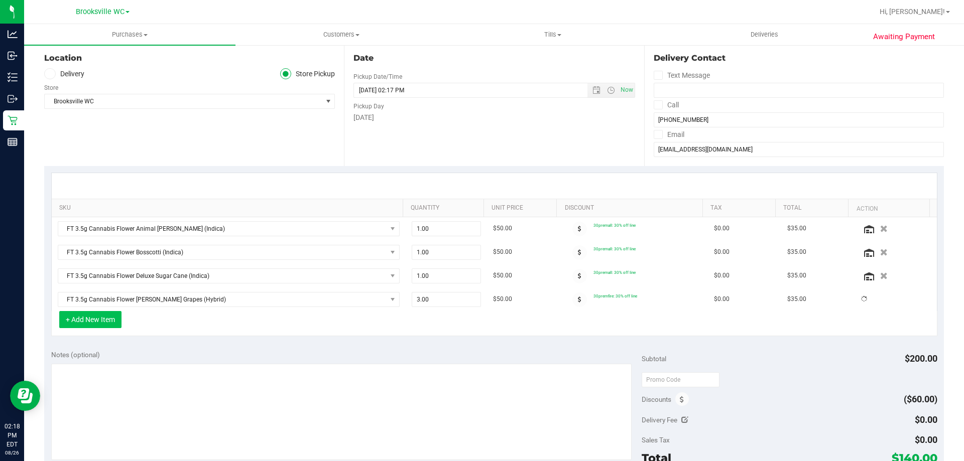
click at [100, 317] on button "+ Add New Item" at bounding box center [90, 319] width 62 height 17
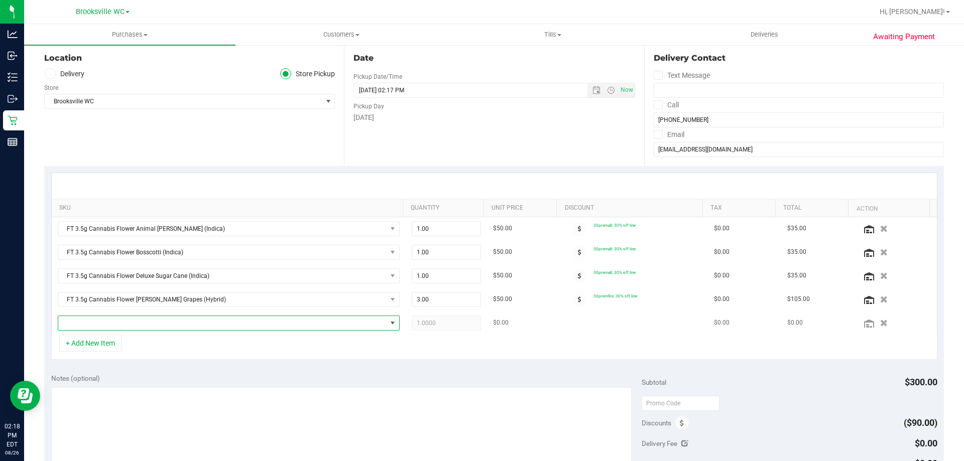
click at [127, 317] on span "NO DATA FOUND" at bounding box center [222, 323] width 328 height 14
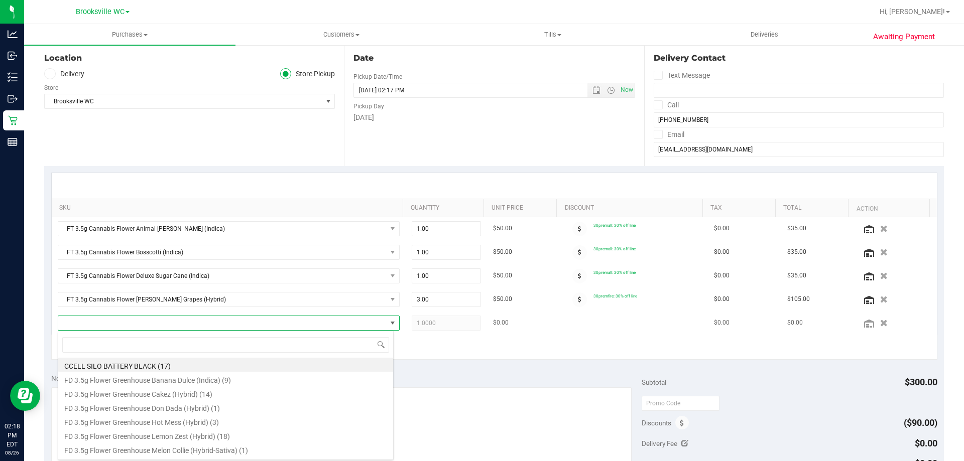
type input "y"
type input "t19"
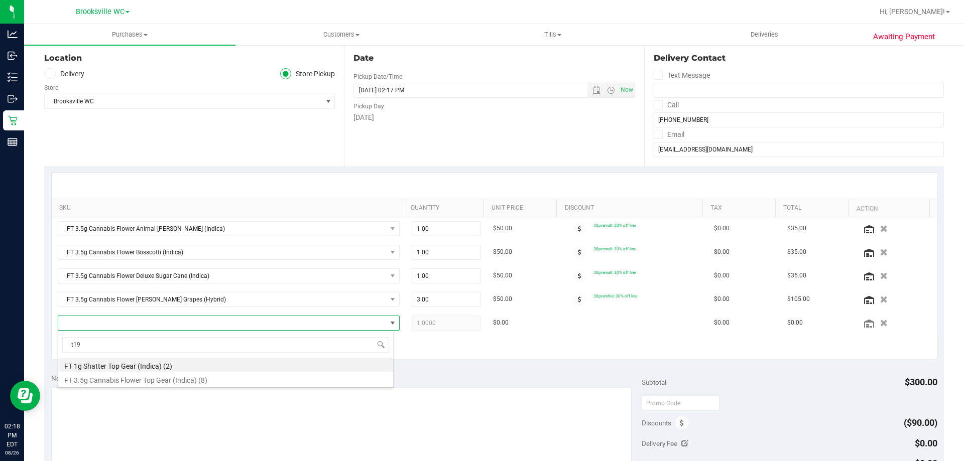
click at [151, 382] on li "FT 3.5g Cannabis Flower Top Gear (Indica) (8)" at bounding box center [225, 379] width 335 height 14
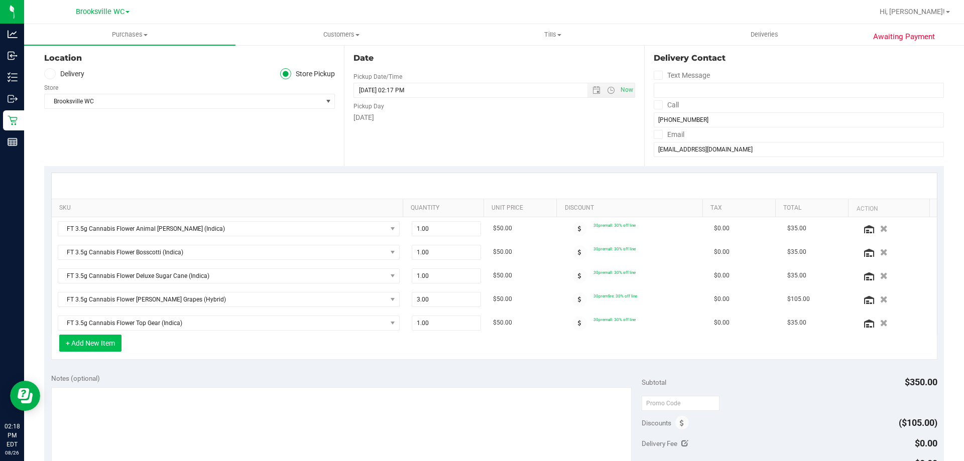
click at [92, 347] on button "+ Add New Item" at bounding box center [90, 343] width 62 height 17
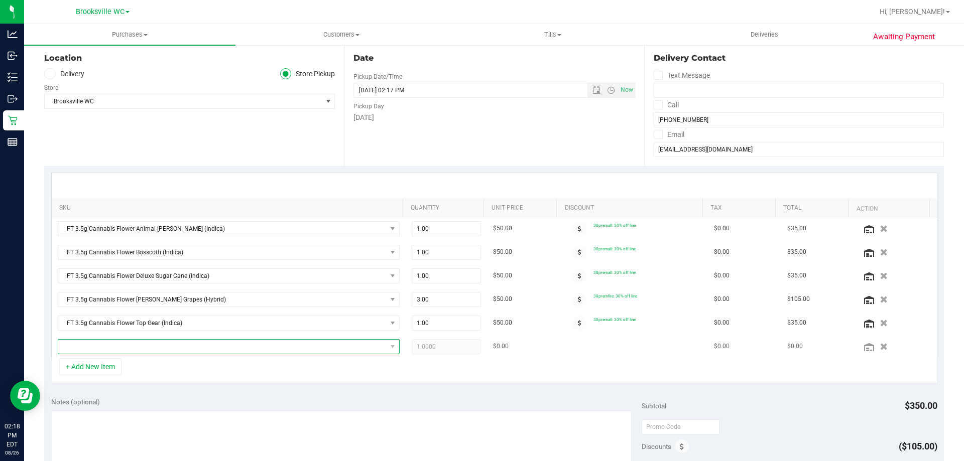
click at [97, 350] on span "NO DATA FOUND" at bounding box center [222, 347] width 328 height 14
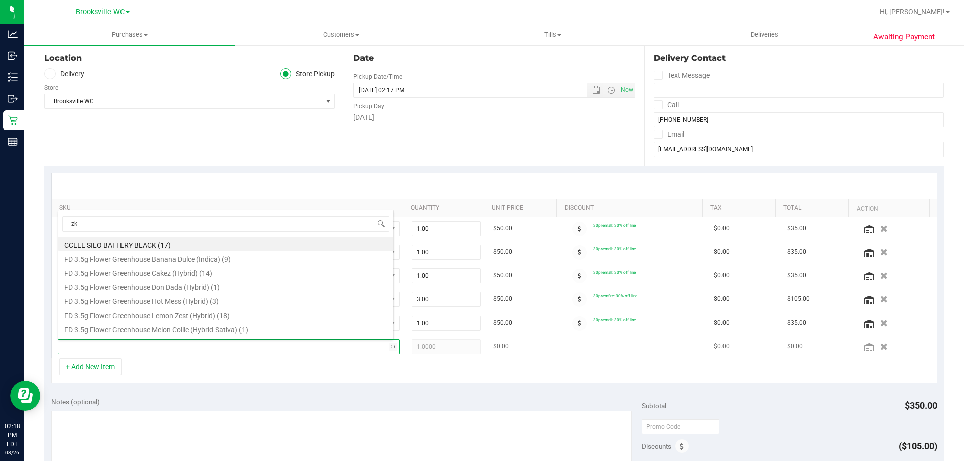
type input "zkr"
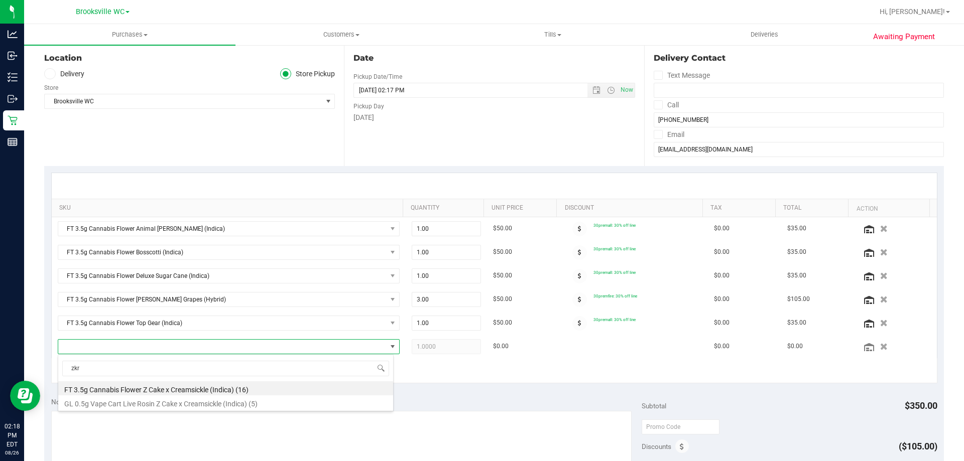
click at [123, 387] on li "FT 3.5g Cannabis Flower Z Cake x Creamsickle (Indica) (16)" at bounding box center [225, 389] width 335 height 14
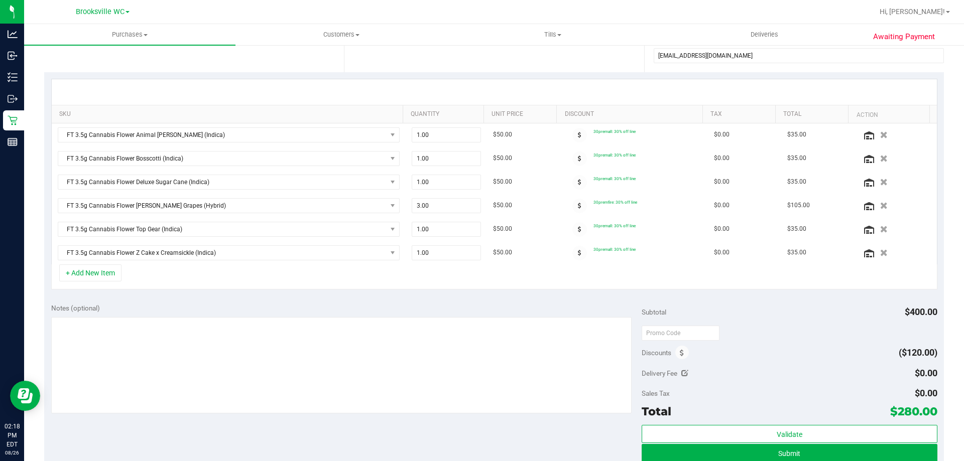
scroll to position [301, 0]
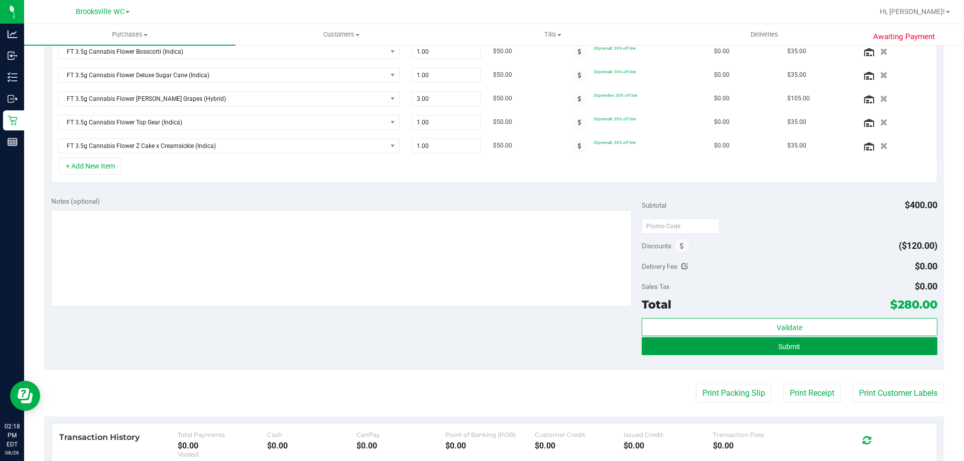
click at [799, 345] on button "Submit" at bounding box center [789, 346] width 295 height 18
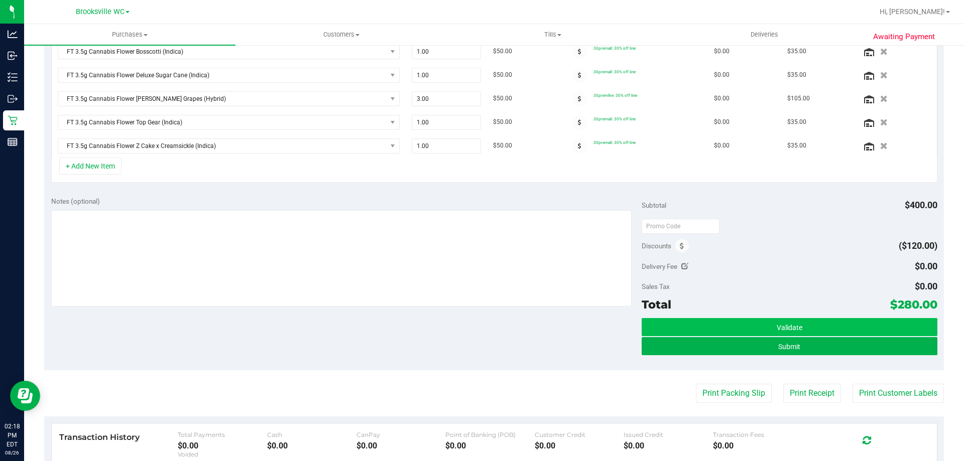
scroll to position [286, 0]
